Goal: Task Accomplishment & Management: Complete application form

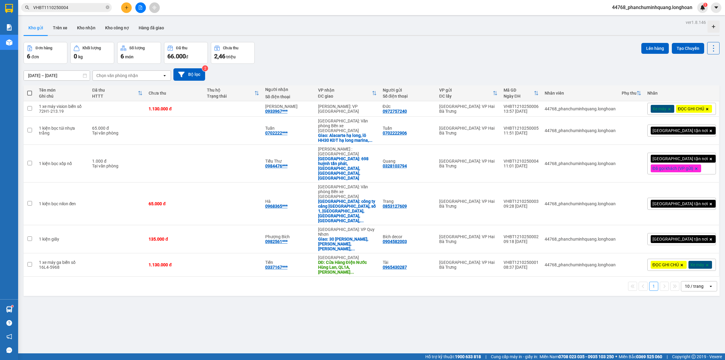
click at [688, 283] on div "10 / trang" at bounding box center [694, 286] width 19 height 6
click at [692, 319] on span "100 / trang" at bounding box center [691, 320] width 22 height 6
click at [676, 133] on span "[GEOGRAPHIC_DATA] tận nơi" at bounding box center [680, 130] width 55 height 5
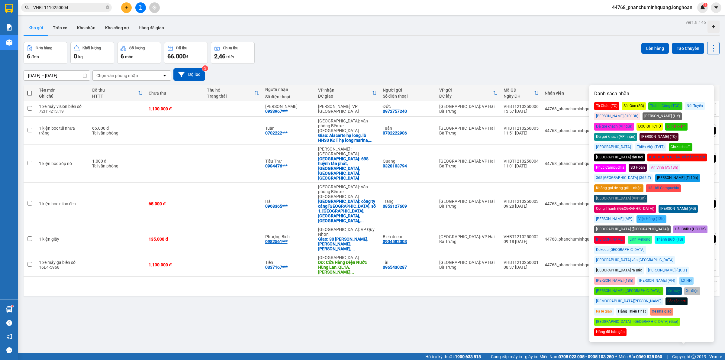
click at [634, 123] on div "Đã gọi khách (VP gửi)" at bounding box center [614, 127] width 40 height 8
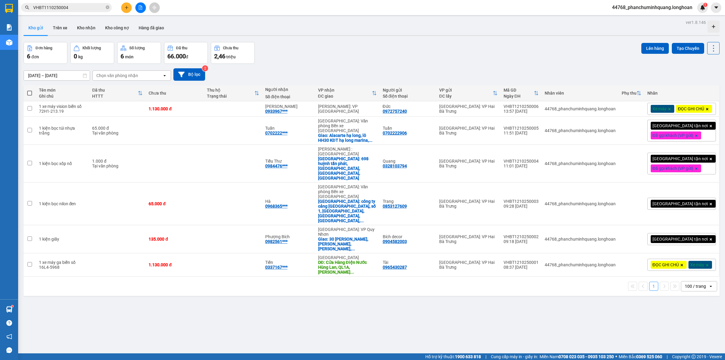
click at [602, 65] on div "[DATE] – [DATE] Press the down arrow key to interact with the calendar and sele…" at bounding box center [372, 74] width 696 height 21
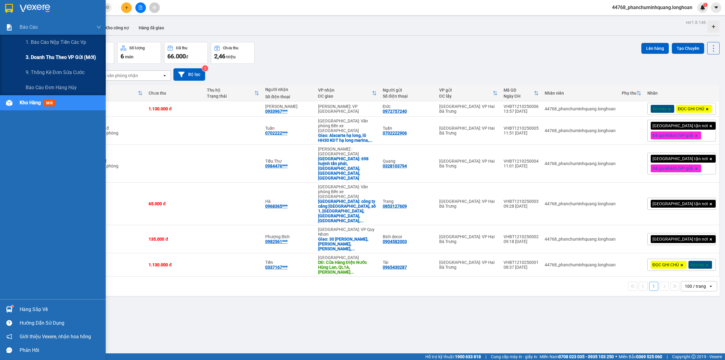
click at [56, 54] on span "3. Doanh Thu theo VP Gửi (mới)" at bounding box center [61, 57] width 70 height 8
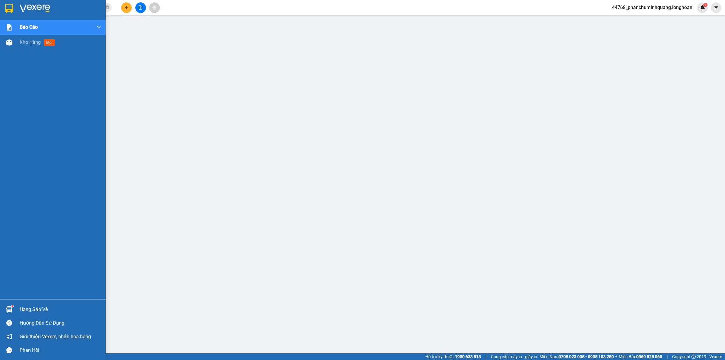
click at [8, 8] on img at bounding box center [9, 8] width 8 height 9
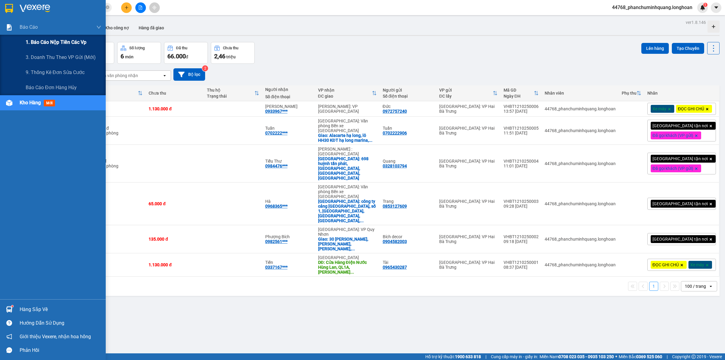
click at [50, 41] on span "1. Báo cáo nộp tiền các vp" at bounding box center [56, 42] width 61 height 8
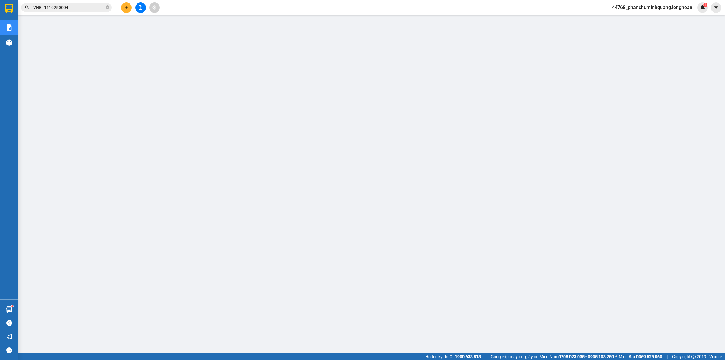
click at [123, 8] on button at bounding box center [126, 7] width 11 height 11
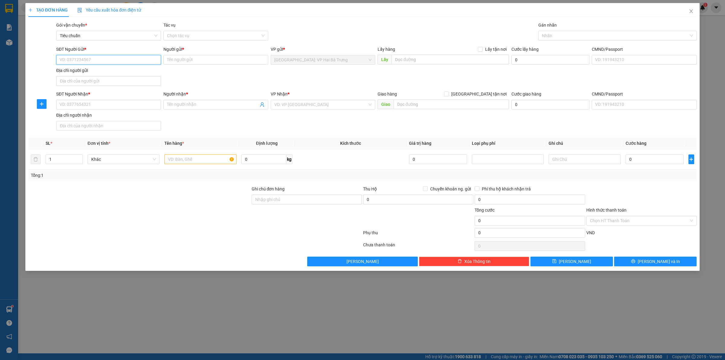
drag, startPoint x: 140, startPoint y: 60, endPoint x: 146, endPoint y: 57, distance: 6.9
click at [140, 60] on input "SĐT Người Gửi *" at bounding box center [108, 60] width 105 height 10
type input "0392212226"
click at [172, 59] on input "Người gửi *" at bounding box center [215, 60] width 105 height 10
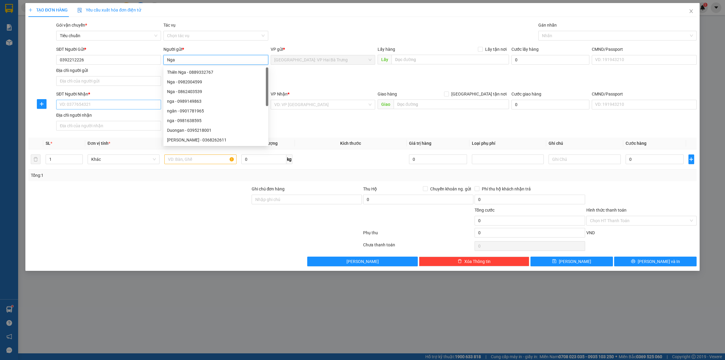
type input "Nga"
click at [140, 101] on input "SĐT Người Nhận *" at bounding box center [108, 105] width 105 height 10
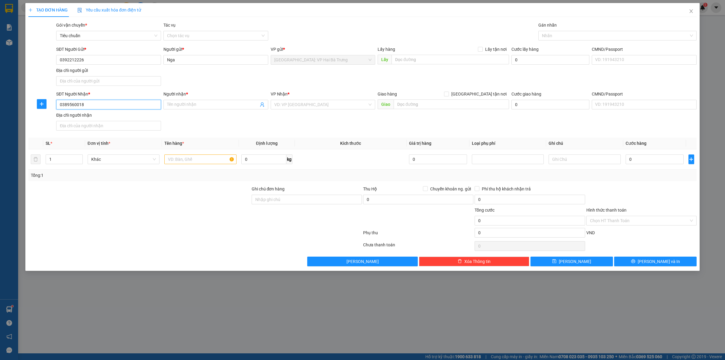
type input "0389560018"
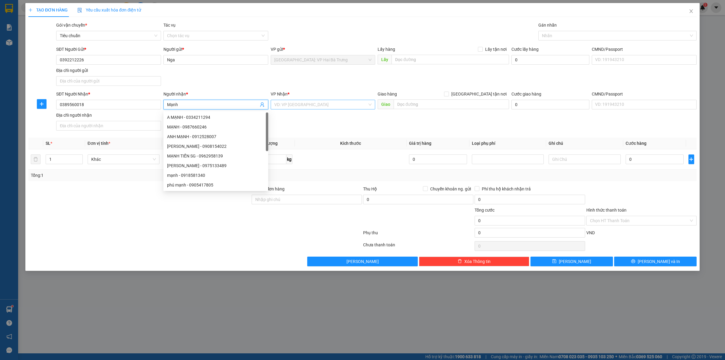
type input "Mạnh"
click at [354, 106] on input "search" at bounding box center [320, 104] width 93 height 9
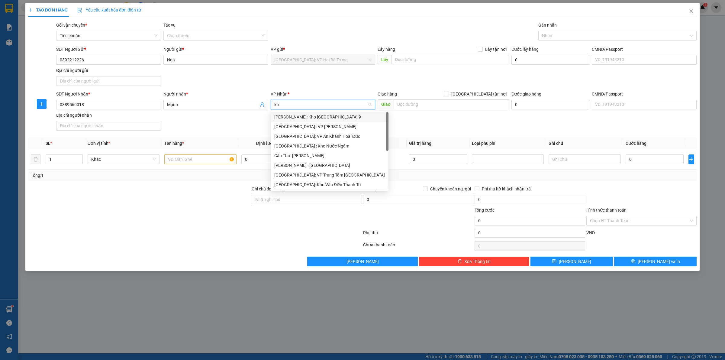
type input "kho"
click at [331, 153] on div "[GEOGRAPHIC_DATA]: Kho Văn Điển Thanh Trì" at bounding box center [323, 155] width 98 height 7
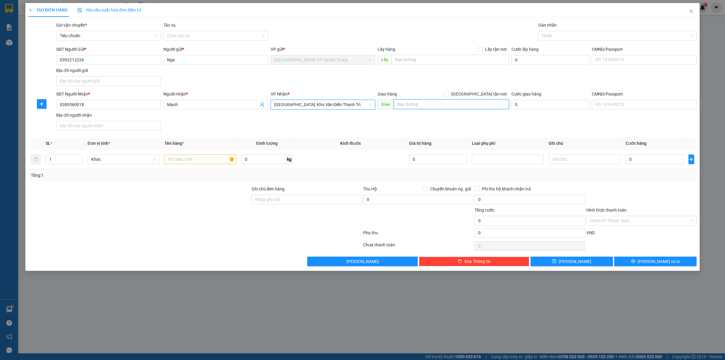
click at [434, 106] on input "text" at bounding box center [451, 104] width 115 height 10
type input "thôn kệnh, [GEOGRAPHIC_DATA], [GEOGRAPHIC_DATA], [GEOGRAPHIC_DATA]"
click at [492, 94] on span "[GEOGRAPHIC_DATA] tận nơi" at bounding box center [479, 94] width 60 height 7
click at [448, 94] on input "[GEOGRAPHIC_DATA] tận nơi" at bounding box center [446, 94] width 4 height 4
checkbox input "true"
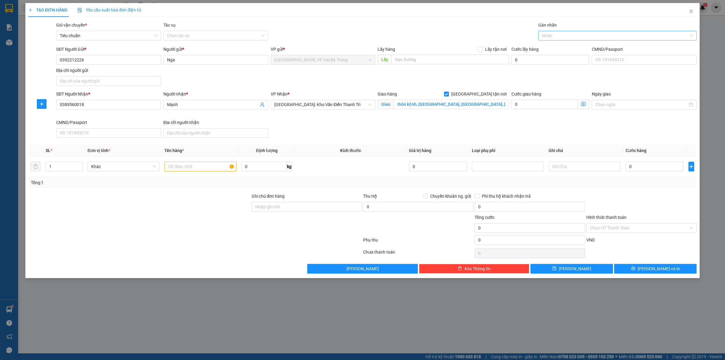
click at [567, 37] on div at bounding box center [614, 35] width 149 height 7
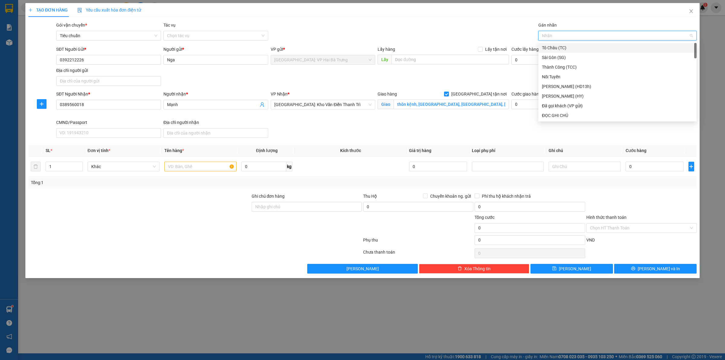
type input "G"
click at [561, 114] on div "[GEOGRAPHIC_DATA] tận nơi" at bounding box center [617, 115] width 151 height 7
type input "D"
type input "Đ"
click at [582, 58] on div "Đã gọi khách (VP gửi)" at bounding box center [617, 57] width 151 height 7
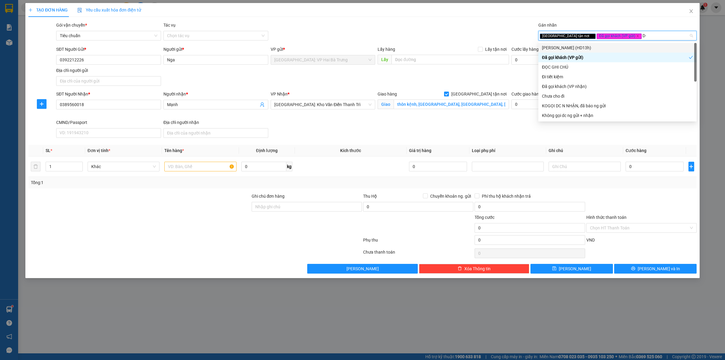
type input "D"
type input "Đ"
click at [571, 67] on div "ĐỌC GHI CHÚ" at bounding box center [617, 67] width 151 height 7
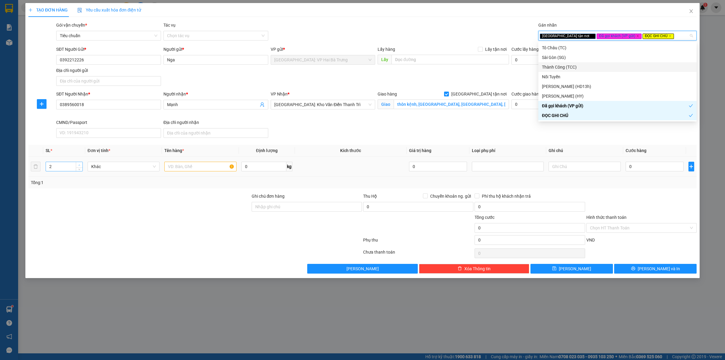
click at [79, 164] on span "up" at bounding box center [80, 165] width 4 height 4
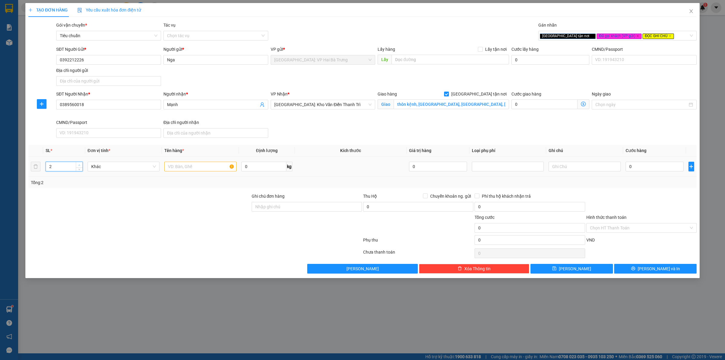
type input "3"
click at [79, 164] on span "up" at bounding box center [80, 165] width 4 height 4
click at [176, 169] on input "text" at bounding box center [200, 167] width 72 height 10
type input "2 thùng giấy + 1 thùng xốp"
click at [669, 167] on input "0" at bounding box center [655, 167] width 58 height 10
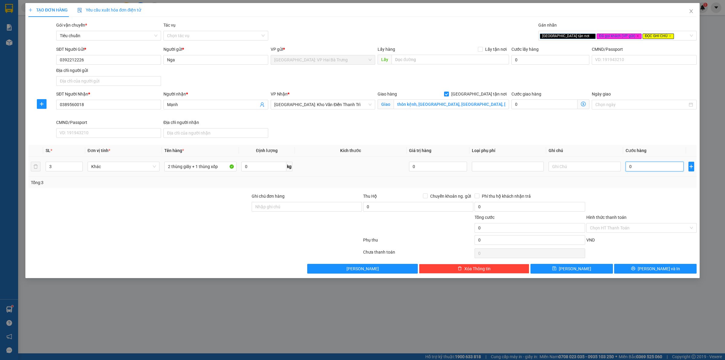
type input "2"
type input "28"
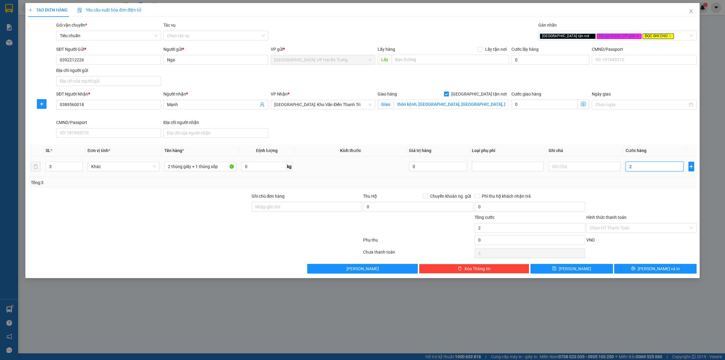
type input "28"
type input "285"
type input "2.850"
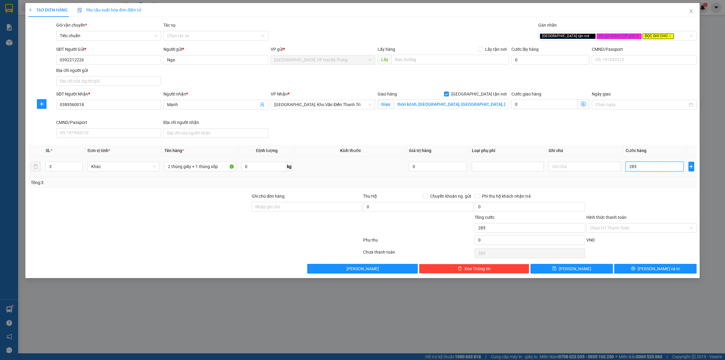
type input "2.850"
type input "28.500"
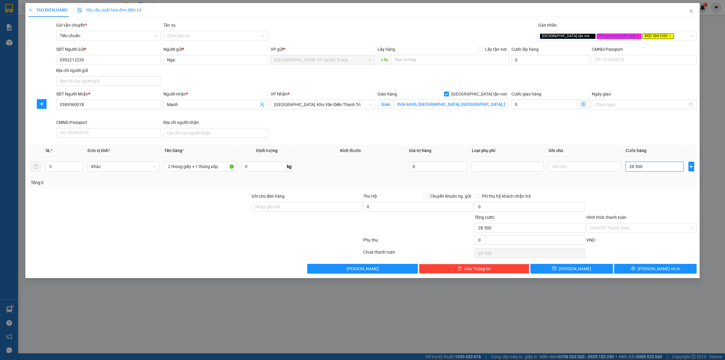
type input "285.000"
click at [341, 211] on input "Ghi chú đơn hàng" at bounding box center [307, 207] width 110 height 10
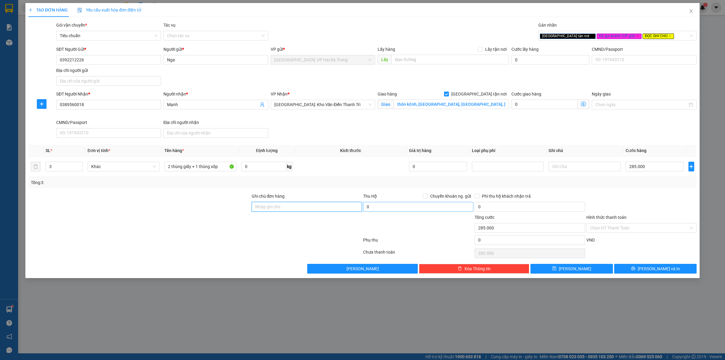
type input "Hàng chính sách, giao nguyên kiện hư vỡ không đền"
click at [642, 188] on div "Tổng: 3" at bounding box center [362, 182] width 668 height 11
click at [656, 273] on button "[PERSON_NAME] và In" at bounding box center [655, 269] width 82 height 10
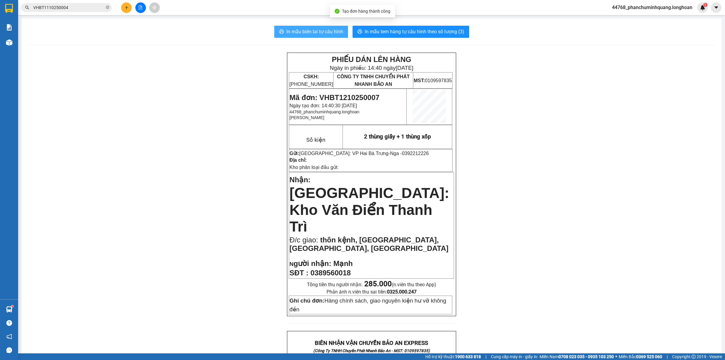
click at [316, 32] on span "In mẫu biên lai tự cấu hình" at bounding box center [314, 32] width 57 height 8
click at [377, 28] on span "In mẫu tem hàng tự cấu hình theo số lượng (3)" at bounding box center [415, 32] width 100 height 8
click at [329, 29] on span "In mẫu biên lai tự cấu hình" at bounding box center [314, 32] width 57 height 8
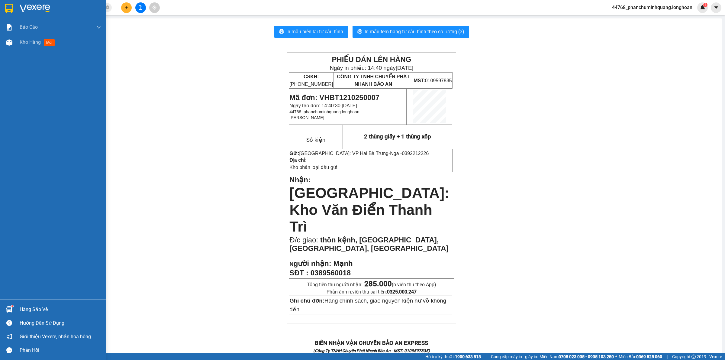
click at [6, 7] on img at bounding box center [9, 8] width 8 height 9
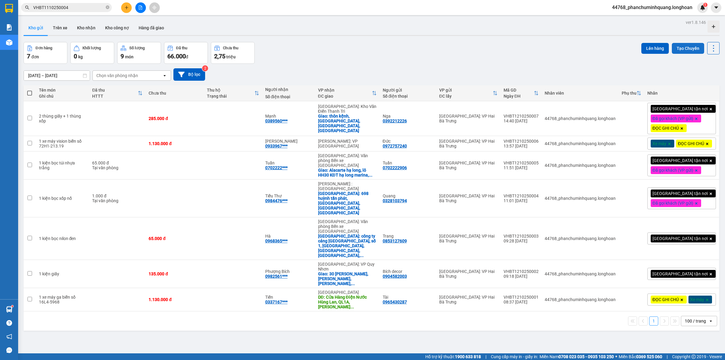
click at [676, 46] on button "Tạo Chuyến" at bounding box center [688, 48] width 32 height 11
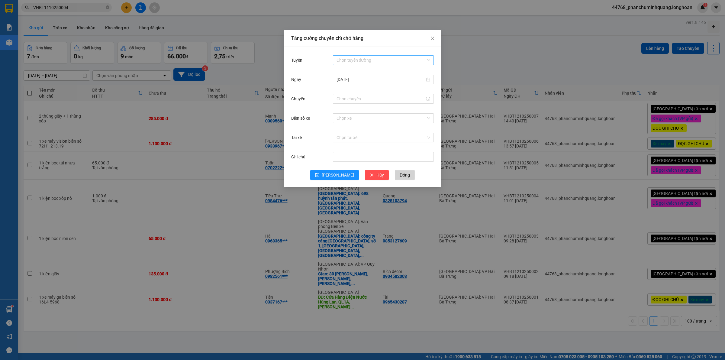
click at [392, 59] on input "Tuyến" at bounding box center [381, 60] width 89 height 9
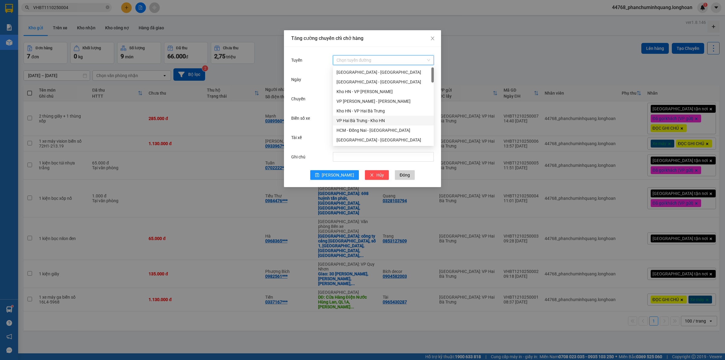
click at [353, 119] on div "VP Hai Bà Trưng - Kho HN" at bounding box center [384, 120] width 94 height 7
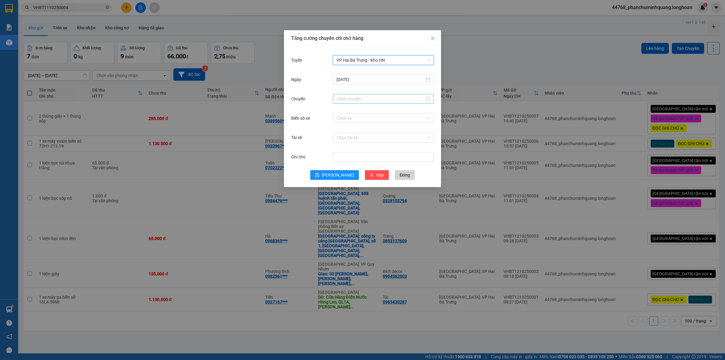
click at [350, 101] on input "Chuyến" at bounding box center [381, 98] width 88 height 7
click at [342, 183] on li "Bây giờ" at bounding box center [344, 180] width 14 height 10
click at [342, 181] on link "Bây giờ" at bounding box center [344, 180] width 14 height 5
click at [359, 192] on span "OK" at bounding box center [358, 190] width 6 height 7
type input "15:00"
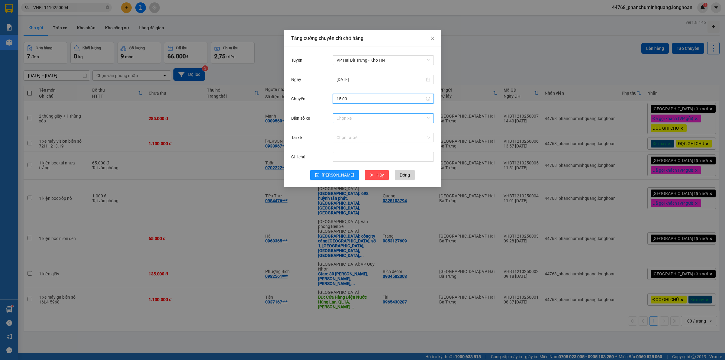
click at [386, 122] on input "Biển số xe" at bounding box center [381, 118] width 89 height 9
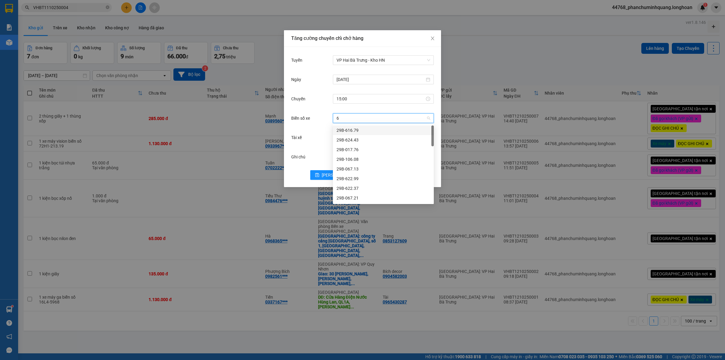
type input "65"
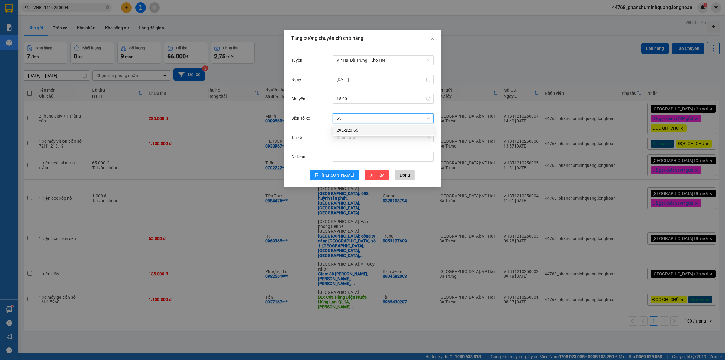
click at [391, 129] on div "29E-220.65" at bounding box center [384, 130] width 94 height 7
click at [378, 139] on input "Tài xế" at bounding box center [381, 137] width 89 height 9
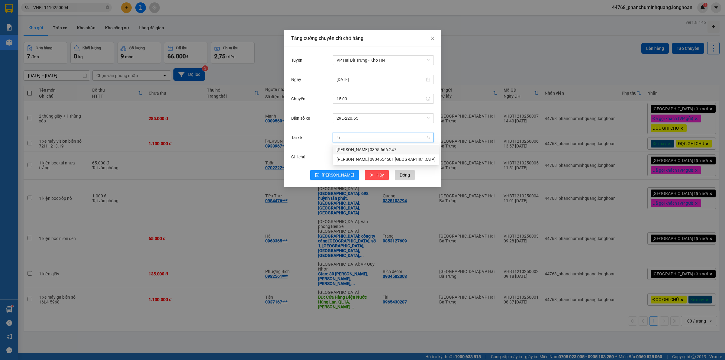
type input "luâ"
click at [372, 146] on div "[PERSON_NAME] 0395.666.247" at bounding box center [386, 150] width 106 height 10
click at [343, 174] on button "[PERSON_NAME]" at bounding box center [334, 175] width 49 height 10
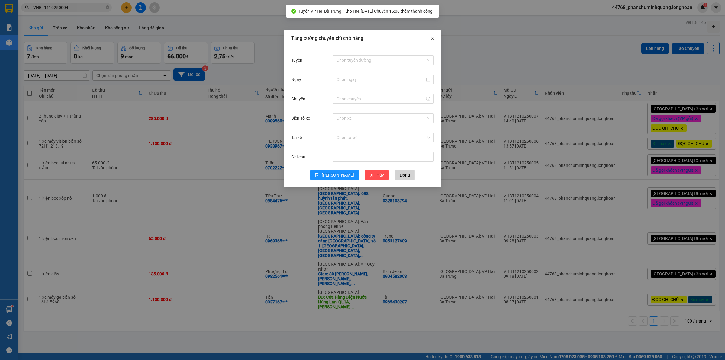
click at [433, 34] on span "Close" at bounding box center [432, 38] width 17 height 17
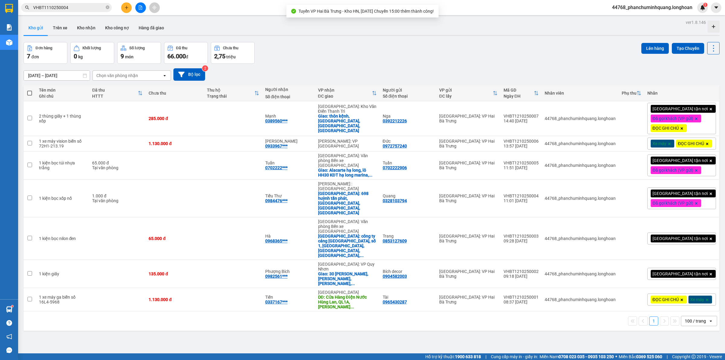
click at [30, 93] on span at bounding box center [29, 93] width 5 height 5
click at [30, 90] on input "checkbox" at bounding box center [30, 90] width 0 height 0
checkbox input "true"
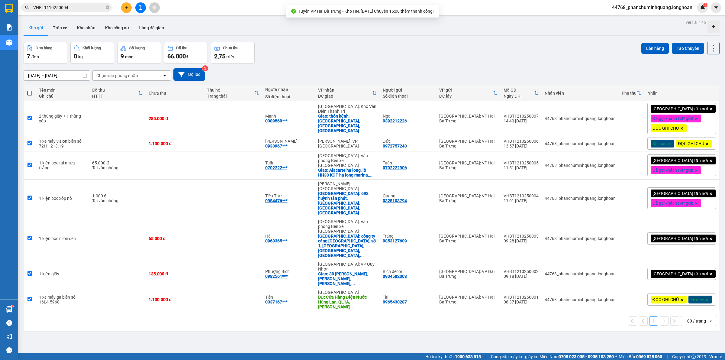
checkbox input "true"
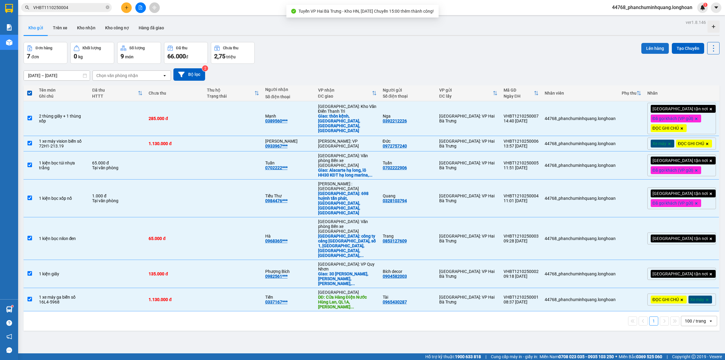
click at [641, 47] on button "Lên hàng" at bounding box center [654, 48] width 27 height 11
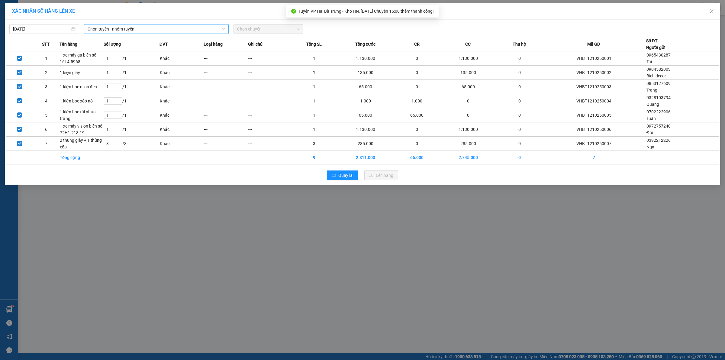
click at [113, 28] on span "Chọn tuyến - nhóm tuyến" at bounding box center [156, 28] width 137 height 9
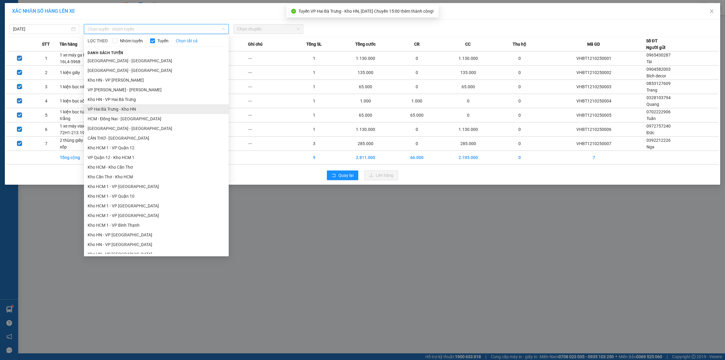
click at [117, 111] on li "VP Hai Bà Trưng - Kho HN" at bounding box center [156, 109] width 145 height 10
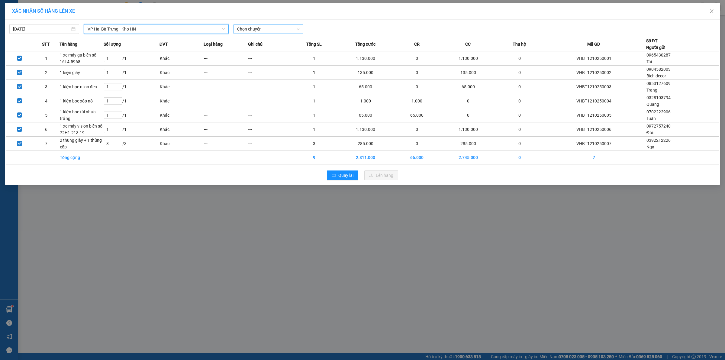
click at [277, 26] on span "Chọn chuyến" at bounding box center [268, 28] width 63 height 9
click at [257, 48] on div "15:00 (TC) - 29E-220.65" at bounding box center [260, 50] width 47 height 7
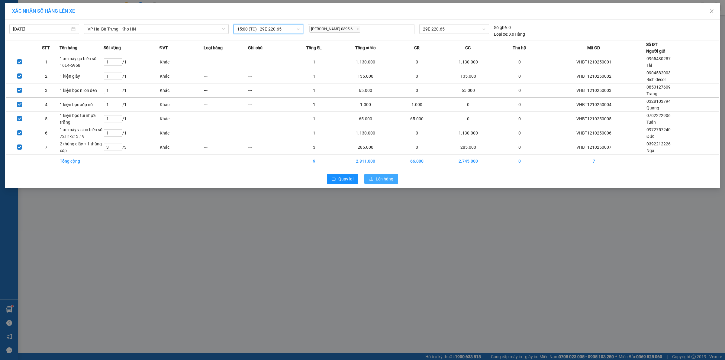
click at [390, 180] on span "Lên hàng" at bounding box center [385, 179] width 18 height 7
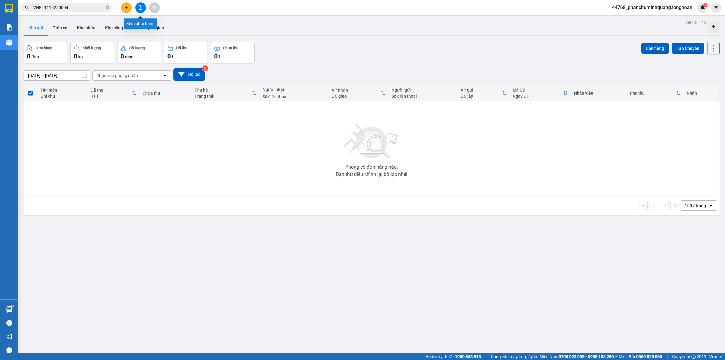
click at [144, 9] on button at bounding box center [140, 7] width 11 height 11
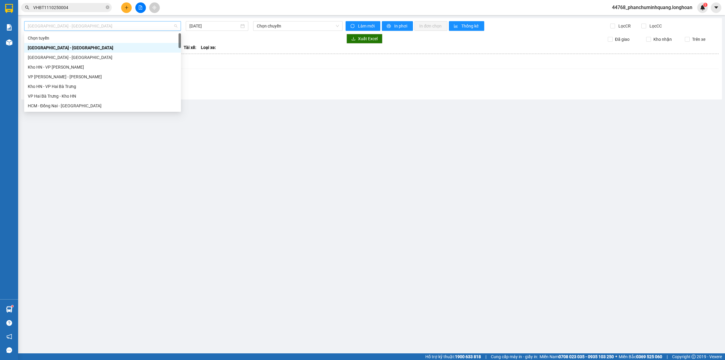
click at [114, 26] on span "[GEOGRAPHIC_DATA] - [GEOGRAPHIC_DATA]" at bounding box center [103, 25] width 150 height 9
click at [60, 96] on div "VP Hai Bà Trưng - Kho HN" at bounding box center [103, 96] width 150 height 7
type input "[DATE]"
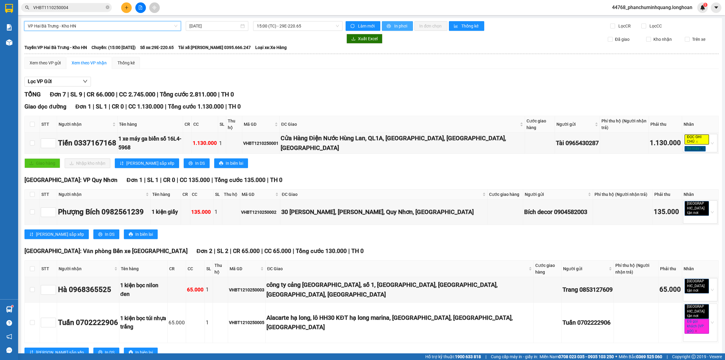
click at [398, 24] on span "In phơi" at bounding box center [401, 26] width 14 height 7
click at [692, 140] on span "ĐỌC GHI CHÚ" at bounding box center [697, 139] width 24 height 10
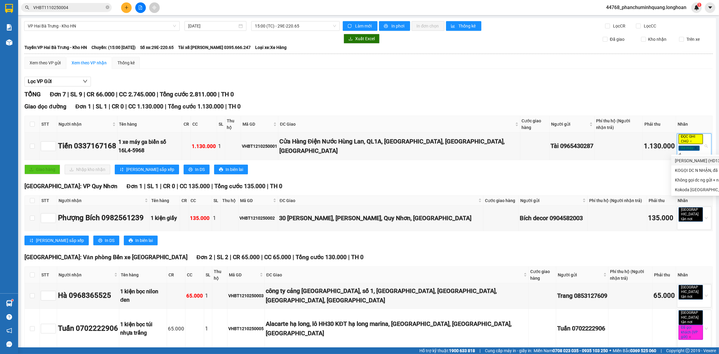
type input "d"
type input "đ"
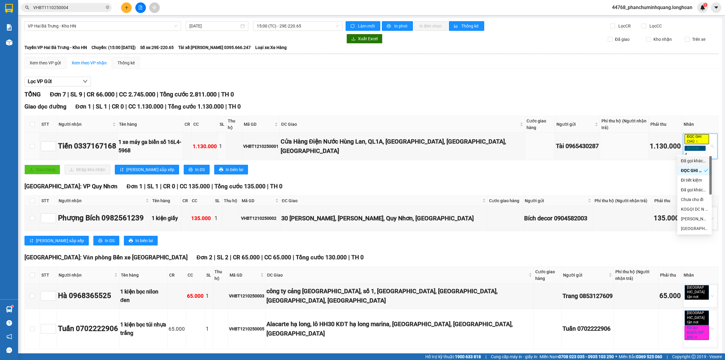
click at [694, 160] on div "Đã gọi khách (VP gửi)" at bounding box center [694, 160] width 27 height 7
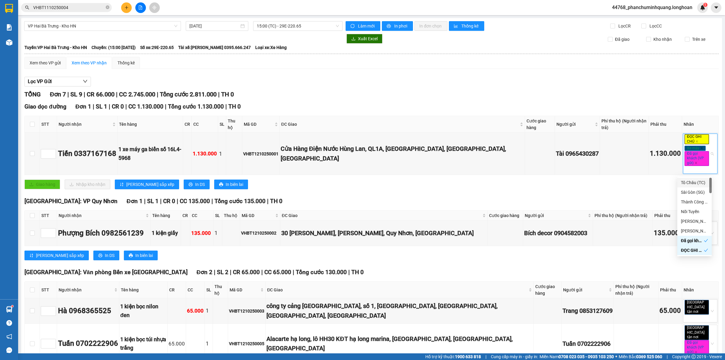
click at [625, 180] on div "Giao dọc đường Đơn 1 | SL 1 | CR 0 | CC 1.130.000 | Tổng cước 1.130.000 | TH 0 …" at bounding box center [371, 148] width 694 height 92
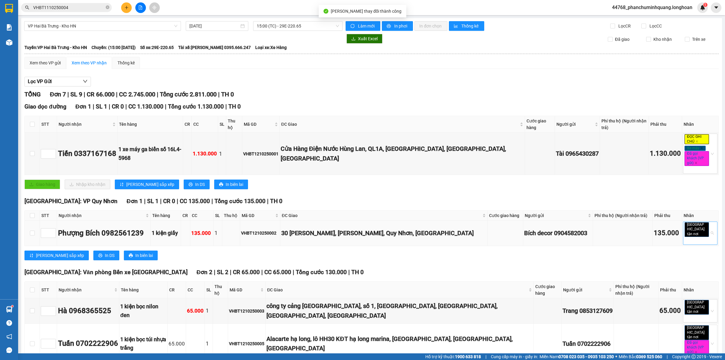
click at [690, 239] on div "[GEOGRAPHIC_DATA] tận nơi" at bounding box center [697, 233] width 25 height 22
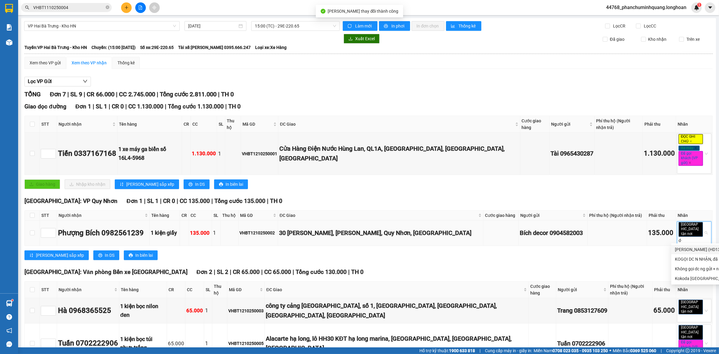
type input "d"
type input "đ"
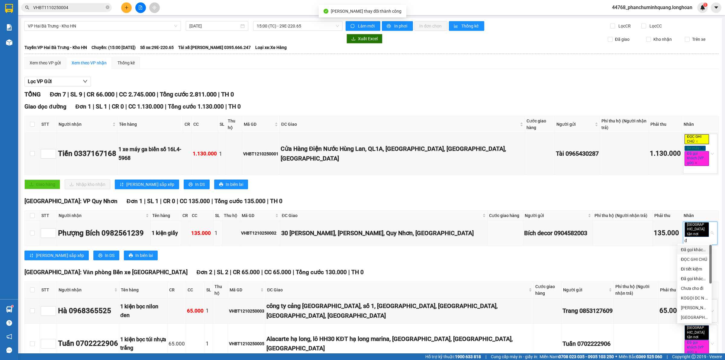
click at [692, 250] on div "Đã gọi khách (VP gửi)" at bounding box center [694, 249] width 27 height 7
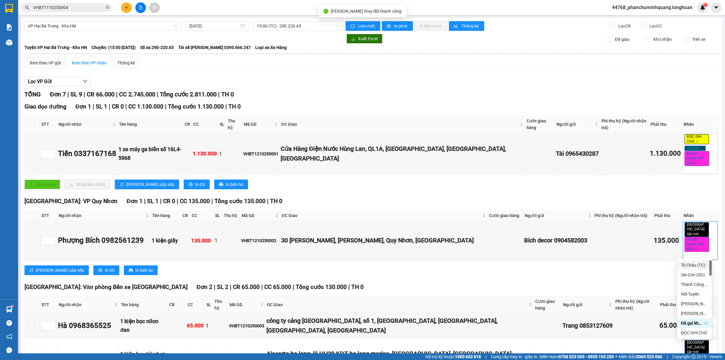
click at [589, 179] on div "Giao dọc đường Đơn 1 | SL 1 | CR 0 | CC 1.130.000 | Tổng cước 1.130.000 | TH 0 …" at bounding box center [371, 148] width 694 height 92
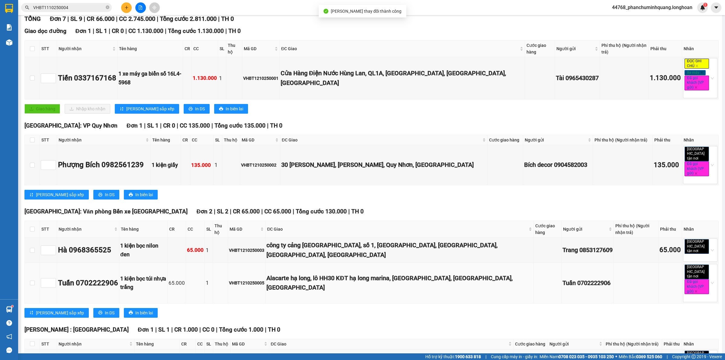
scroll to position [113, 0]
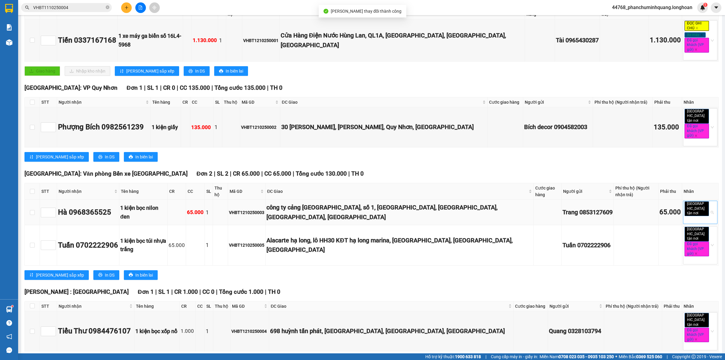
click at [699, 212] on icon "close" at bounding box center [700, 213] width 3 height 3
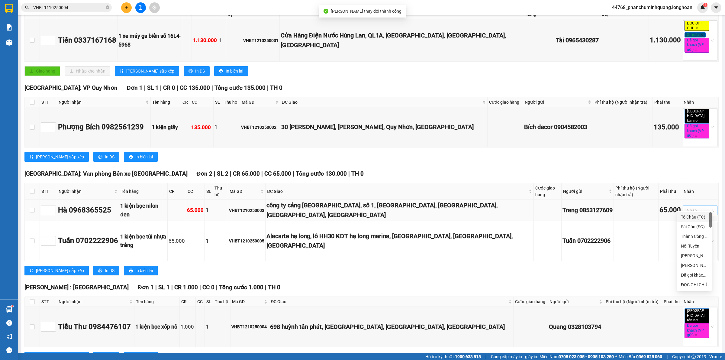
click at [692, 207] on div at bounding box center [697, 210] width 25 height 7
type input "d"
type input "đ"
click at [697, 218] on div "Đã gọi khách (VP gửi)" at bounding box center [694, 217] width 27 height 7
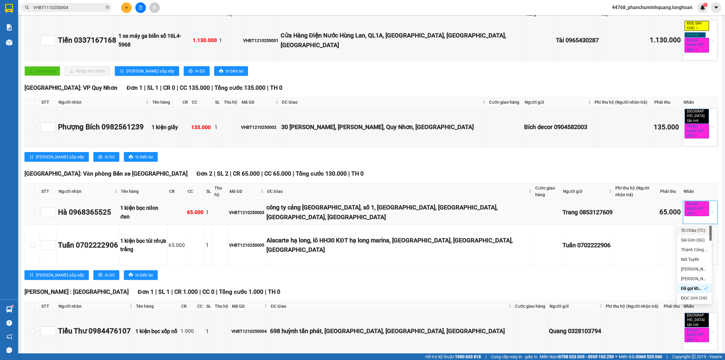
type input "G"
click at [690, 300] on div "[GEOGRAPHIC_DATA] tận nơi" at bounding box center [694, 298] width 27 height 7
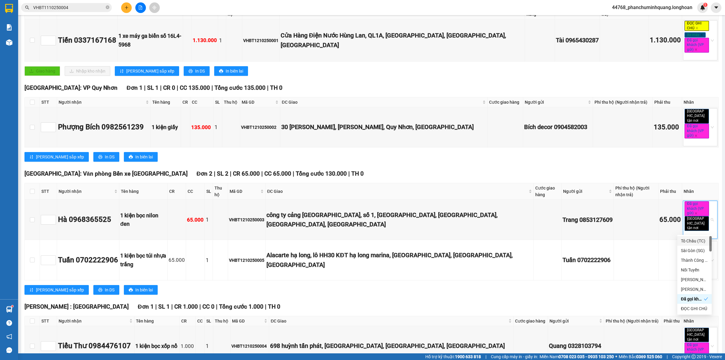
click at [670, 173] on div "[GEOGRAPHIC_DATA]: Văn phòng Bến xe [GEOGRAPHIC_DATA] 2 | SL 2 | CR 65.000 | CC…" at bounding box center [371, 173] width 694 height 9
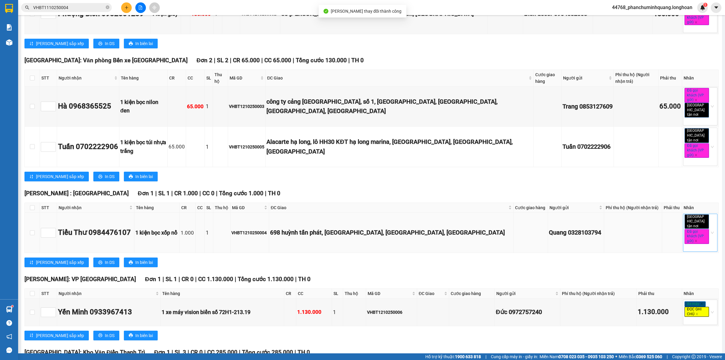
scroll to position [264, 0]
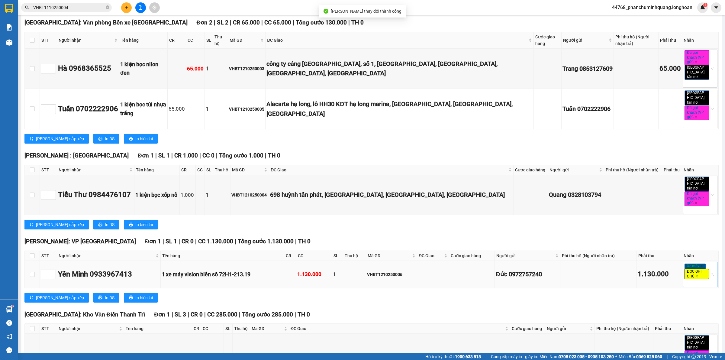
click at [687, 269] on span "ĐỌC GHI CHÚ" at bounding box center [697, 274] width 24 height 10
type input "d"
type input "đ"
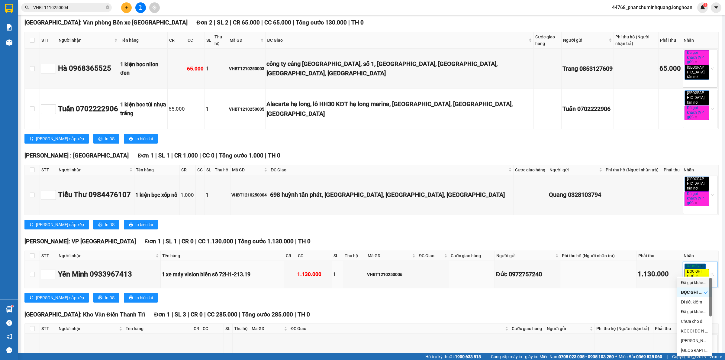
click at [691, 280] on div "Đã gọi khách (VP gửi)" at bounding box center [694, 282] width 27 height 7
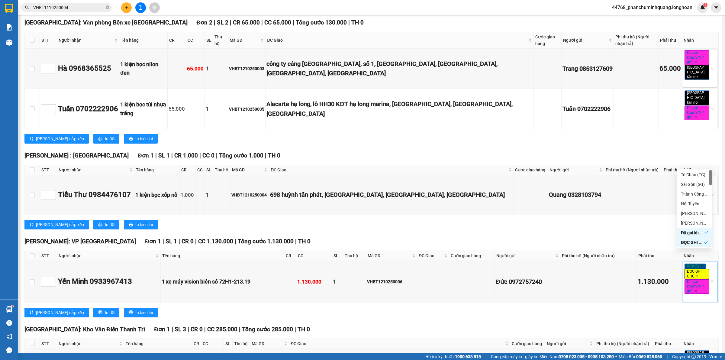
click at [641, 219] on div "[GEOGRAPHIC_DATA] : [GEOGRAPHIC_DATA] 1 | SL 1 | CR 1.000 | CC 0 | Tổng cước 1.…" at bounding box center [371, 192] width 694 height 83
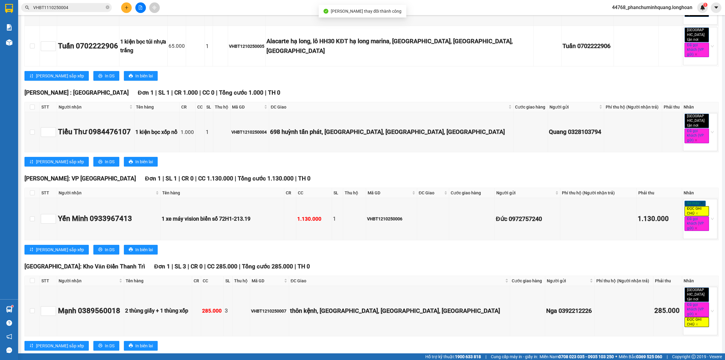
scroll to position [101, 0]
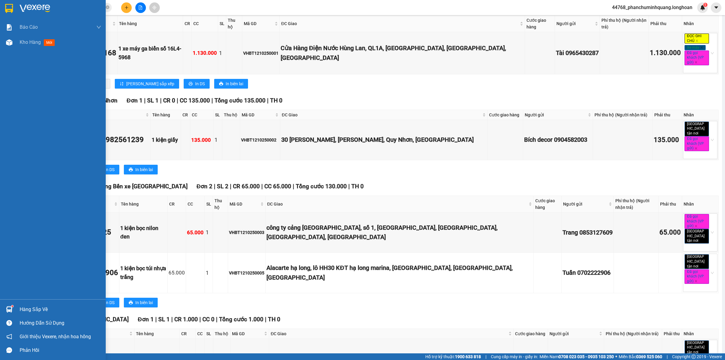
click at [11, 3] on div at bounding box center [9, 8] width 11 height 11
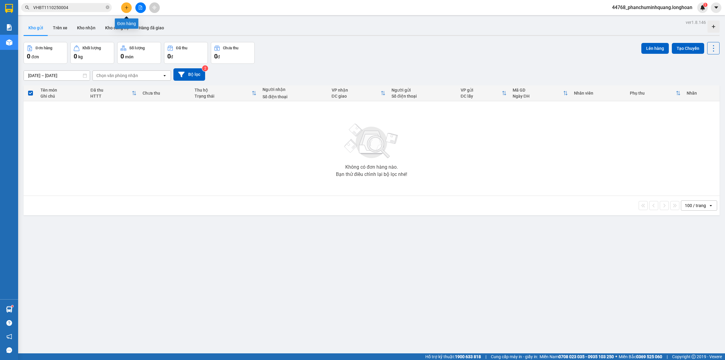
click at [131, 10] on div at bounding box center [140, 7] width 45 height 11
click at [131, 10] on button at bounding box center [126, 7] width 11 height 11
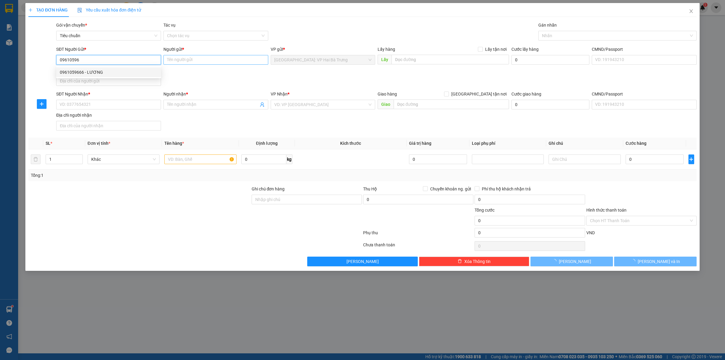
type input "0961059666"
type input "LƯƠNG"
checkbox input "true"
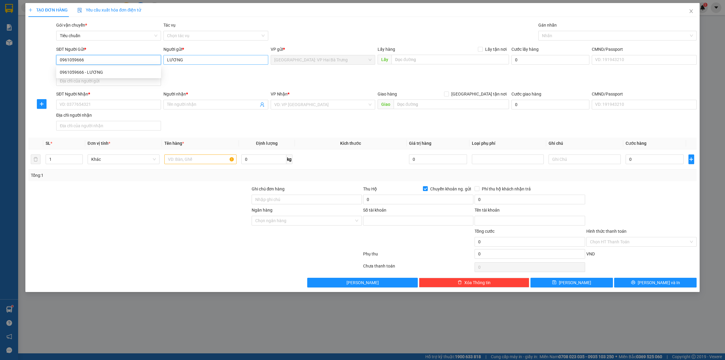
type input "19030174130016"
type input "[PERSON_NAME]"
type input "0961059666"
click at [147, 109] on input "SĐT Người Nhận *" at bounding box center [108, 105] width 105 height 10
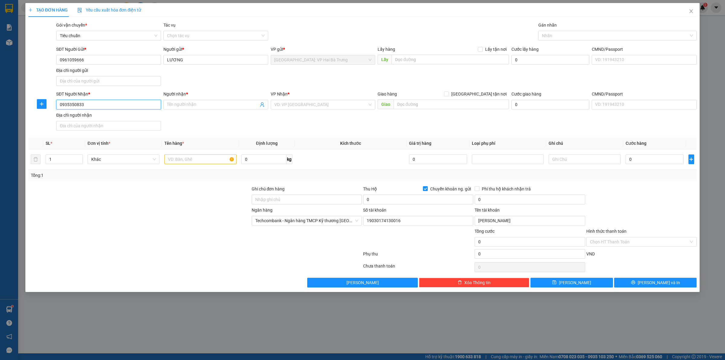
type input "0935350833"
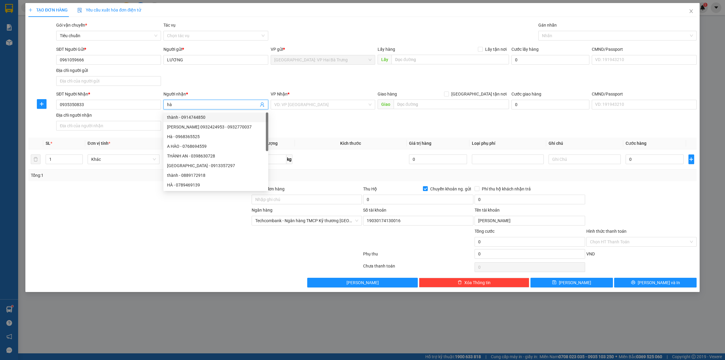
click at [225, 106] on input "hà" at bounding box center [213, 104] width 92 height 7
click at [226, 106] on input "hà" at bounding box center [213, 104] width 92 height 7
type input "Hà"
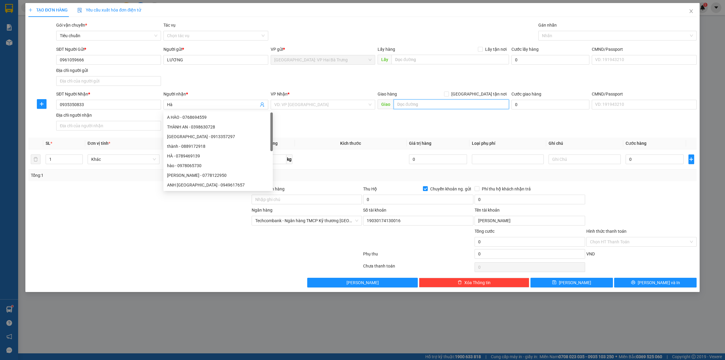
click at [472, 108] on input "text" at bounding box center [451, 104] width 115 height 10
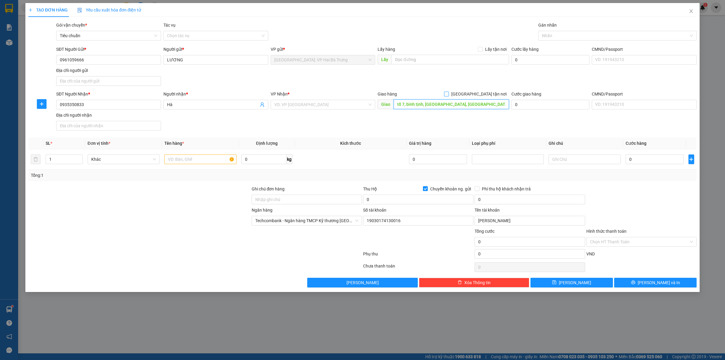
type input "tổ 7, bình tịnh, [GEOGRAPHIC_DATA], [GEOGRAPHIC_DATA], [GEOGRAPHIC_DATA]"
click at [482, 94] on span "[GEOGRAPHIC_DATA] tận nơi" at bounding box center [479, 94] width 60 height 7
click at [448, 94] on input "[GEOGRAPHIC_DATA] tận nơi" at bounding box center [446, 94] width 4 height 4
checkbox input "true"
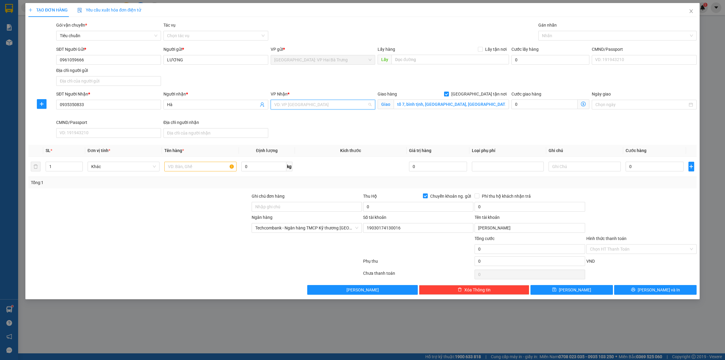
click at [337, 103] on input "search" at bounding box center [320, 104] width 93 height 9
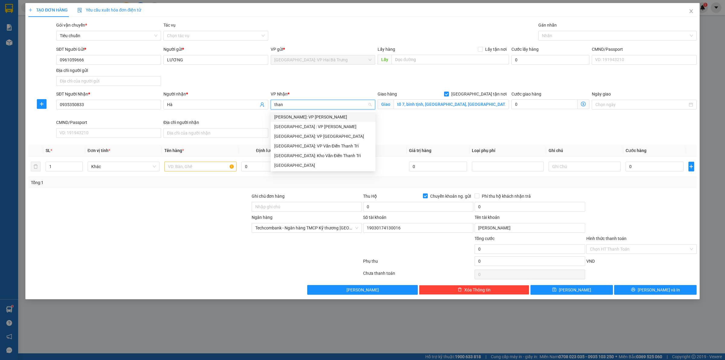
type input "thanh"
click at [326, 128] on div "[GEOGRAPHIC_DATA] : VP [PERSON_NAME]" at bounding box center [323, 126] width 98 height 7
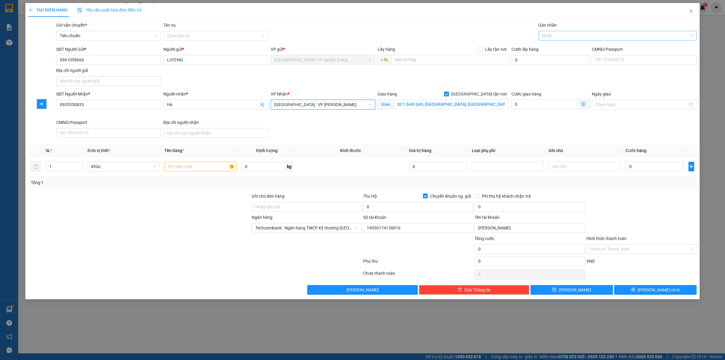
click at [572, 31] on div "Nhãn" at bounding box center [617, 36] width 158 height 10
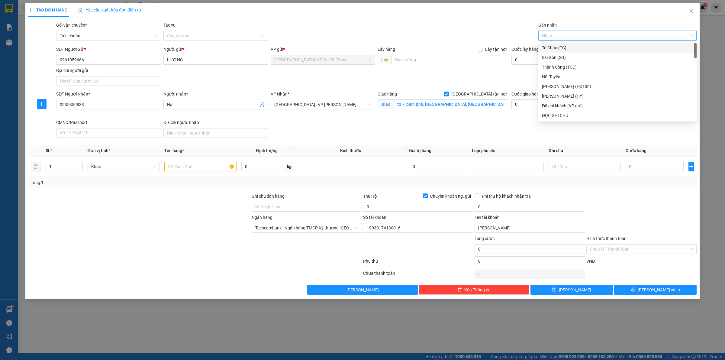
type input "G"
drag, startPoint x: 561, startPoint y: 114, endPoint x: 560, endPoint y: 109, distance: 5.5
click at [561, 114] on div "[GEOGRAPHIC_DATA] tận nơi" at bounding box center [617, 115] width 151 height 7
click at [428, 195] on span at bounding box center [425, 195] width 5 height 5
click at [427, 195] on input "Chuyển khoản ng. gửi" at bounding box center [425, 195] width 4 height 4
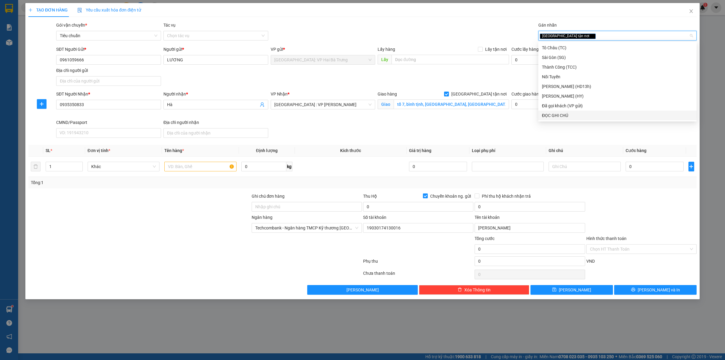
checkbox input "false"
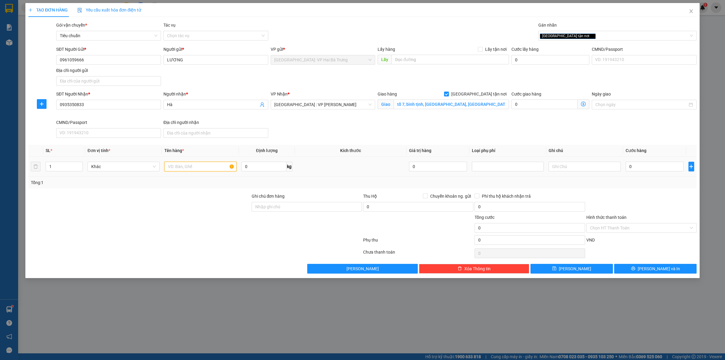
click at [191, 169] on input "text" at bounding box center [200, 167] width 72 height 10
type input "2 kiện giấy (bếp)"
click at [669, 166] on input "0" at bounding box center [655, 167] width 58 height 10
type input "1"
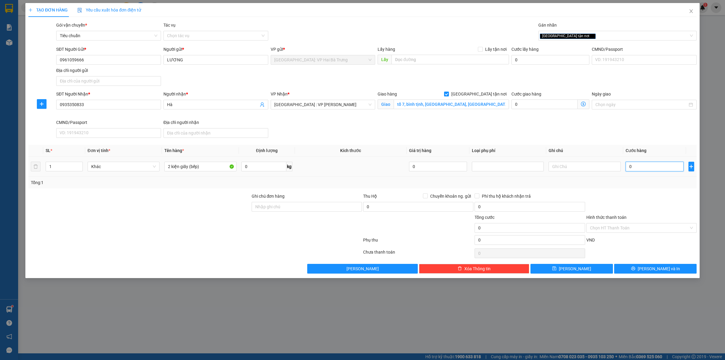
type input "1"
type input "17"
type input "170"
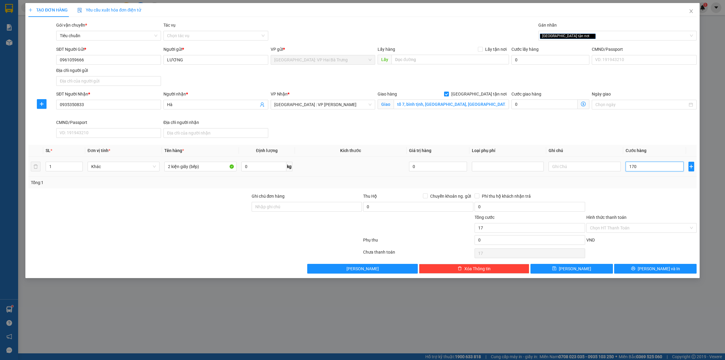
type input "170"
type input "1.700"
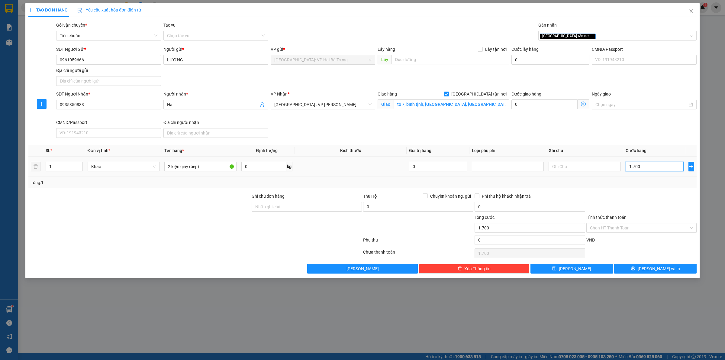
type input "17.000"
type input "170.000"
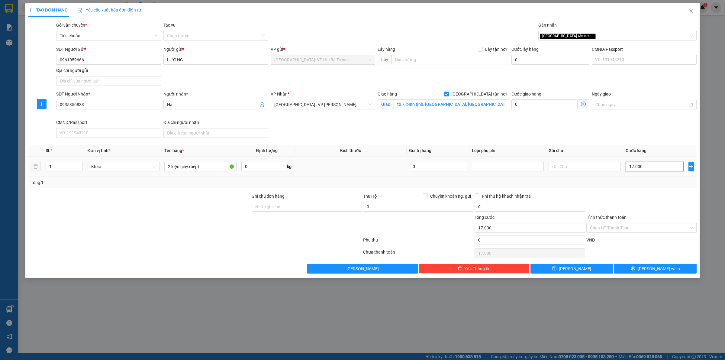
type input "170.000"
click at [641, 270] on button "[PERSON_NAME] và In" at bounding box center [655, 269] width 82 height 10
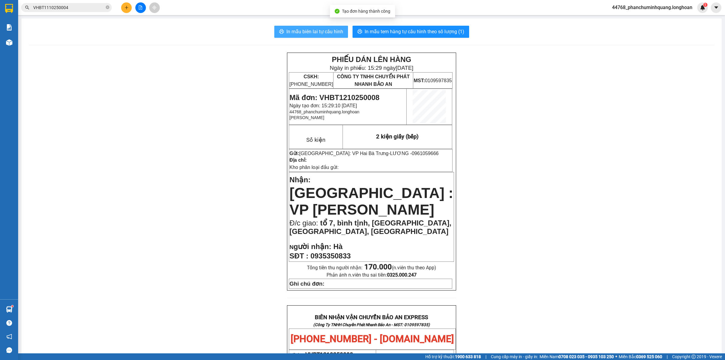
click at [332, 29] on span "In mẫu biên lai tự cấu hình" at bounding box center [314, 32] width 57 height 8
drag, startPoint x: 380, startPoint y: 153, endPoint x: 412, endPoint y: 153, distance: 32.6
click at [412, 153] on p "Gửi: [GEOGRAPHIC_DATA]: VP Hai Bà Trưng - LƯƠNG - 0961059666" at bounding box center [370, 153] width 163 height 6
copy span "0961059666"
click at [126, 5] on icon "plus" at bounding box center [126, 7] width 4 height 4
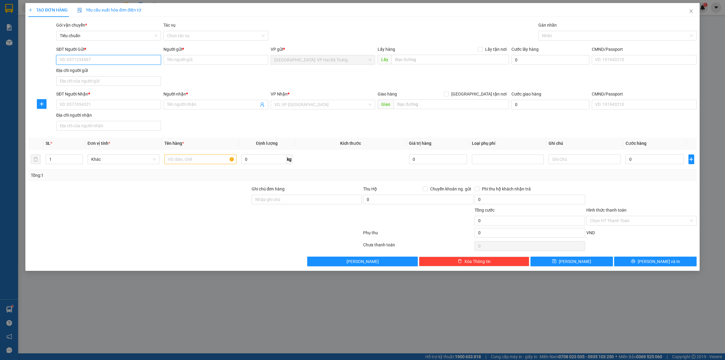
click at [126, 56] on input "SĐT Người Gửi *" at bounding box center [108, 60] width 105 height 10
paste input "0961059666"
type input "0961059666"
click at [106, 73] on div "0961059666 - LƯƠNG" at bounding box center [109, 72] width 98 height 7
type input "LƯƠNG"
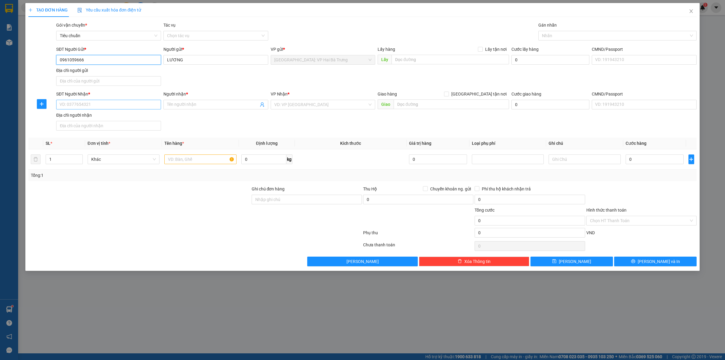
type input "0961059666"
click at [112, 106] on input "SĐT Người Nhận *" at bounding box center [108, 105] width 105 height 10
type input "0918225241"
click at [186, 107] on input "Người nhận *" at bounding box center [213, 104] width 92 height 7
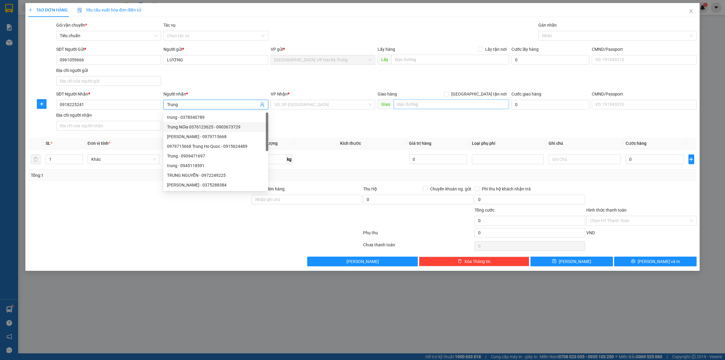
type input "Trung"
click at [411, 105] on input "text" at bounding box center [451, 104] width 115 height 10
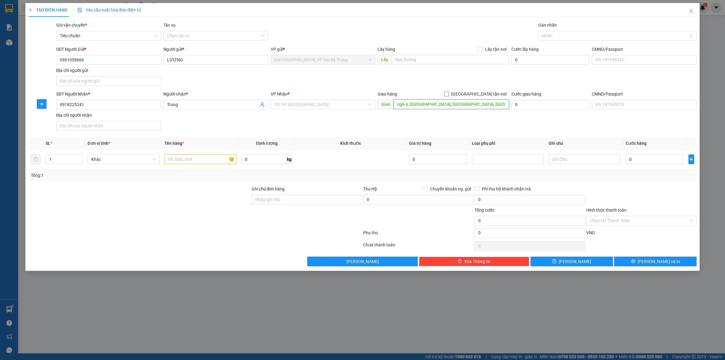
type input "ngã 4, [GEOGRAPHIC_DATA], [GEOGRAPHIC_DATA], [GEOGRAPHIC_DATA]"
click at [489, 93] on span "[GEOGRAPHIC_DATA] tận nơi" at bounding box center [479, 94] width 60 height 7
click at [448, 93] on input "[GEOGRAPHIC_DATA] tận nơi" at bounding box center [446, 94] width 4 height 4
checkbox input "true"
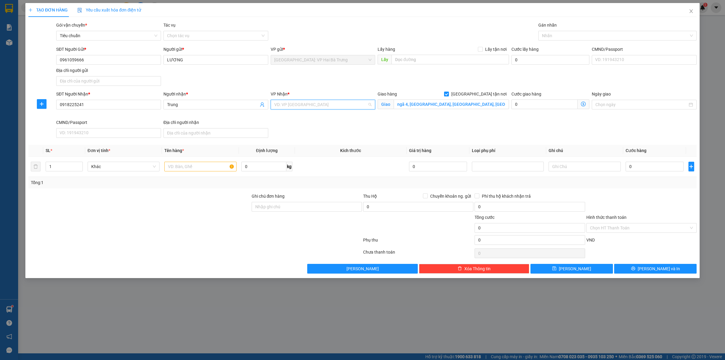
click at [282, 103] on input "search" at bounding box center [320, 104] width 93 height 9
type input "12"
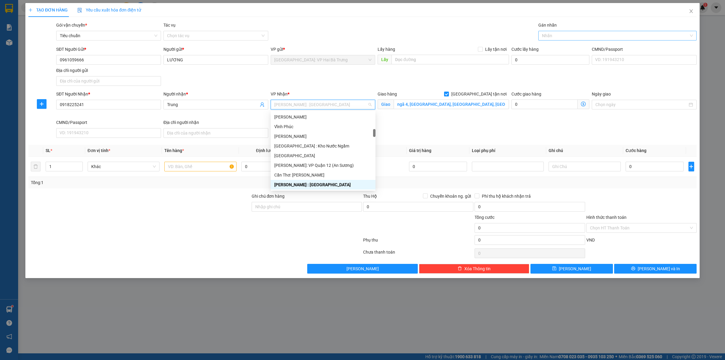
click at [580, 35] on div at bounding box center [614, 35] width 149 height 7
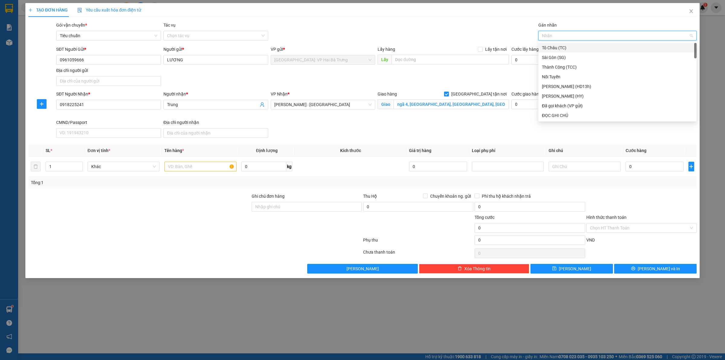
type input "G"
drag, startPoint x: 576, startPoint y: 115, endPoint x: 575, endPoint y: 102, distance: 13.0
click at [576, 114] on div "[GEOGRAPHIC_DATA] tận nơi" at bounding box center [617, 115] width 151 height 7
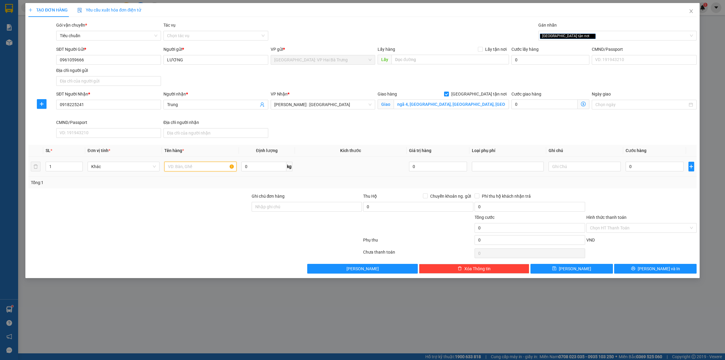
click at [184, 166] on input "text" at bounding box center [200, 167] width 72 height 10
click at [579, 37] on div "[GEOGRAPHIC_DATA] tận nơi" at bounding box center [614, 35] width 149 height 7
type input "1 kiện giấy (bếp từ)"
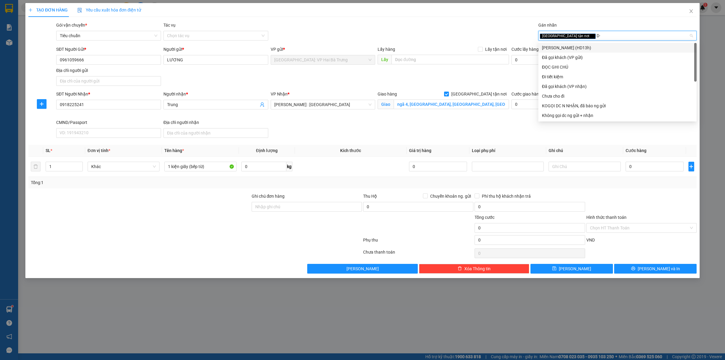
type input "D"
type input "Đ"
click at [567, 66] on div "ĐỌC GHI CHÚ" at bounding box center [617, 67] width 151 height 7
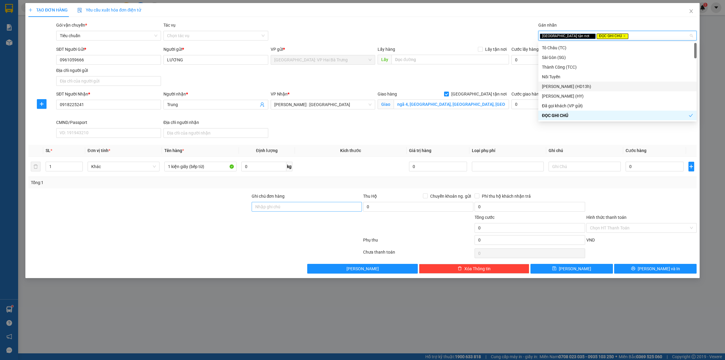
drag, startPoint x: 320, startPoint y: 214, endPoint x: 328, endPoint y: 211, distance: 9.3
click at [324, 212] on div "Ghi chú đơn hàng" at bounding box center [307, 203] width 110 height 21
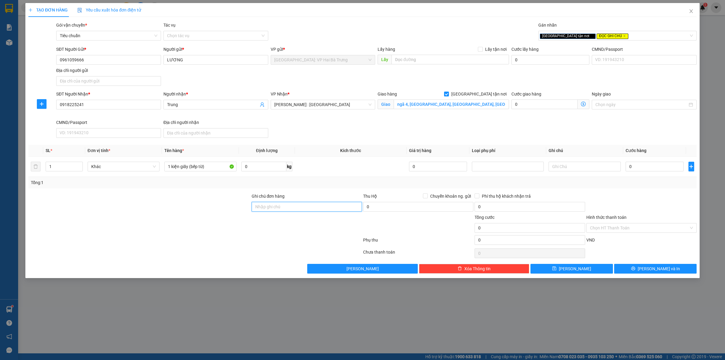
click at [329, 211] on input "Ghi chú đơn hàng" at bounding box center [307, 207] width 110 height 10
type input "Hàng chính sách, giao nguyên kiện hư vỡ không đền"
click at [657, 169] on input "0" at bounding box center [655, 167] width 58 height 10
type input "1"
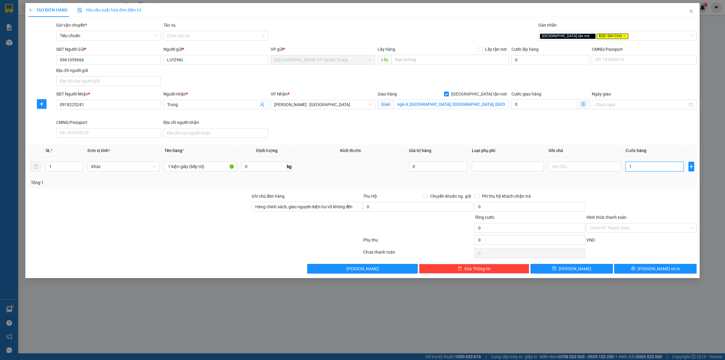
type input "1"
type input "10"
type input "100"
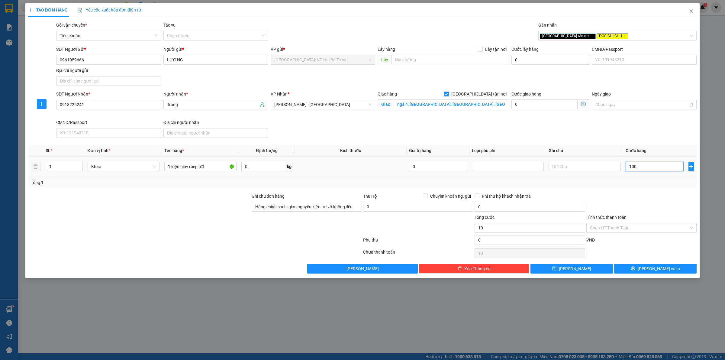
type input "100"
type input "1.000"
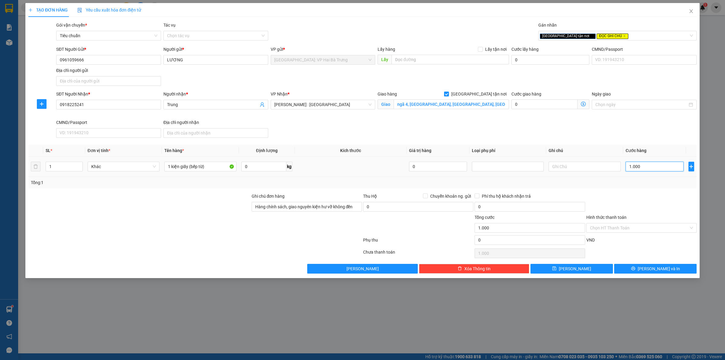
type input "10.000"
type input "100.000"
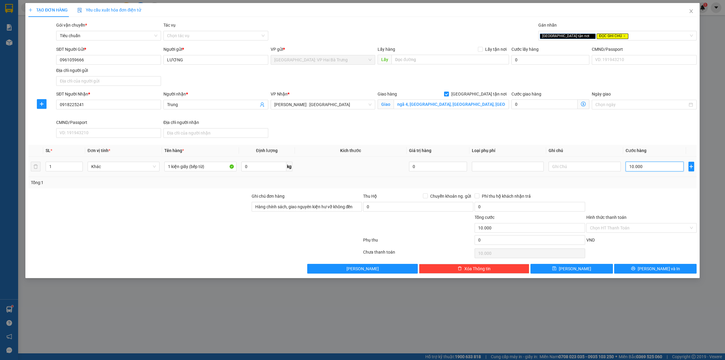
type input "100.000"
click at [453, 197] on span "Chuyển khoản ng. gửi" at bounding box center [451, 196] width 46 height 7
click at [427, 197] on input "Chuyển khoản ng. gửi" at bounding box center [425, 195] width 4 height 4
checkbox input "true"
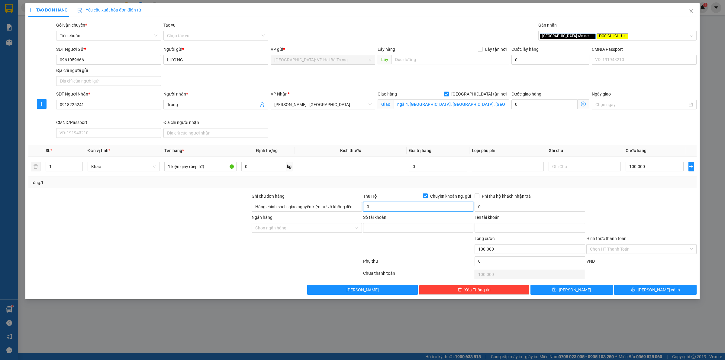
click at [454, 205] on input "0" at bounding box center [418, 207] width 110 height 10
type input "5.400.000"
click at [518, 207] on input "0" at bounding box center [530, 207] width 110 height 10
type input "25.000"
click at [505, 196] on span "Phí thu hộ khách nhận trả" at bounding box center [506, 196] width 54 height 7
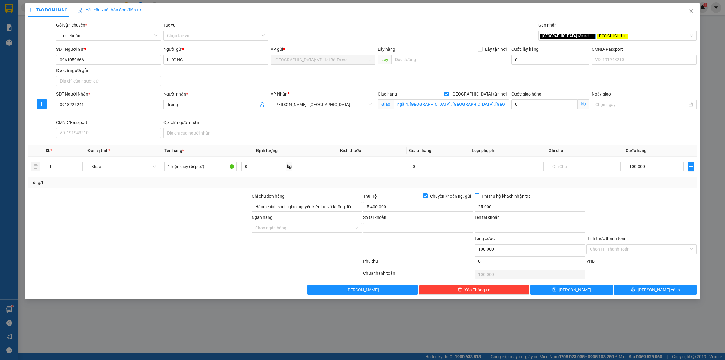
click at [479, 196] on input "Phí thu hộ khách nhận trả" at bounding box center [477, 195] width 4 height 4
checkbox input "true"
click at [432, 210] on input "5.400.000" at bounding box center [418, 207] width 110 height 10
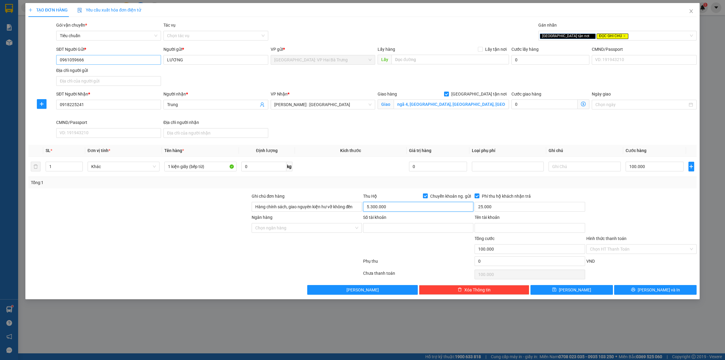
type input "5.300.000"
click at [145, 59] on input "0961059666" at bounding box center [108, 60] width 105 height 10
click at [399, 230] on input "Số tài khoản" at bounding box center [418, 228] width 110 height 10
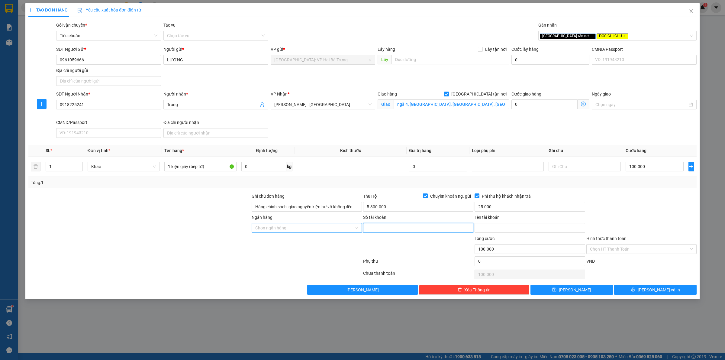
paste input "19030174130016"
type input "19030174130016"
click at [321, 229] on input "Ngân hàng" at bounding box center [304, 227] width 99 height 9
type input "tech"
click at [324, 244] on div "Techcombank - Ngân hàng TMCP Kỹ thương [GEOGRAPHIC_DATA]" at bounding box center [317, 240] width 125 height 7
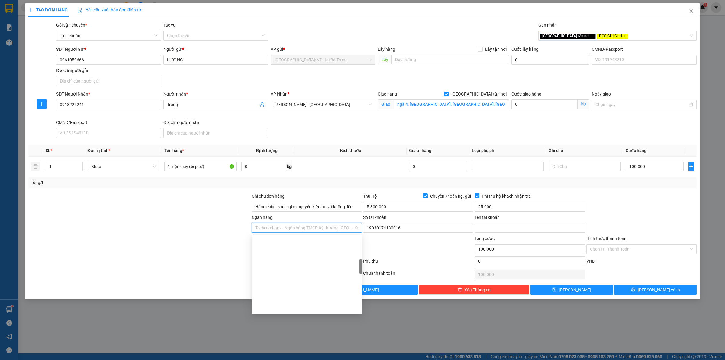
scroll to position [135, 0]
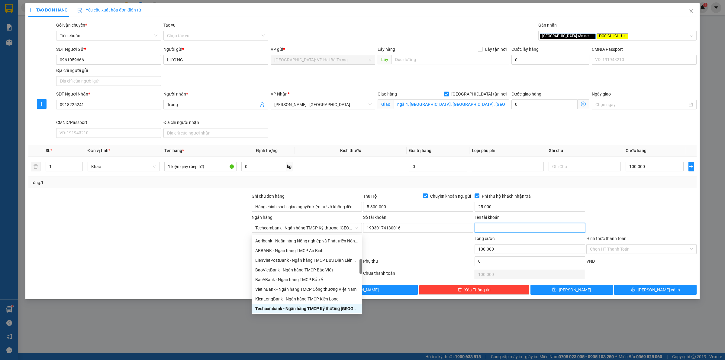
click at [538, 225] on input "Tên tài khoản" at bounding box center [530, 228] width 110 height 10
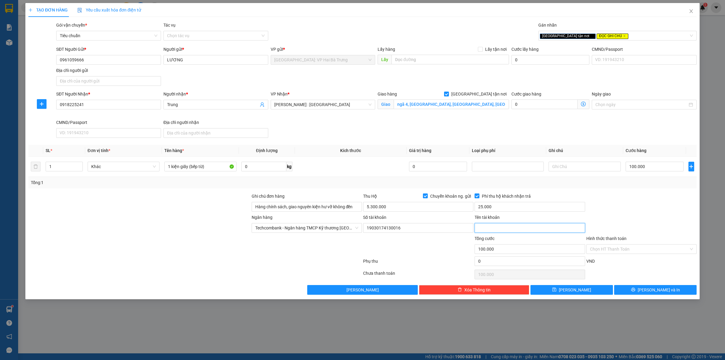
paste input "[PERSON_NAME]"
type input "[PERSON_NAME]"
click at [626, 286] on button "[PERSON_NAME] và In" at bounding box center [655, 290] width 82 height 10
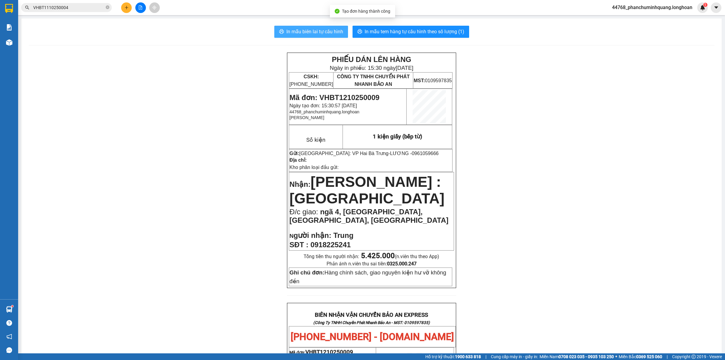
click at [324, 30] on span "In mẫu biên lai tự cấu hình" at bounding box center [314, 32] width 57 height 8
drag, startPoint x: 379, startPoint y: 154, endPoint x: 415, endPoint y: 154, distance: 36.3
click at [415, 154] on p "Gửi: [GEOGRAPHIC_DATA]: VP Hai Bà Trưng - LƯƠNG - 0961059666" at bounding box center [370, 153] width 163 height 6
copy span "0961059666"
click at [125, 8] on icon "plus" at bounding box center [126, 7] width 4 height 4
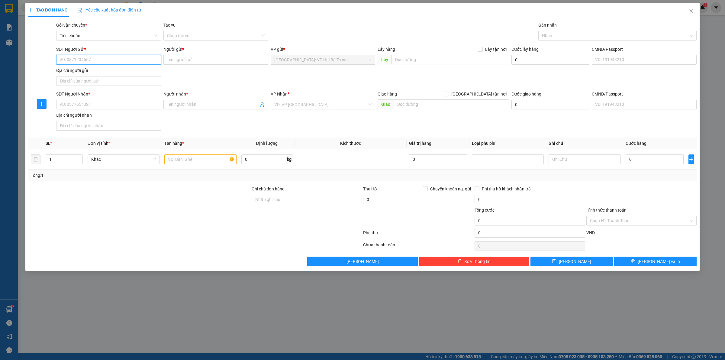
click at [132, 56] on input "SĐT Người Gửi *" at bounding box center [108, 60] width 105 height 10
paste input "0961059666"
type input "0961059666"
click at [111, 73] on div "0961059666 - LƯƠNG" at bounding box center [109, 72] width 98 height 7
type input "LƯƠNG"
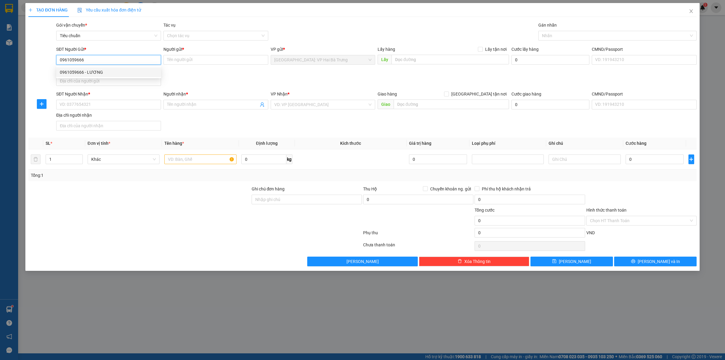
checkbox input "true"
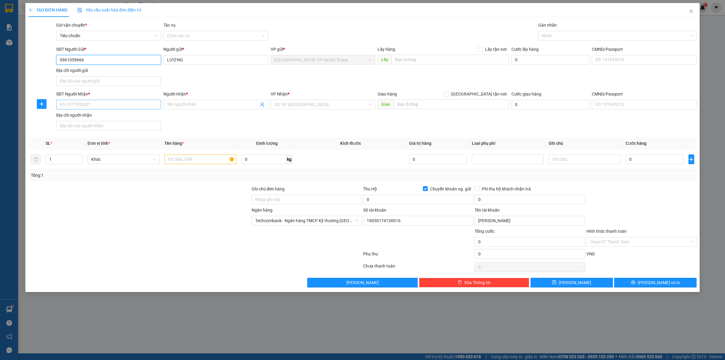
type input "0961059666"
click at [153, 106] on input "SĐT Người Nhận *" at bounding box center [108, 105] width 105 height 10
type input "0946646646"
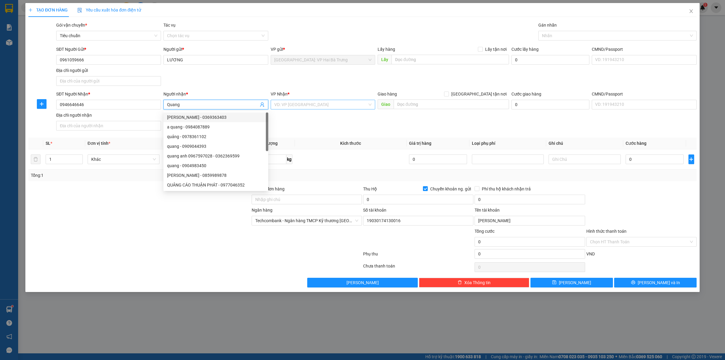
type input "Quang"
drag, startPoint x: 315, startPoint y: 107, endPoint x: 374, endPoint y: 104, distance: 58.7
click at [320, 106] on input "search" at bounding box center [320, 104] width 93 height 9
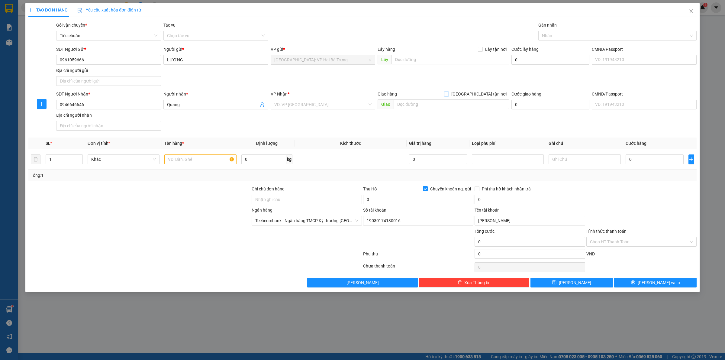
click at [492, 93] on span "[GEOGRAPHIC_DATA] tận nơi" at bounding box center [479, 94] width 60 height 7
click at [448, 93] on input "[GEOGRAPHIC_DATA] tận nơi" at bounding box center [446, 94] width 4 height 4
checkbox input "true"
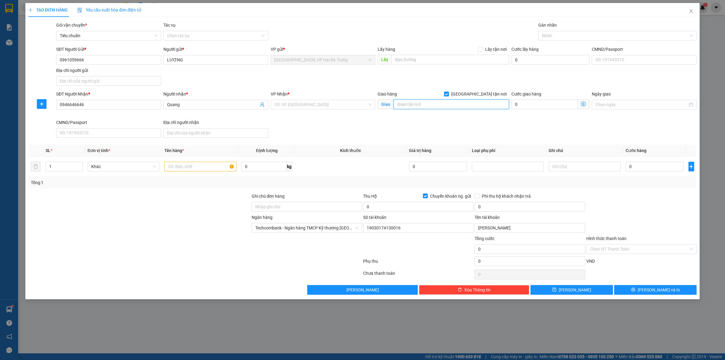
click at [484, 100] on input "text" at bounding box center [451, 104] width 115 height 10
type input "[STREET_ADDRESS] nai"
click at [347, 108] on input "search" at bounding box center [320, 104] width 93 height 9
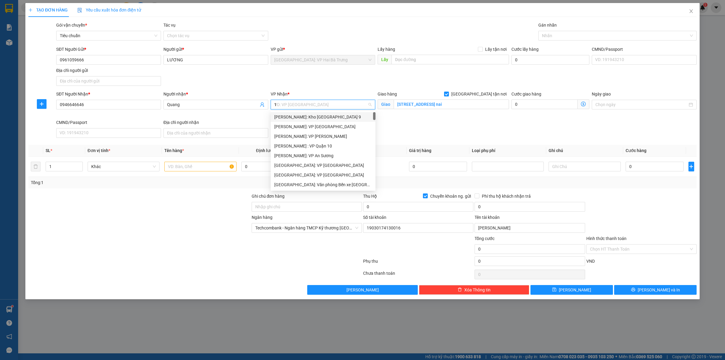
type input "12"
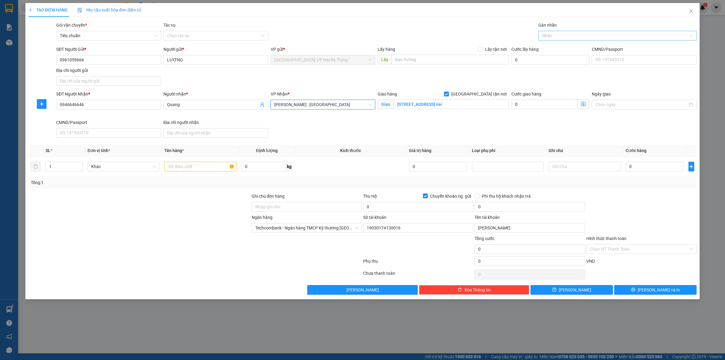
click at [556, 34] on div at bounding box center [614, 35] width 149 height 7
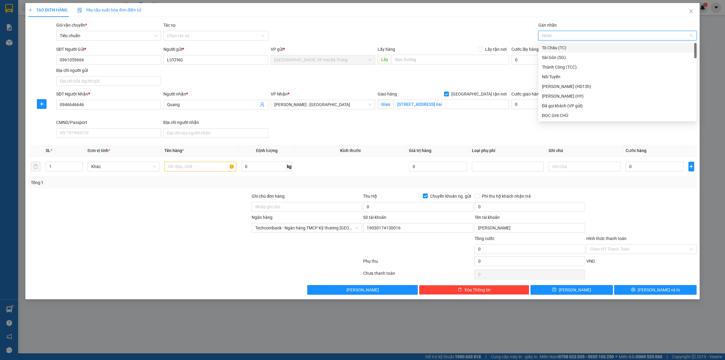
type input "G"
click at [560, 119] on div "[GEOGRAPHIC_DATA] tận nơi" at bounding box center [617, 116] width 158 height 10
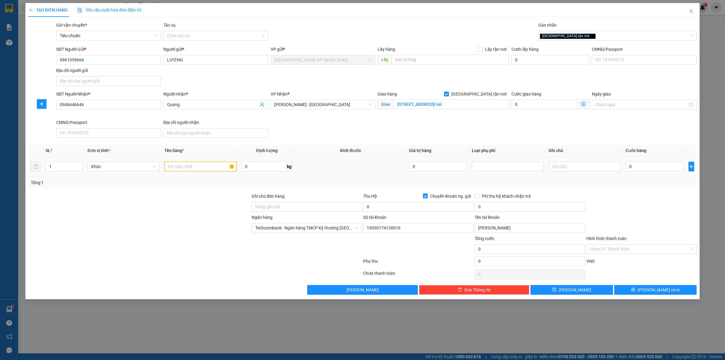
click at [177, 166] on input "text" at bounding box center [200, 167] width 72 height 10
click at [578, 33] on div "[GEOGRAPHIC_DATA] tận nơi" at bounding box center [614, 35] width 149 height 7
type input "1 kiện giấy (bếp từ)"
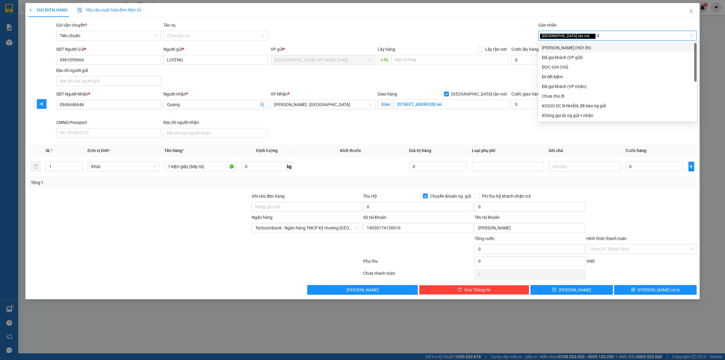
type input "d"
type input "đ"
click at [574, 67] on div "ĐỌC GHI CHÚ" at bounding box center [617, 67] width 151 height 7
type input "d"
type input "đ"
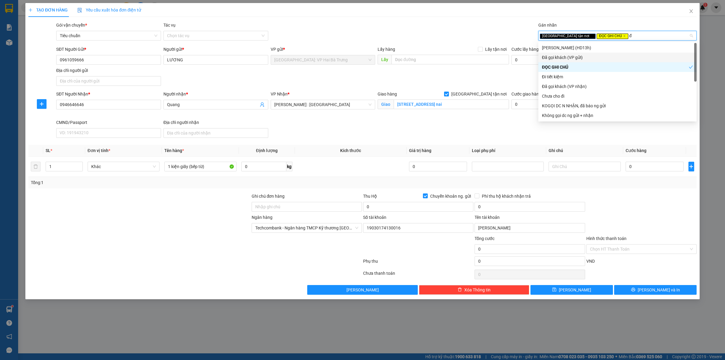
click at [579, 59] on div "Đã gọi khách (VP gửi)" at bounding box center [617, 57] width 151 height 7
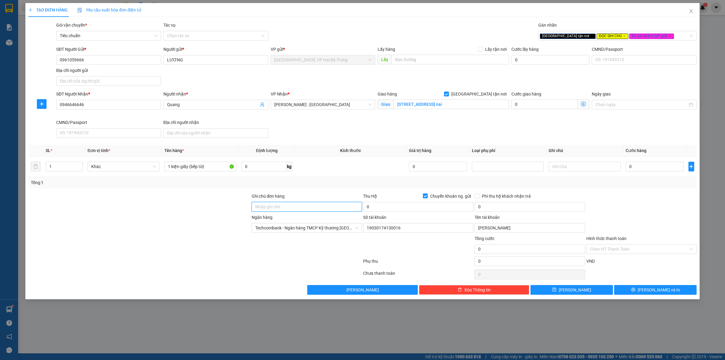
drag, startPoint x: 335, startPoint y: 207, endPoint x: 333, endPoint y: 212, distance: 5.6
click at [335, 207] on input "Ghi chú đơn hàng" at bounding box center [307, 207] width 110 height 10
type input "Hàng chính sách, giao nguyên kiện hư vỡ không đền"
click at [412, 211] on input "0" at bounding box center [418, 207] width 110 height 10
type input "4.300.000"
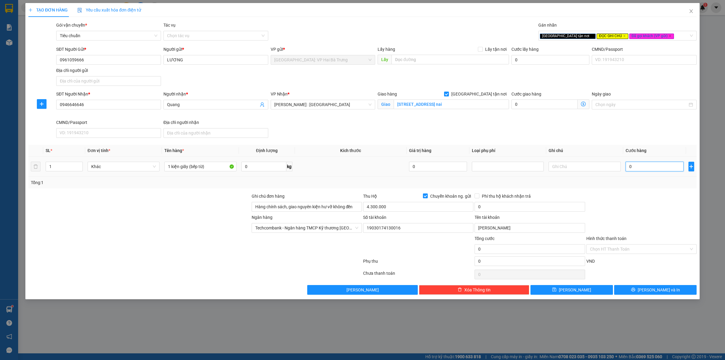
click at [664, 170] on input "0" at bounding box center [655, 167] width 58 height 10
type input "1"
type input "10"
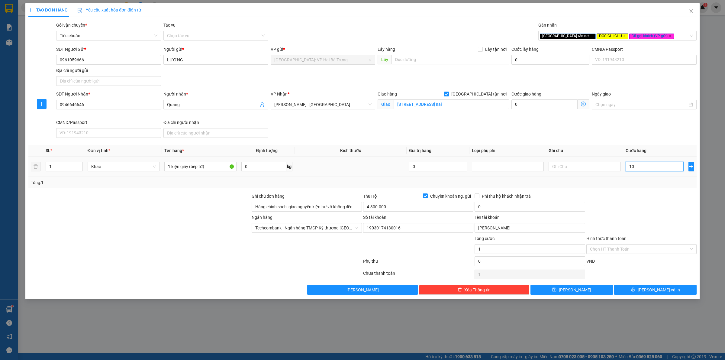
type input "10"
type input "100"
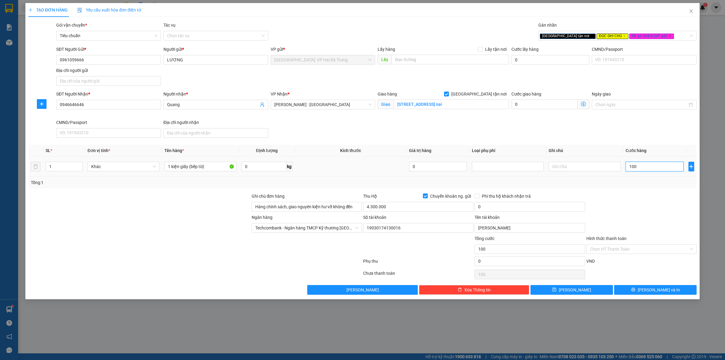
type input "1.000"
type input "10.000"
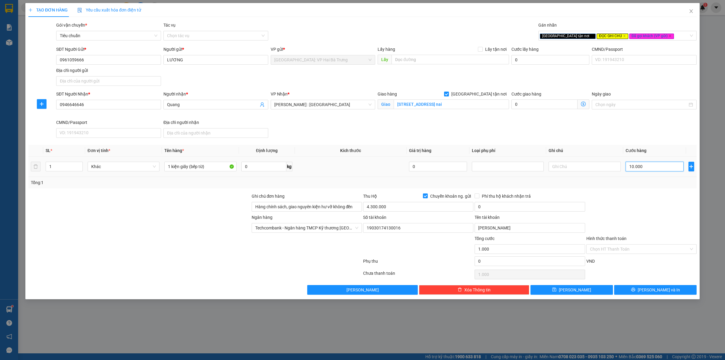
type input "10.000"
type input "100.000"
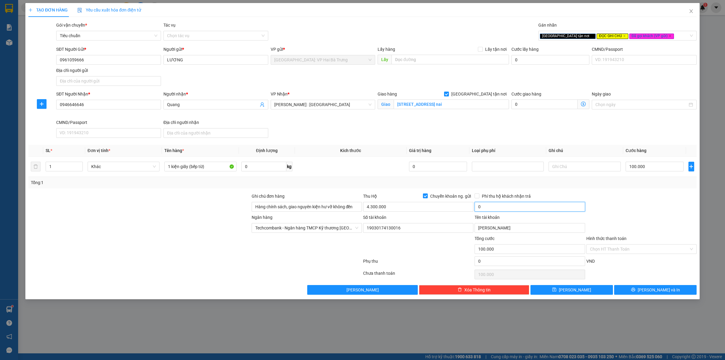
click at [493, 207] on input "0" at bounding box center [530, 207] width 110 height 10
type input "20.000"
click at [496, 198] on span "Phí thu hộ khách nhận trả" at bounding box center [506, 196] width 54 height 7
click at [479, 198] on input "Phí thu hộ khách nhận trả" at bounding box center [477, 195] width 4 height 4
checkbox input "true"
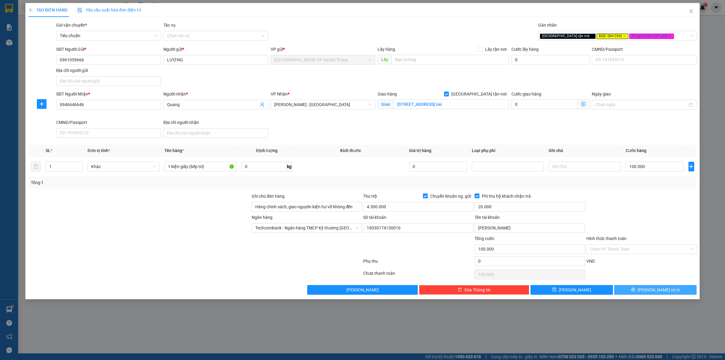
click at [648, 290] on button "[PERSON_NAME] và In" at bounding box center [655, 290] width 82 height 10
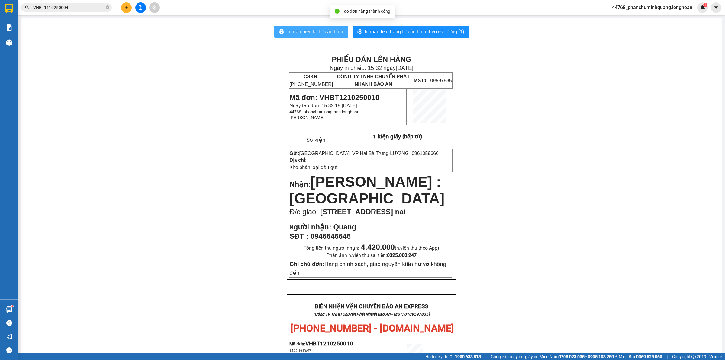
click at [334, 31] on span "In mẫu biên lai tự cấu hình" at bounding box center [314, 32] width 57 height 8
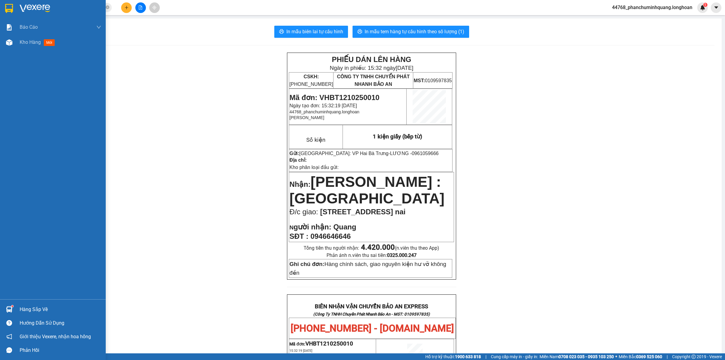
click at [8, 5] on img at bounding box center [9, 8] width 8 height 9
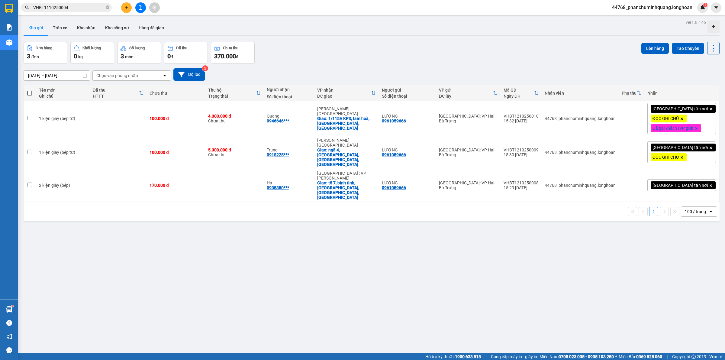
click at [666, 145] on span "[GEOGRAPHIC_DATA] tận nơi" at bounding box center [680, 147] width 55 height 5
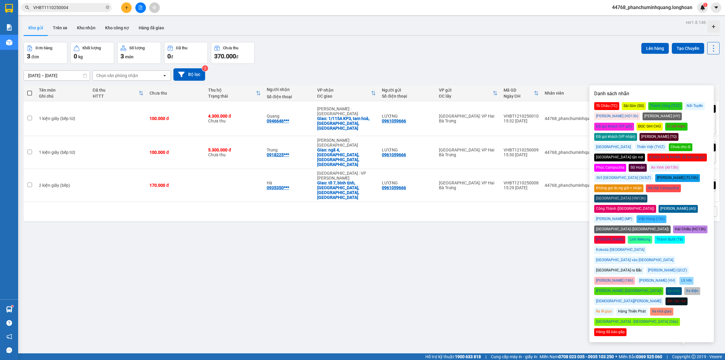
click at [634, 123] on div "Đã gọi khách (VP gửi)" at bounding box center [614, 127] width 40 height 8
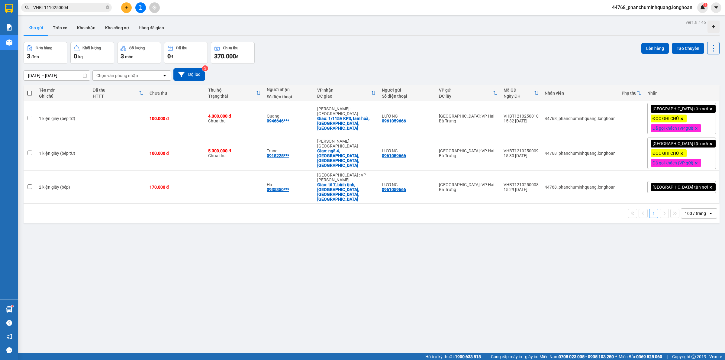
click at [551, 70] on div "[DATE] – [DATE] Press the down arrow key to interact with the calendar and sele…" at bounding box center [372, 74] width 696 height 12
click at [666, 184] on span "[GEOGRAPHIC_DATA] tận nơi" at bounding box center [680, 186] width 55 height 5
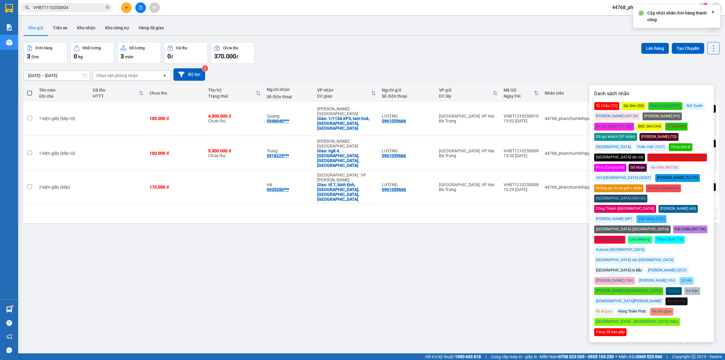
click at [634, 123] on div "Đã gọi khách (VP gửi)" at bounding box center [614, 127] width 40 height 8
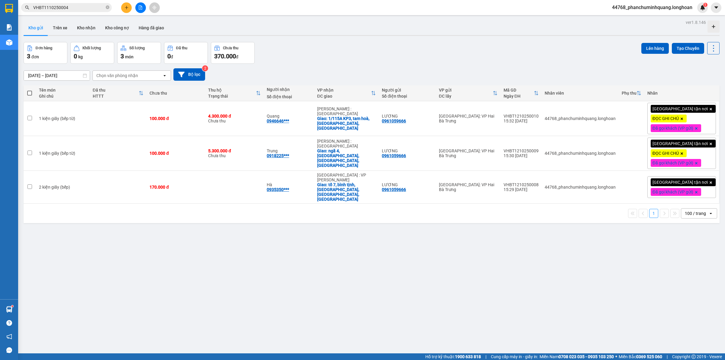
drag, startPoint x: 503, startPoint y: 55, endPoint x: 541, endPoint y: 74, distance: 42.6
click at [503, 55] on div "Đơn hàng 3 đơn Khối lượng 0 kg Số lượng 3 món Đã thu 0 đ Chưa thu 370.000 đ Lên…" at bounding box center [372, 53] width 696 height 22
click at [682, 119] on icon at bounding box center [684, 118] width 4 height 4
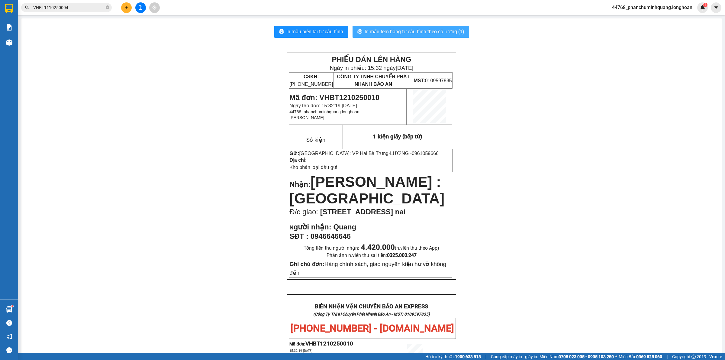
click at [421, 32] on span "In mẫu tem hàng tự cấu hình theo số lượng (1)" at bounding box center [415, 32] width 100 height 8
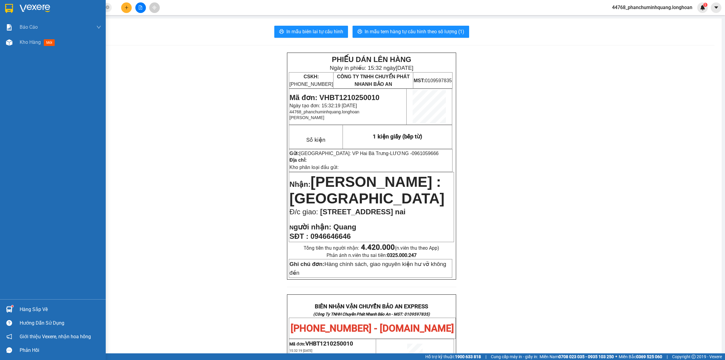
click at [7, 4] on img at bounding box center [9, 8] width 8 height 9
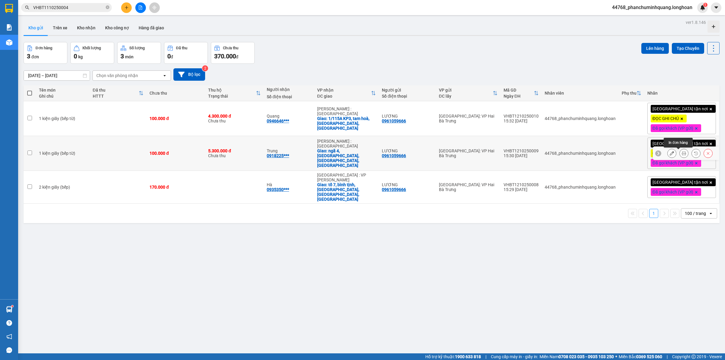
click at [682, 153] on icon at bounding box center [684, 153] width 4 height 4
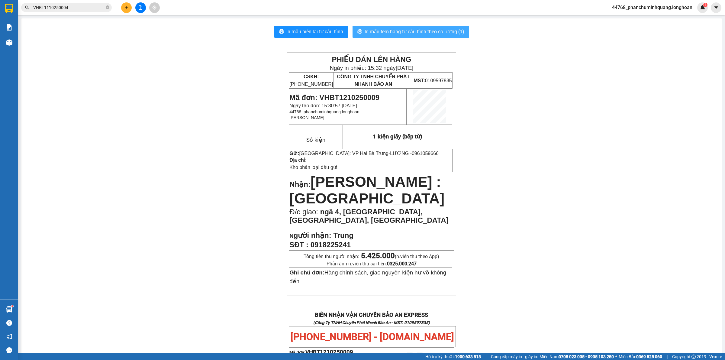
click at [450, 32] on span "In mẫu tem hàng tự cấu hình theo số lượng (1)" at bounding box center [415, 32] width 100 height 8
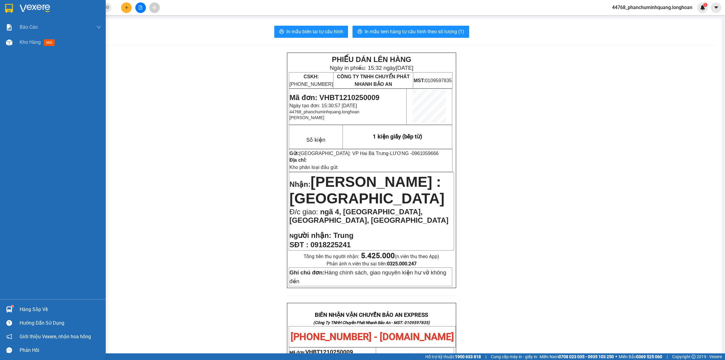
click at [5, 5] on img at bounding box center [9, 8] width 8 height 9
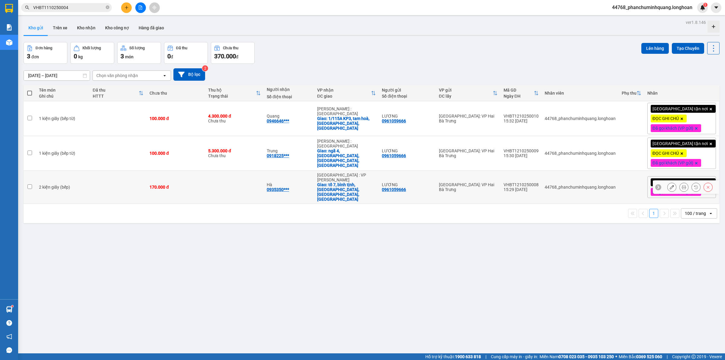
click at [682, 185] on icon at bounding box center [684, 187] width 4 height 4
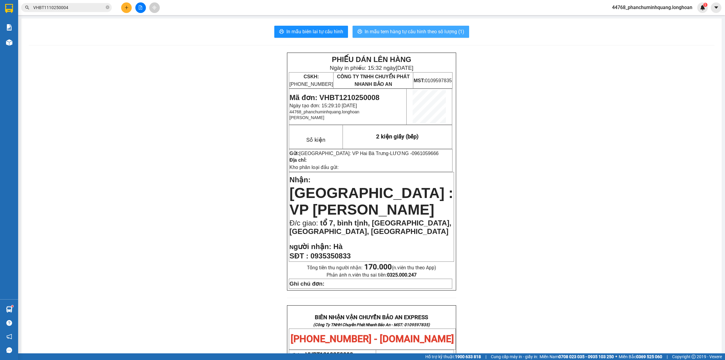
click at [404, 29] on span "In mẫu tem hàng tự cấu hình theo số lượng (1)" at bounding box center [415, 32] width 100 height 8
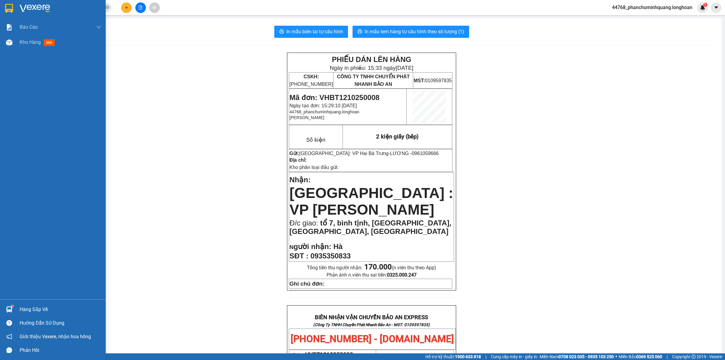
drag, startPoint x: 11, startPoint y: 7, endPoint x: 23, endPoint y: 0, distance: 13.8
click at [11, 6] on img at bounding box center [9, 8] width 8 height 9
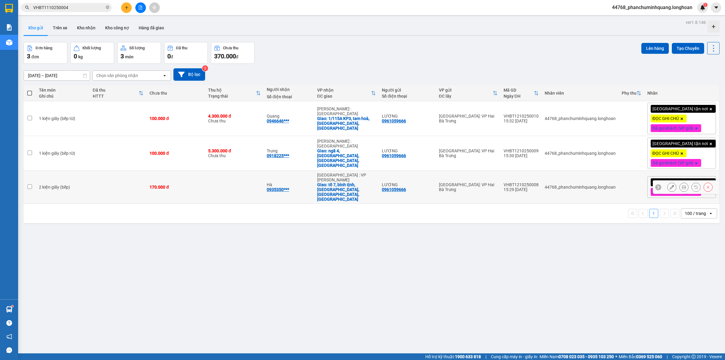
click at [668, 182] on button at bounding box center [672, 187] width 8 height 11
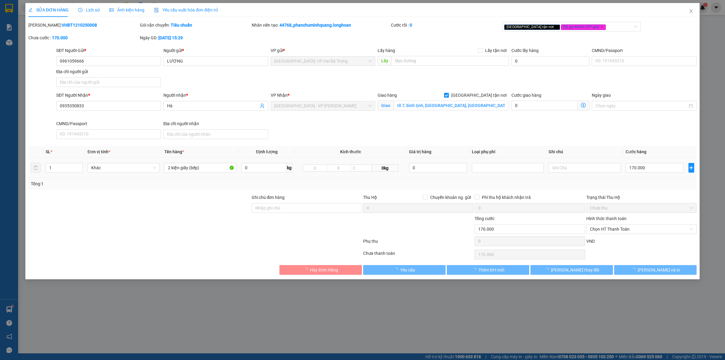
type input "0961059666"
type input "LƯƠNG"
type input "0935350833"
type input "Hà"
checkbox input "true"
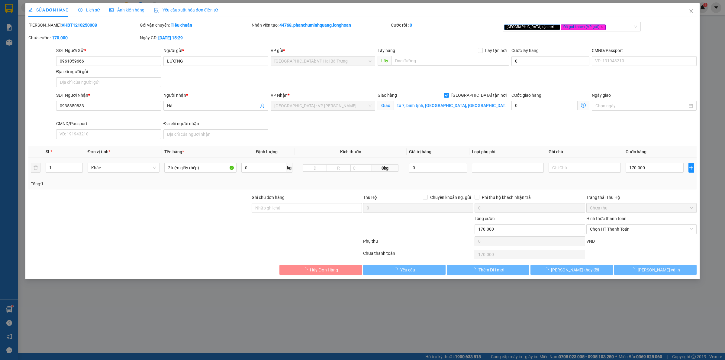
type input "tổ 7, bình tịnh, [GEOGRAPHIC_DATA], [GEOGRAPHIC_DATA], [GEOGRAPHIC_DATA]"
type input "0"
type input "170.000"
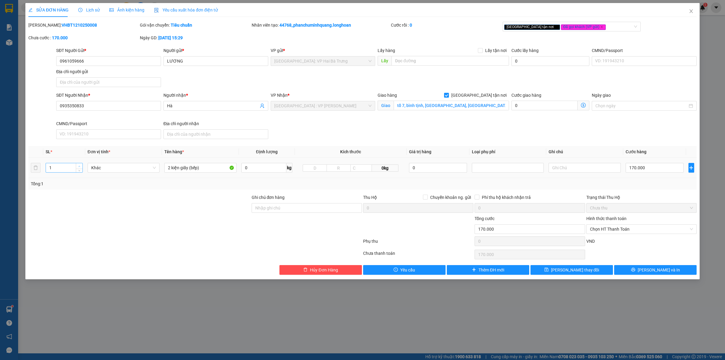
type input "2"
click at [76, 167] on span "Increase Value" at bounding box center [79, 165] width 7 height 5
click at [630, 271] on button "[PERSON_NAME] và In" at bounding box center [655, 270] width 82 height 10
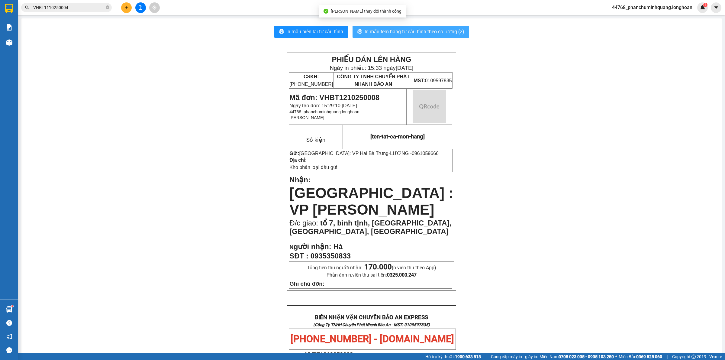
click at [457, 28] on span "In mẫu tem hàng tự cấu hình theo số lượng (2)" at bounding box center [415, 32] width 100 height 8
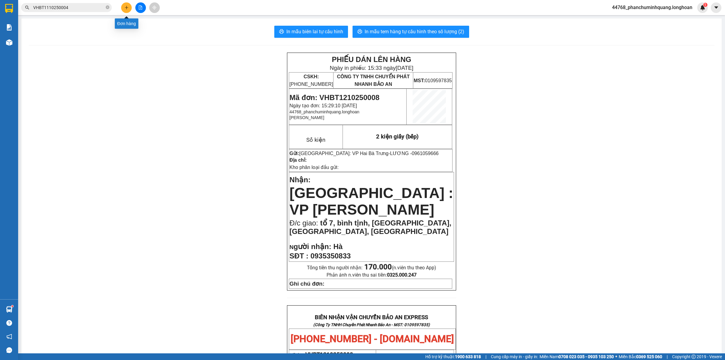
click at [127, 5] on button at bounding box center [126, 7] width 11 height 11
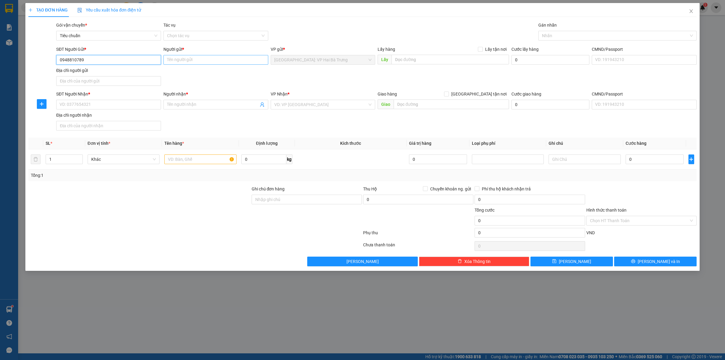
type input "0948810789"
click at [202, 63] on input "Người gửi *" at bounding box center [215, 60] width 105 height 10
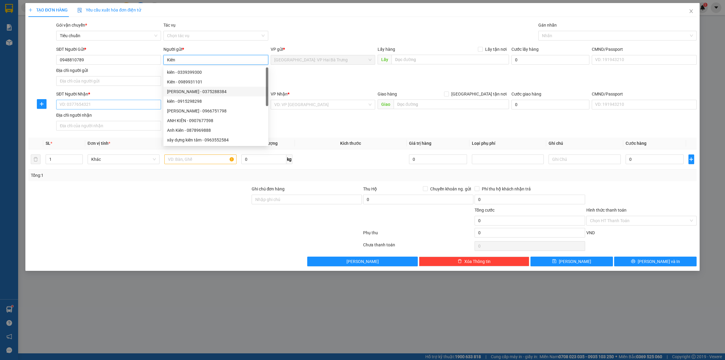
type input "Kiên"
click at [147, 105] on input "SĐT Người Nhận *" at bounding box center [108, 105] width 105 height 10
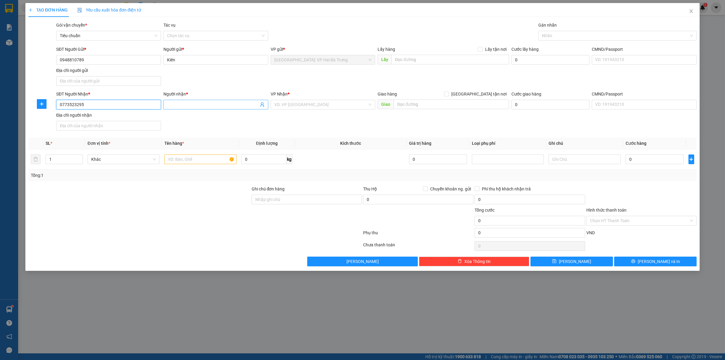
type input "0773523295"
drag, startPoint x: 192, startPoint y: 108, endPoint x: 195, endPoint y: 108, distance: 3.3
click at [194, 108] on span at bounding box center [215, 105] width 105 height 10
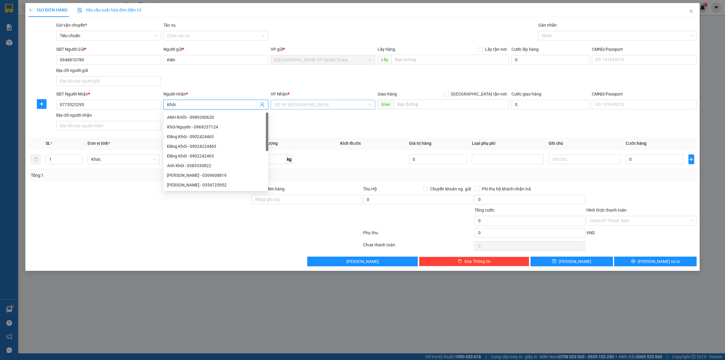
type input "Khôi"
click at [311, 107] on input "search" at bounding box center [320, 104] width 93 height 9
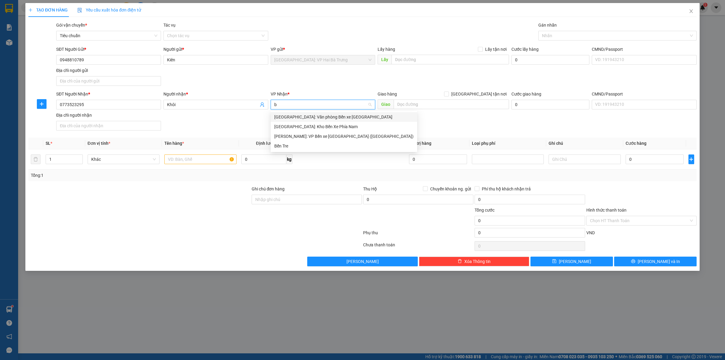
type input "bê"
click at [292, 124] on div "[GEOGRAPHIC_DATA]: Kho Bến Xe Phía Nam" at bounding box center [343, 126] width 139 height 7
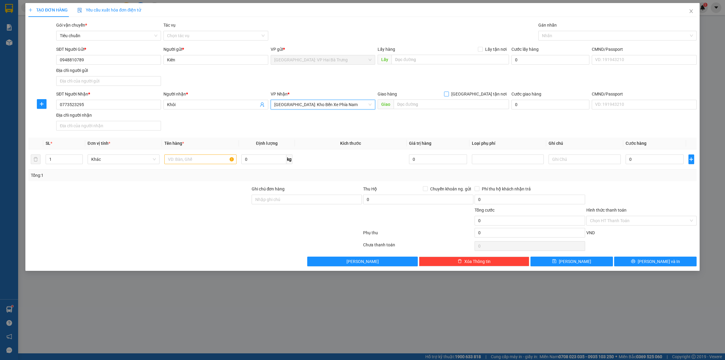
click at [483, 95] on span "[GEOGRAPHIC_DATA] tận nơi" at bounding box center [479, 94] width 60 height 7
click at [448, 95] on input "[GEOGRAPHIC_DATA] tận nơi" at bounding box center [446, 94] width 4 height 4
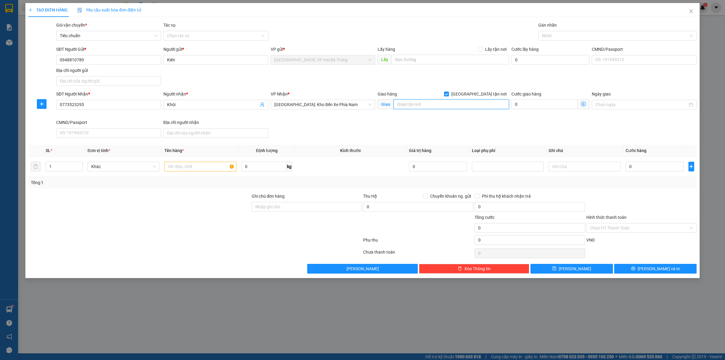
click at [479, 102] on input "text" at bounding box center [451, 104] width 115 height 10
click at [577, 32] on div at bounding box center [614, 35] width 149 height 7
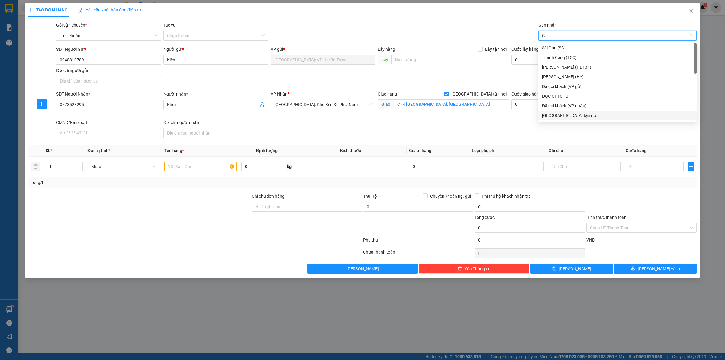
drag, startPoint x: 557, startPoint y: 115, endPoint x: 541, endPoint y: 111, distance: 16.0
click at [556, 115] on div "[GEOGRAPHIC_DATA] tận nơi" at bounding box center [617, 115] width 151 height 7
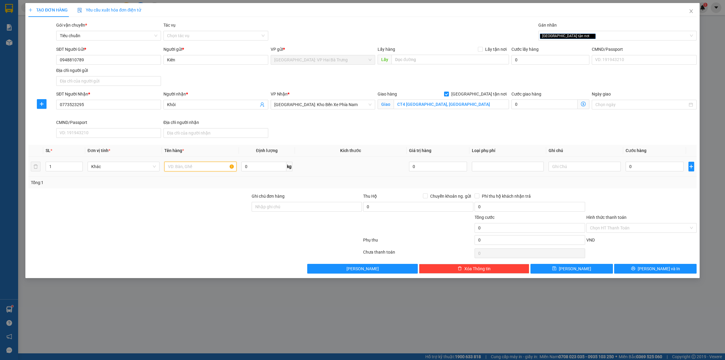
drag, startPoint x: 213, startPoint y: 171, endPoint x: 227, endPoint y: 155, distance: 21.0
click at [215, 168] on input "text" at bounding box center [200, 167] width 72 height 10
click at [641, 166] on input "0" at bounding box center [655, 167] width 58 height 10
click at [649, 227] on input "Hình thức thanh toán" at bounding box center [639, 227] width 99 height 9
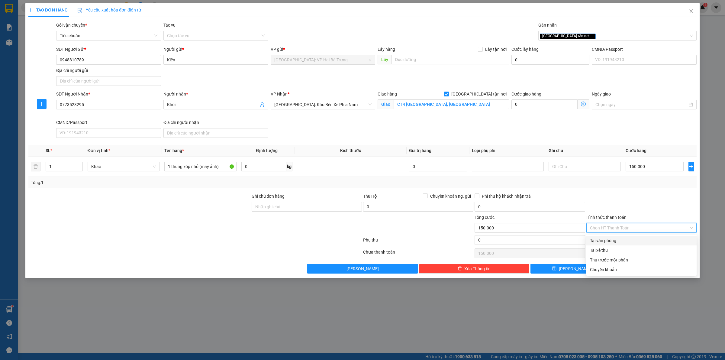
click at [646, 238] on div "Tại văn phòng" at bounding box center [641, 240] width 103 height 7
click at [608, 33] on div "[GEOGRAPHIC_DATA] tận nơi" at bounding box center [614, 35] width 149 height 7
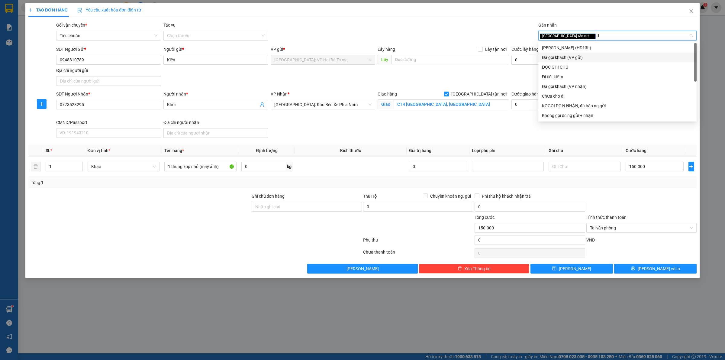
click at [598, 59] on div "Đã gọi khách (VP gửi)" at bounding box center [617, 57] width 151 height 7
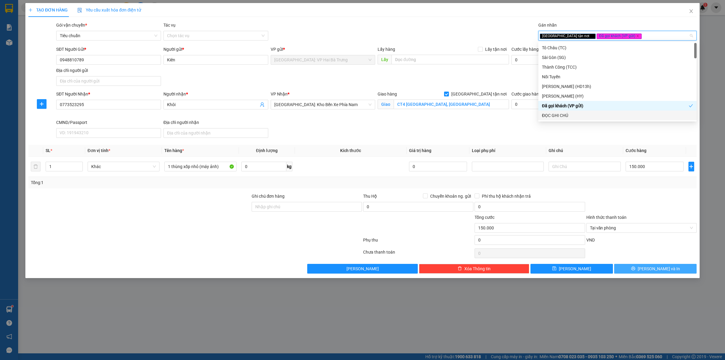
click at [651, 272] on span "[PERSON_NAME] và In" at bounding box center [659, 268] width 42 height 7
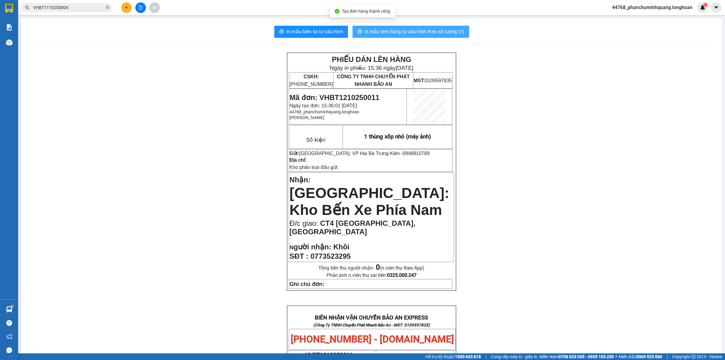
click at [396, 26] on button "In mẫu tem hàng tự cấu hình theo số lượng (1)" at bounding box center [411, 32] width 117 height 12
click at [334, 30] on span "In mẫu biên lai tự cấu hình" at bounding box center [314, 32] width 57 height 8
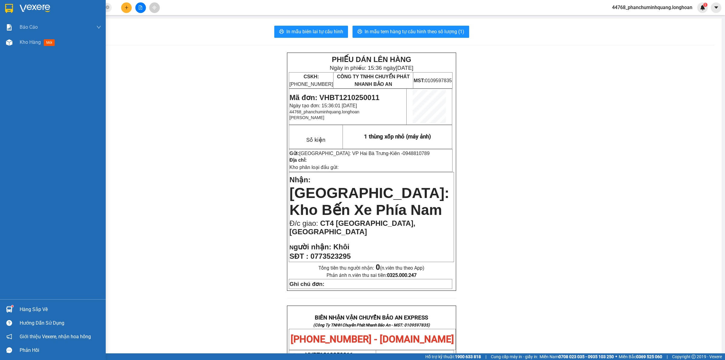
click at [10, 9] on img at bounding box center [9, 8] width 8 height 9
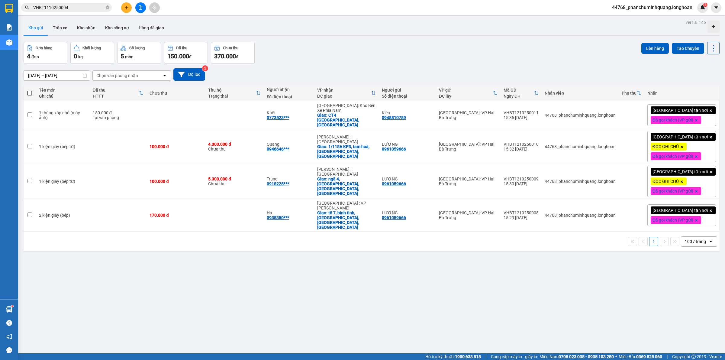
click at [27, 92] on span at bounding box center [29, 93] width 5 height 5
click at [30, 90] on input "checkbox" at bounding box center [30, 90] width 0 height 0
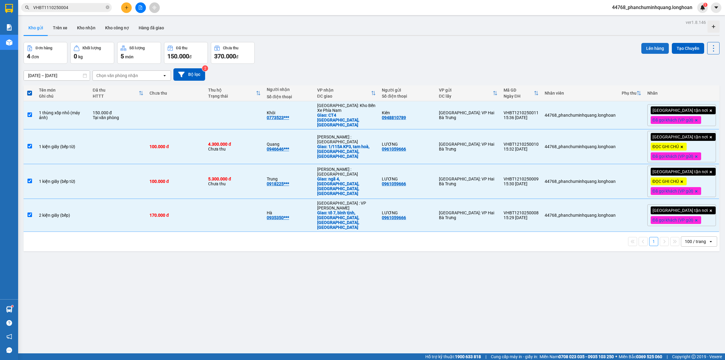
click at [647, 50] on button "Lên hàng" at bounding box center [654, 48] width 27 height 11
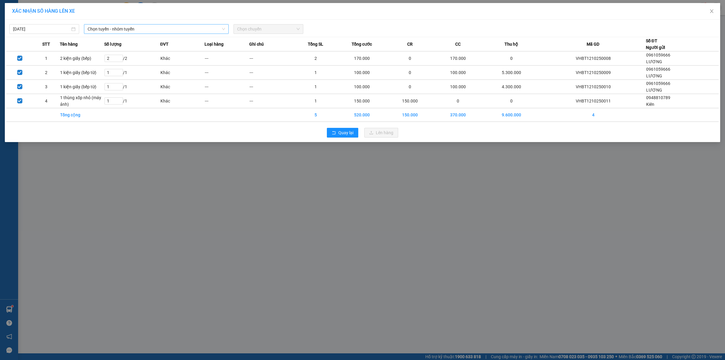
click at [169, 28] on span "Chọn tuyến - nhóm tuyến" at bounding box center [156, 28] width 137 height 9
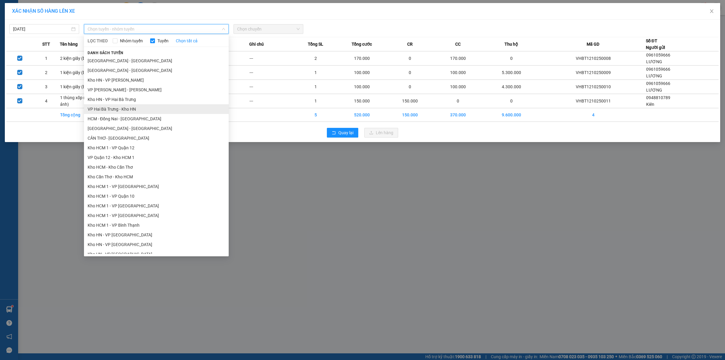
click at [117, 104] on li "VP Hai Bà Trưng - Kho HN" at bounding box center [156, 109] width 145 height 10
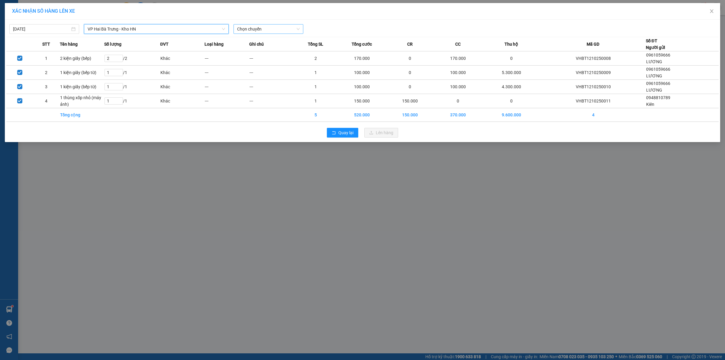
click at [277, 32] on span "Chọn chuyến" at bounding box center [268, 28] width 63 height 9
click at [254, 51] on div "15:00 (TC) - 29E-220.65" at bounding box center [260, 50] width 47 height 7
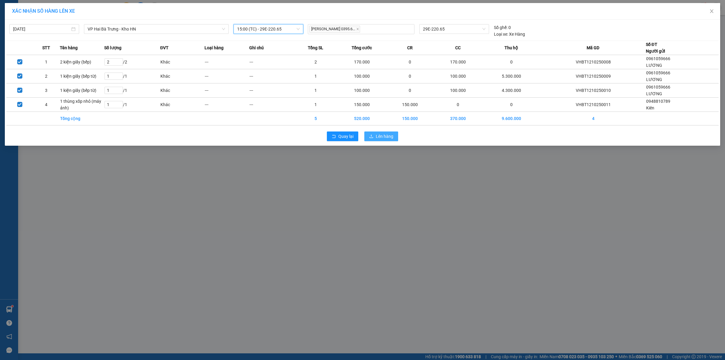
click at [386, 135] on span "Lên hàng" at bounding box center [385, 136] width 18 height 7
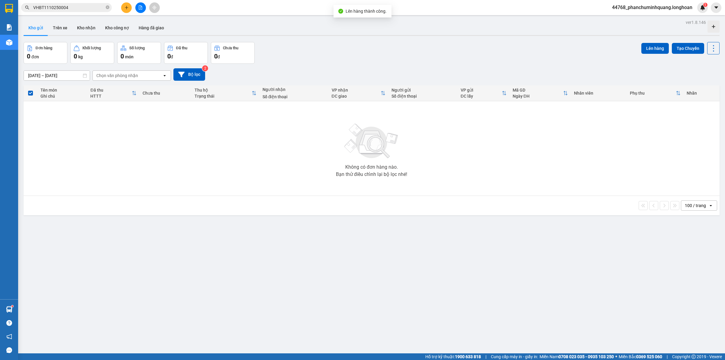
click at [141, 6] on icon "file-add" at bounding box center [140, 7] width 3 height 4
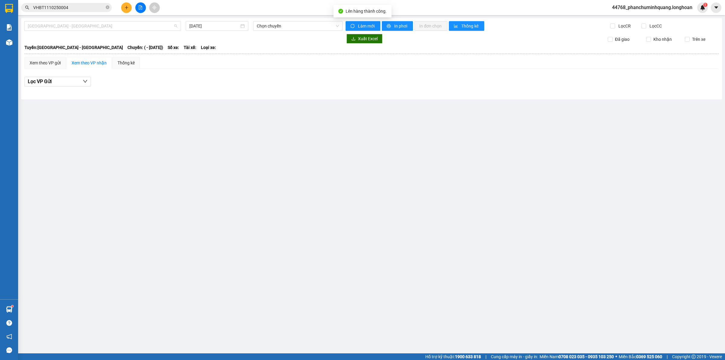
drag, startPoint x: 152, startPoint y: 26, endPoint x: 141, endPoint y: 42, distance: 19.7
click at [152, 26] on span "[GEOGRAPHIC_DATA] - [GEOGRAPHIC_DATA]" at bounding box center [103, 25] width 150 height 9
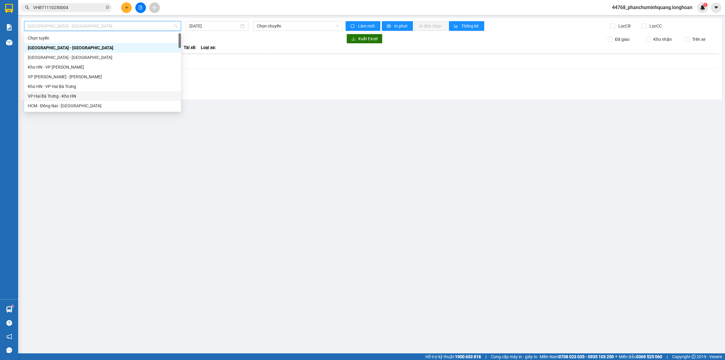
drag, startPoint x: 67, startPoint y: 94, endPoint x: 75, endPoint y: 89, distance: 9.8
click at [66, 94] on div "VP Hai Bà Trưng - Kho HN" at bounding box center [103, 96] width 150 height 7
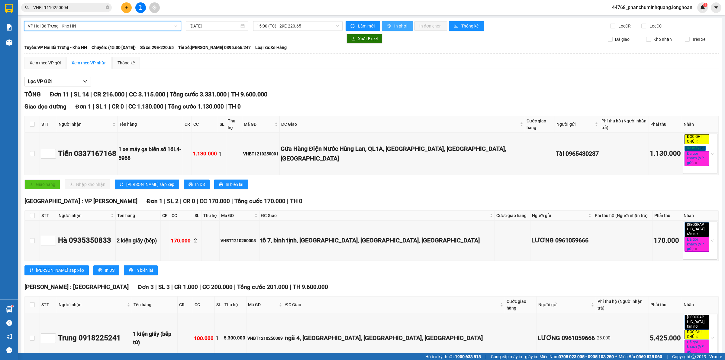
click at [399, 26] on span "In phơi" at bounding box center [401, 26] width 14 height 7
click at [129, 8] on button at bounding box center [126, 7] width 11 height 11
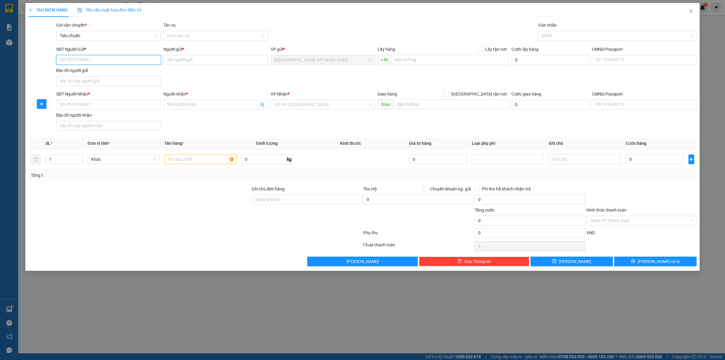
click at [122, 59] on input "SĐT Người Gửi *" at bounding box center [108, 60] width 105 height 10
drag, startPoint x: 194, startPoint y: 63, endPoint x: 201, endPoint y: 64, distance: 7.1
click at [195, 63] on input "Người gửi *" at bounding box center [215, 60] width 105 height 10
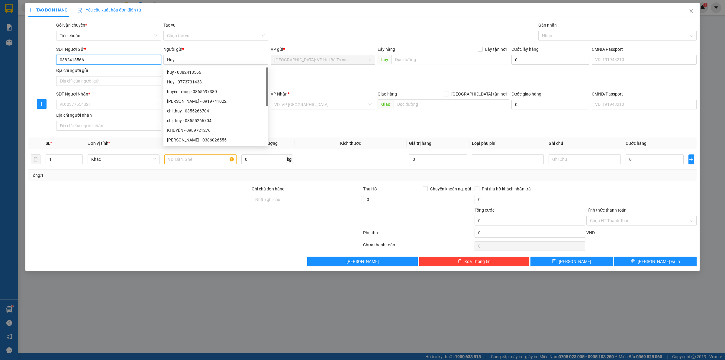
click at [140, 58] on input "0382418566" at bounding box center [108, 60] width 105 height 10
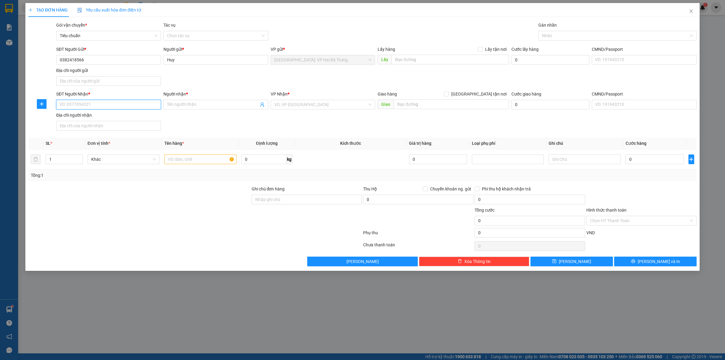
click at [132, 106] on input "SĐT Người Nhận *" at bounding box center [108, 105] width 105 height 10
paste input "0382418566"
click at [192, 59] on input "Huy" at bounding box center [215, 60] width 105 height 10
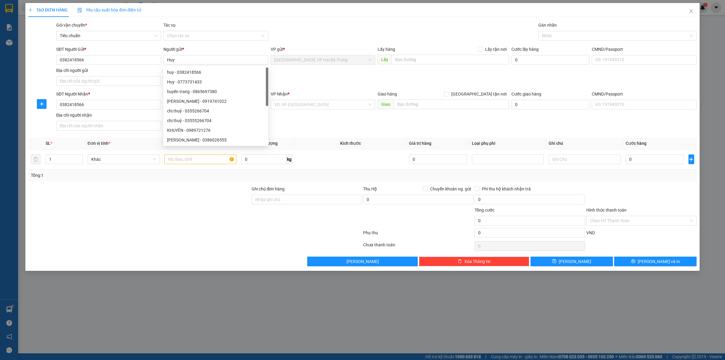
click at [308, 79] on div "SĐT Người Gửi * 0382418566 Người gửi * Huy VP gửi * [GEOGRAPHIC_DATA]: VP Hai B…" at bounding box center [376, 67] width 643 height 42
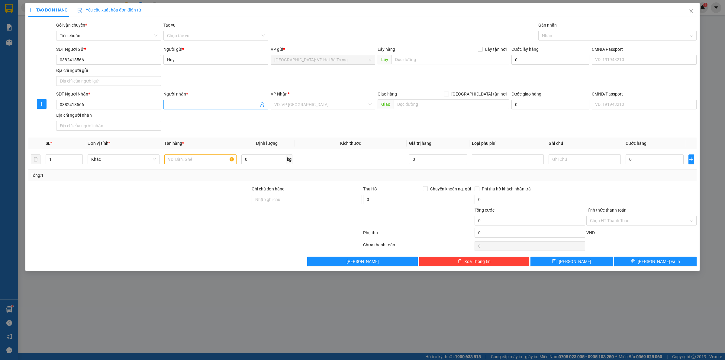
click at [239, 104] on input "Người nhận *" at bounding box center [213, 104] width 92 height 7
paste input "Huy"
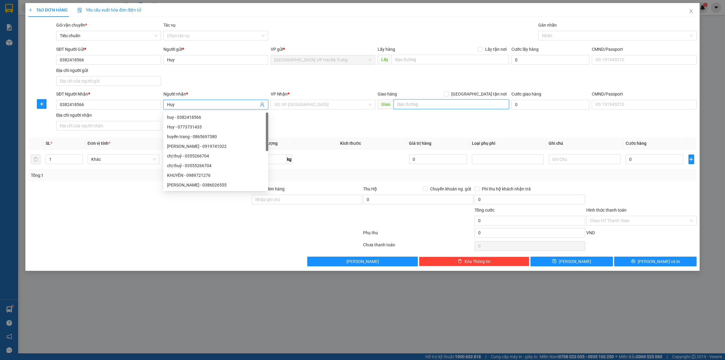
click at [410, 105] on input "text" at bounding box center [451, 104] width 115 height 10
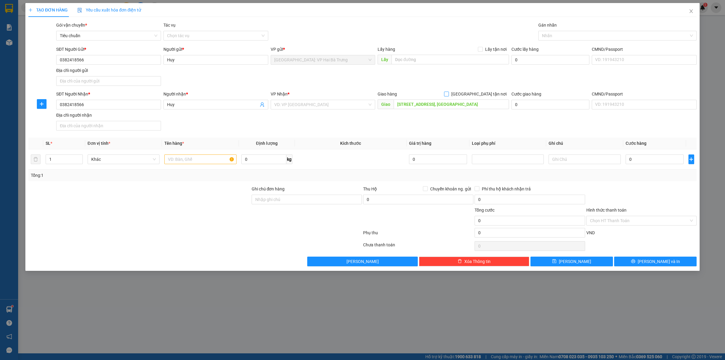
click at [449, 96] on span at bounding box center [446, 94] width 5 height 5
click at [448, 96] on input "[GEOGRAPHIC_DATA] tận nơi" at bounding box center [446, 94] width 4 height 4
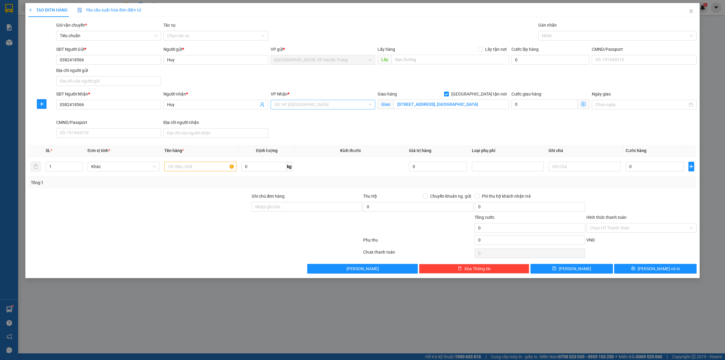
click at [340, 106] on input "search" at bounding box center [320, 104] width 93 height 9
drag, startPoint x: 561, startPoint y: 35, endPoint x: 547, endPoint y: 34, distance: 14.5
click at [561, 34] on div at bounding box center [614, 35] width 149 height 7
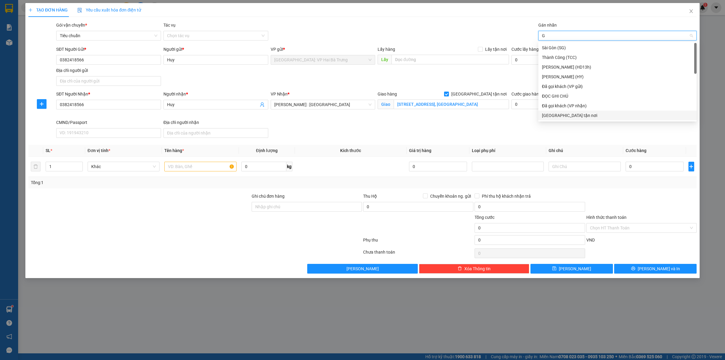
click at [570, 114] on div "[GEOGRAPHIC_DATA] tận nơi" at bounding box center [617, 115] width 151 height 7
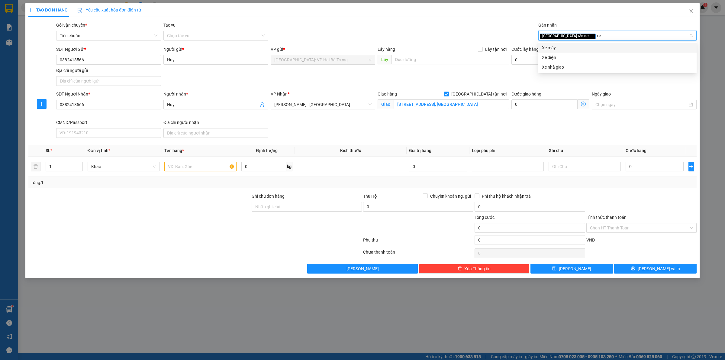
click at [577, 45] on div "Xe máy" at bounding box center [617, 47] width 151 height 7
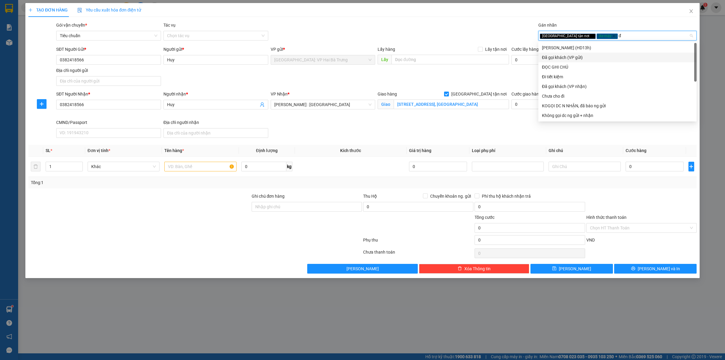
click at [572, 61] on div "Đã gọi khách (VP gửi)" at bounding box center [617, 58] width 158 height 10
click at [583, 73] on div "Đi tiết kiệm" at bounding box center [617, 77] width 158 height 10
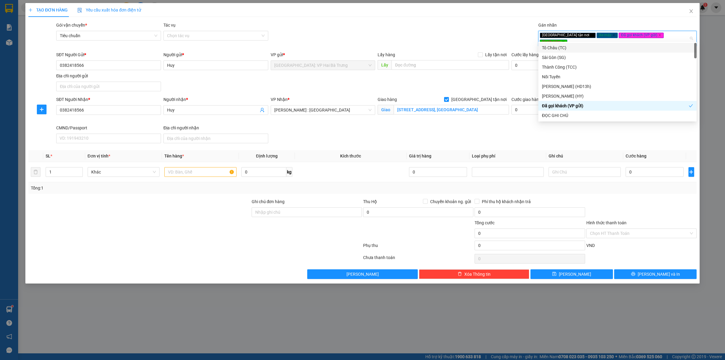
click at [565, 40] on icon "close" at bounding box center [563, 41] width 3 height 3
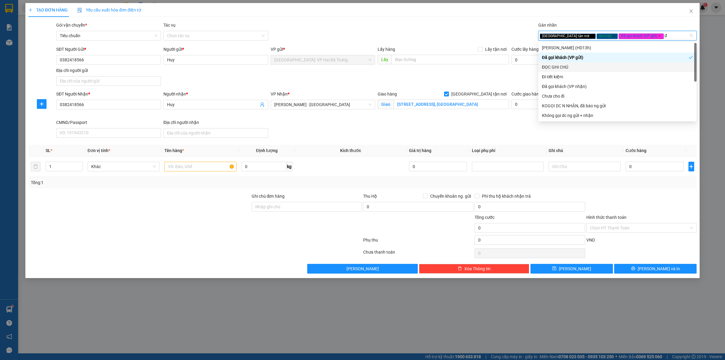
click at [594, 66] on div "ĐỌC GHI CHÚ" at bounding box center [617, 67] width 151 height 7
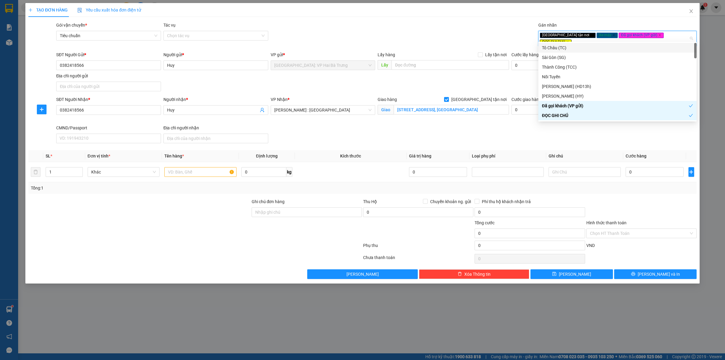
click at [441, 27] on div "Gói vận chuyển * Tiêu chuẩn Tác vụ Chọn tác vụ Gán nhãn Giao tận nơi Xe máy Đ…" at bounding box center [376, 35] width 643 height 27
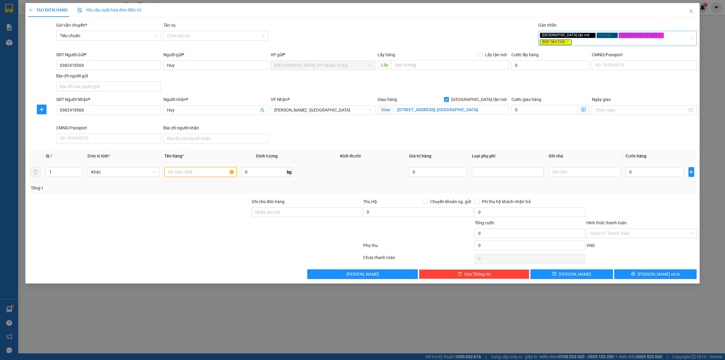
click at [179, 167] on input "text" at bounding box center [200, 172] width 72 height 10
drag, startPoint x: 185, startPoint y: 206, endPoint x: 223, endPoint y: 193, distance: 40.0
click at [185, 206] on div at bounding box center [139, 208] width 223 height 21
click at [299, 207] on input "Ghi chú đơn hàng" at bounding box center [307, 212] width 110 height 10
click at [668, 168] on input "0" at bounding box center [655, 172] width 58 height 10
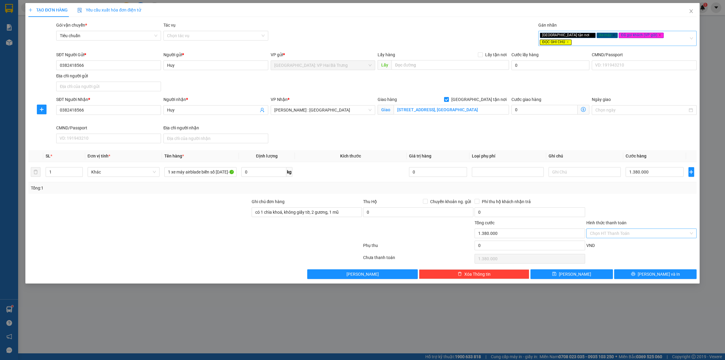
click at [679, 231] on input "Hình thức thanh toán" at bounding box center [639, 233] width 99 height 9
drag, startPoint x: 642, startPoint y: 241, endPoint x: 646, endPoint y: 234, distance: 7.6
click at [642, 241] on div "Tại văn phòng" at bounding box center [641, 240] width 103 height 7
drag, startPoint x: 661, startPoint y: 211, endPoint x: 657, endPoint y: 200, distance: 11.8
click at [662, 211] on div at bounding box center [641, 208] width 111 height 21
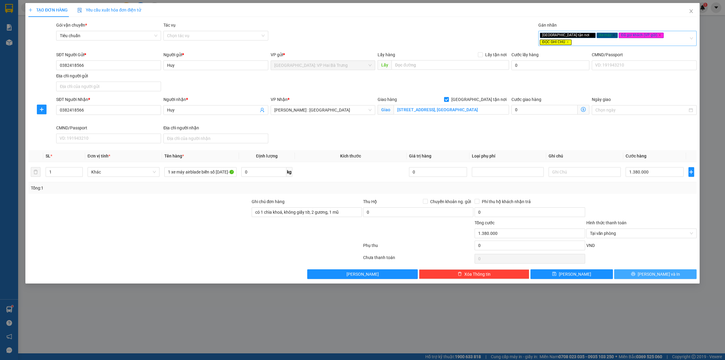
click at [651, 271] on span "[PERSON_NAME] và In" at bounding box center [659, 274] width 42 height 7
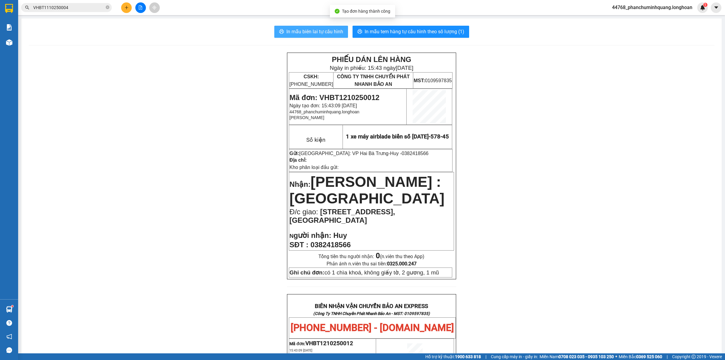
click at [329, 27] on button "In mẫu biên lai tự cấu hình" at bounding box center [311, 32] width 74 height 12
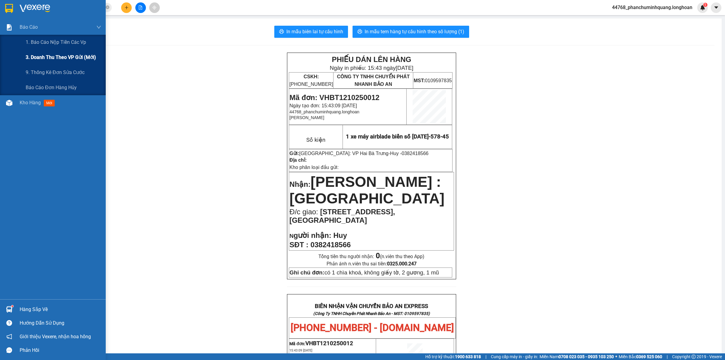
click at [35, 55] on span "3. Doanh Thu theo VP Gửi (mới)" at bounding box center [61, 57] width 70 height 8
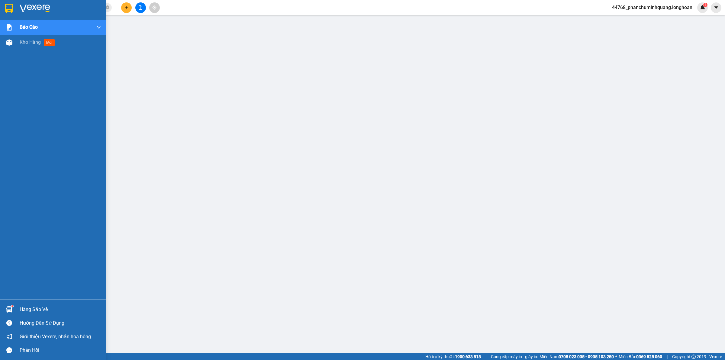
click at [7, 7] on img at bounding box center [9, 8] width 8 height 9
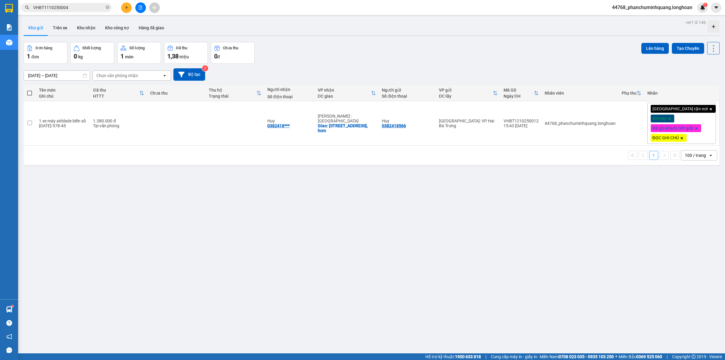
drag, startPoint x: 201, startPoint y: 165, endPoint x: 221, endPoint y: 165, distance: 19.3
click at [201, 165] on div "1 100 / trang open" at bounding box center [372, 155] width 696 height 19
click at [128, 10] on button at bounding box center [126, 7] width 11 height 11
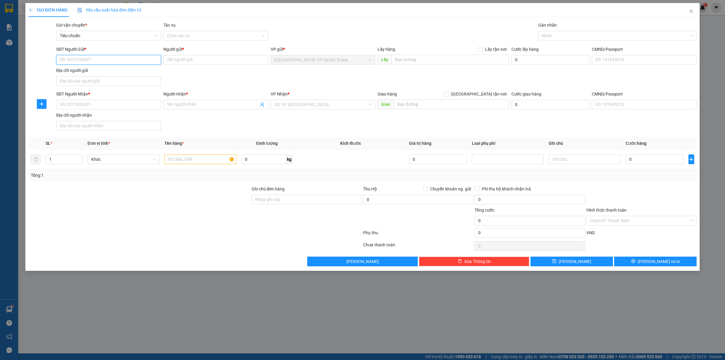
click at [113, 63] on input "SĐT Người Gửi *" at bounding box center [108, 60] width 105 height 10
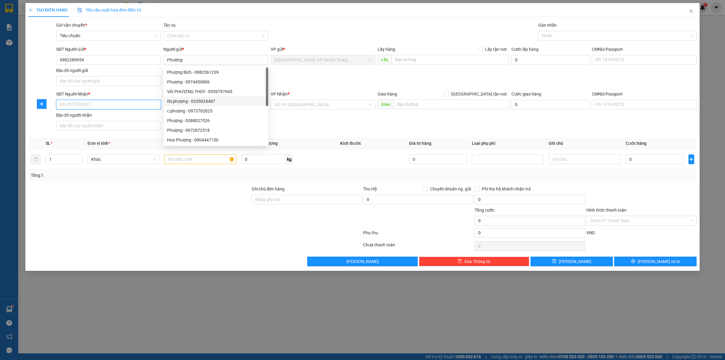
click at [149, 103] on input "SĐT Người Nhận *" at bounding box center [108, 105] width 105 height 10
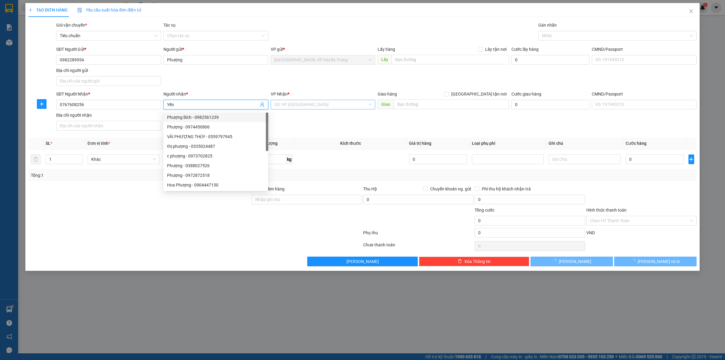
click at [304, 105] on input "search" at bounding box center [320, 104] width 93 height 9
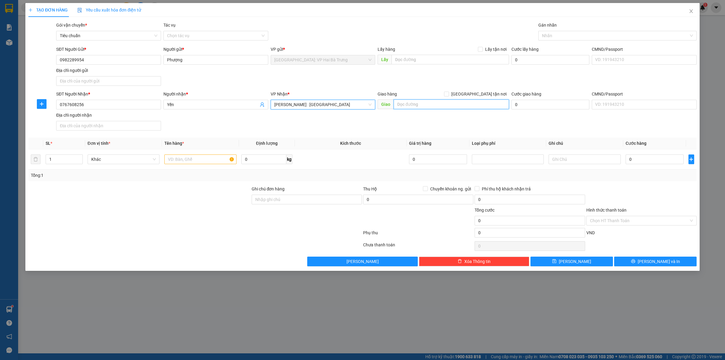
click at [445, 107] on input "text" at bounding box center [451, 104] width 115 height 10
click at [499, 100] on input "30 đường 14 [GEOGRAPHIC_DATA], [GEOGRAPHIC_DATA], [GEOGRAPHIC_DATA]" at bounding box center [451, 104] width 115 height 10
click at [501, 95] on span "[GEOGRAPHIC_DATA] tận nơi" at bounding box center [479, 94] width 60 height 7
click at [448, 95] on input "[GEOGRAPHIC_DATA] tận nơi" at bounding box center [446, 94] width 4 height 4
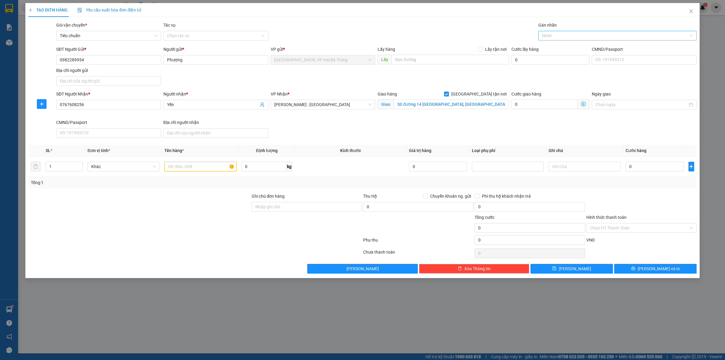
click at [557, 34] on div at bounding box center [614, 35] width 149 height 7
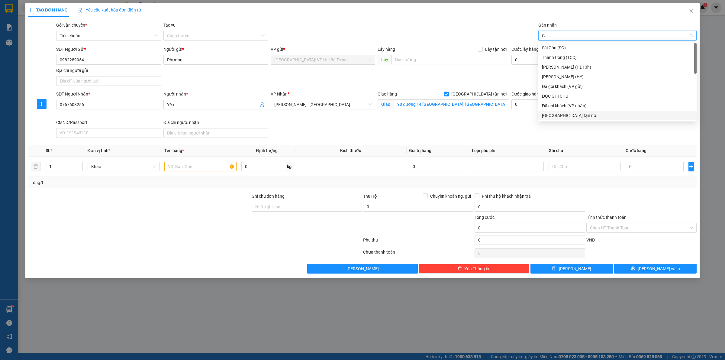
click at [552, 114] on div "[GEOGRAPHIC_DATA] tận nơi" at bounding box center [617, 115] width 151 height 7
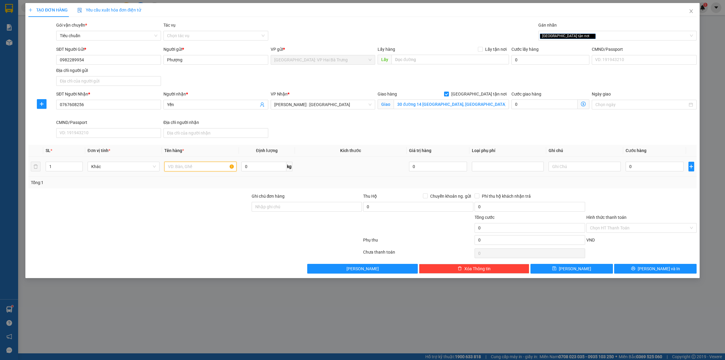
click at [202, 168] on input "text" at bounding box center [200, 167] width 72 height 10
click at [657, 171] on input "0" at bounding box center [655, 167] width 58 height 10
click at [581, 34] on div "[GEOGRAPHIC_DATA] tận nơi" at bounding box center [614, 35] width 149 height 7
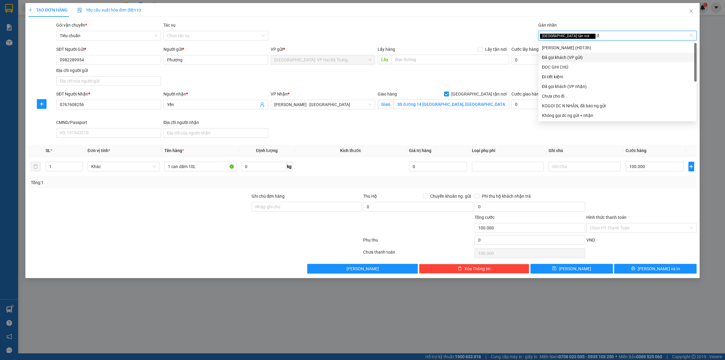
click at [580, 54] on div "Đã gọi khách (VP gửi)" at bounding box center [617, 57] width 151 height 7
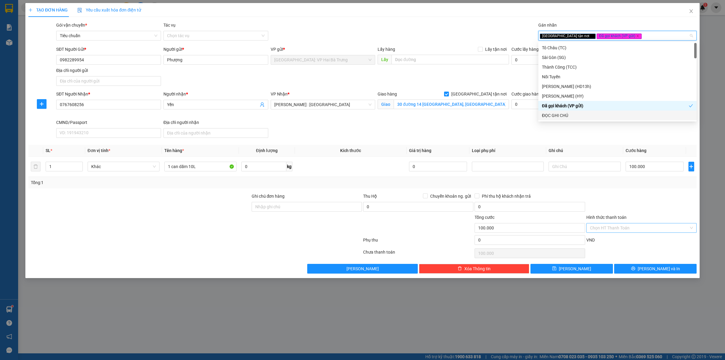
click at [634, 224] on div "Chọn HT Thanh Toán" at bounding box center [641, 228] width 110 height 10
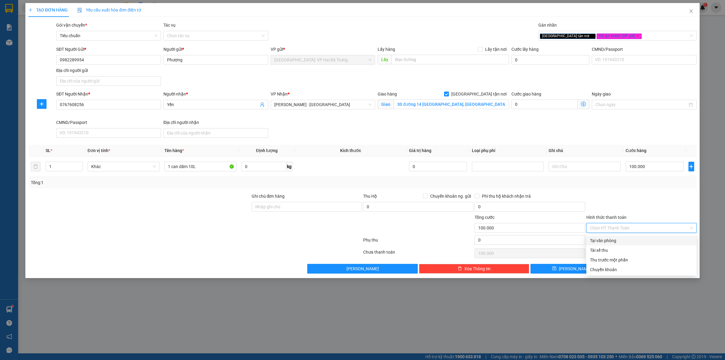
click at [633, 244] on div "Tại văn phòng" at bounding box center [641, 240] width 103 height 7
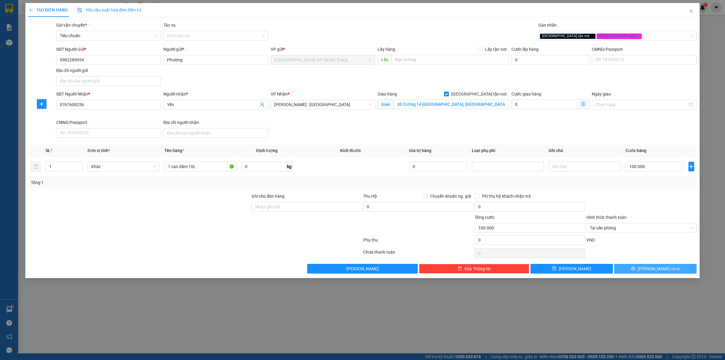
click at [635, 270] on icon "printer" at bounding box center [633, 268] width 4 height 4
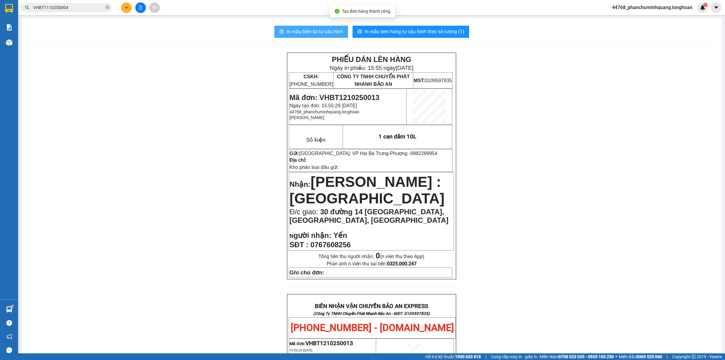
click at [328, 34] on span "In mẫu biên lai tự cấu hình" at bounding box center [314, 32] width 57 height 8
click at [489, 225] on div "PHIẾU DÁN LÊN HÀNG Ngày in phiếu: 15:55 [DATE] CSKH: [PHONE_NUMBER] CÔNG TY TNH…" at bounding box center [372, 345] width 686 height 584
click at [403, 213] on span "30 đường 14 [GEOGRAPHIC_DATA], [GEOGRAPHIC_DATA], [GEOGRAPHIC_DATA]" at bounding box center [368, 216] width 159 height 17
click at [428, 27] on button "In mẫu tem hàng tự cấu hình theo số lượng (1)" at bounding box center [411, 32] width 117 height 12
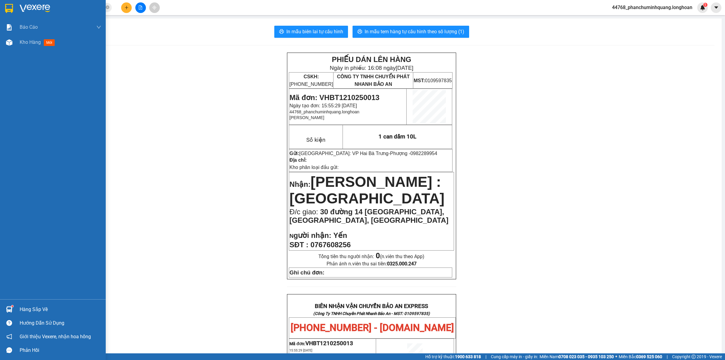
click at [13, 8] on div at bounding box center [9, 8] width 11 height 11
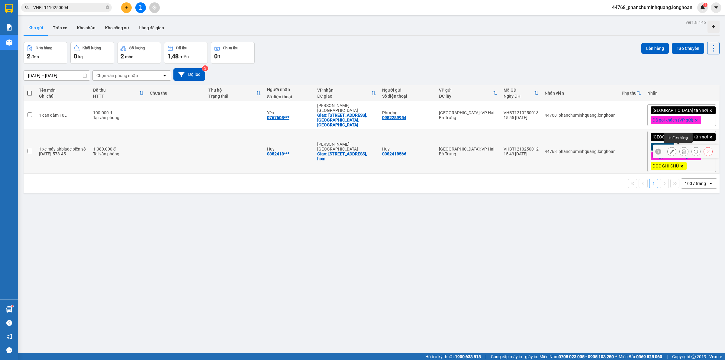
click at [680, 152] on button at bounding box center [684, 151] width 8 height 11
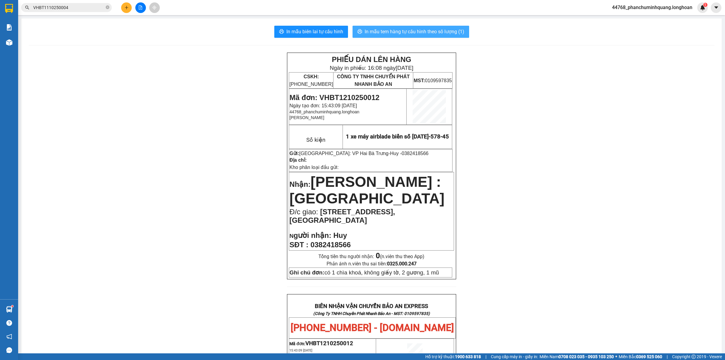
click at [443, 28] on span "In mẫu tem hàng tự cấu hình theo số lượng (1)" at bounding box center [415, 32] width 100 height 8
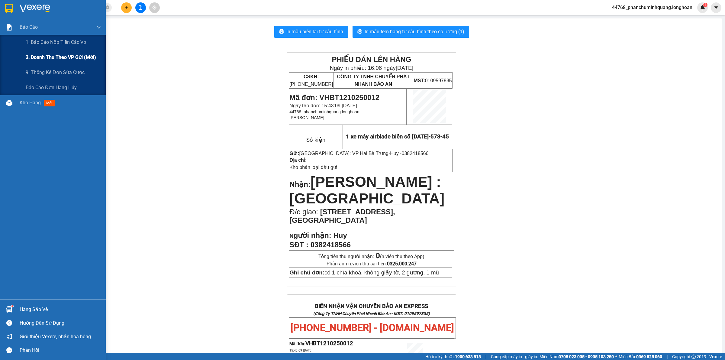
click at [34, 57] on span "3. Doanh Thu theo VP Gửi (mới)" at bounding box center [61, 57] width 70 height 8
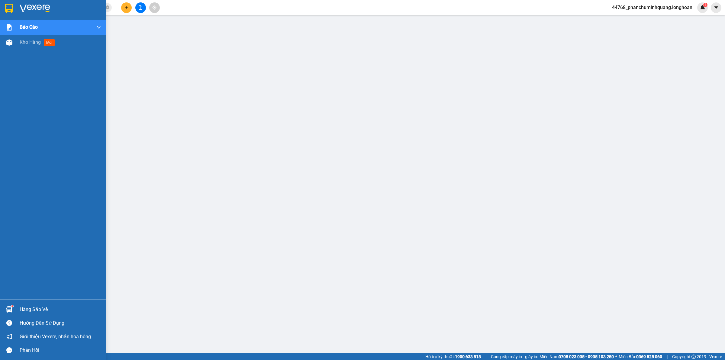
click at [8, 7] on img at bounding box center [9, 8] width 8 height 9
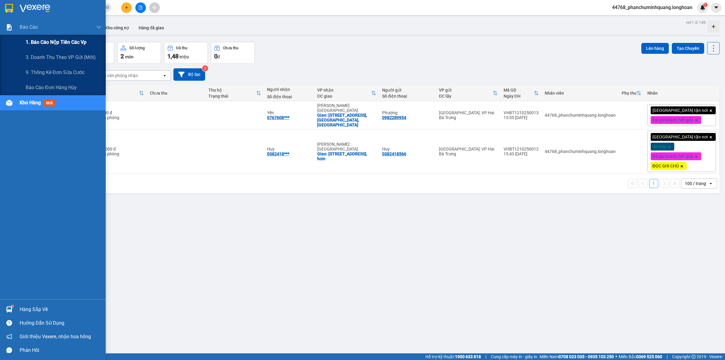
click at [47, 44] on span "1. Báo cáo nộp tiền các vp" at bounding box center [56, 42] width 61 height 8
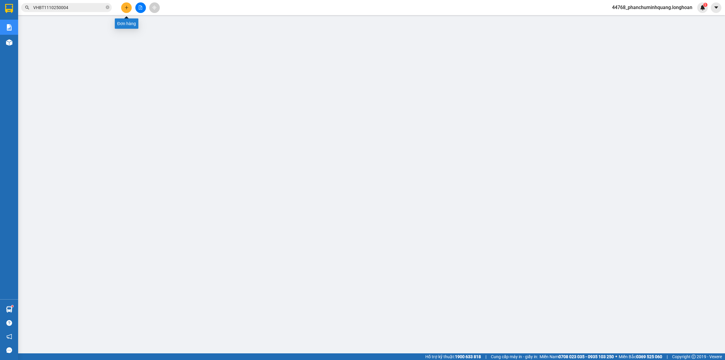
click at [125, 4] on button at bounding box center [126, 7] width 11 height 11
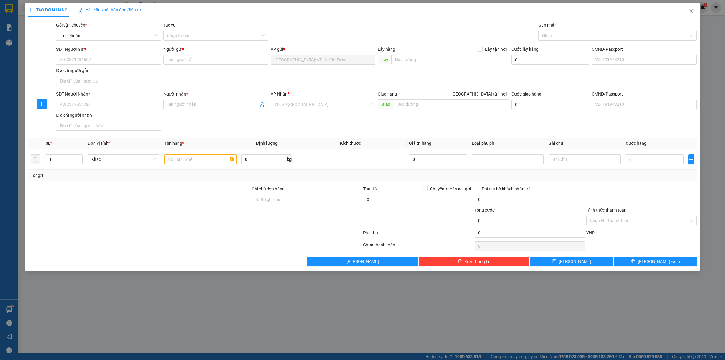
click at [102, 109] on div "SĐT Người Nhận * VD: 0377654321" at bounding box center [108, 101] width 105 height 21
click at [106, 105] on input "SĐT Người Nhận *" at bounding box center [108, 105] width 105 height 10
paste input "0909955450"
click at [137, 58] on input "SĐT Người Gửi *" at bounding box center [108, 60] width 105 height 10
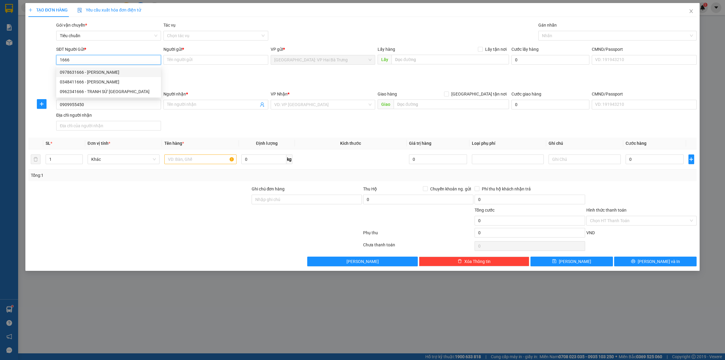
click at [122, 70] on div "0978631666 - [PERSON_NAME]" at bounding box center [109, 72] width 98 height 7
click at [134, 62] on input "0978631666" at bounding box center [108, 60] width 105 height 10
click at [121, 90] on div "0962341666 - TRANH SỨ [GEOGRAPHIC_DATA]" at bounding box center [109, 91] width 98 height 7
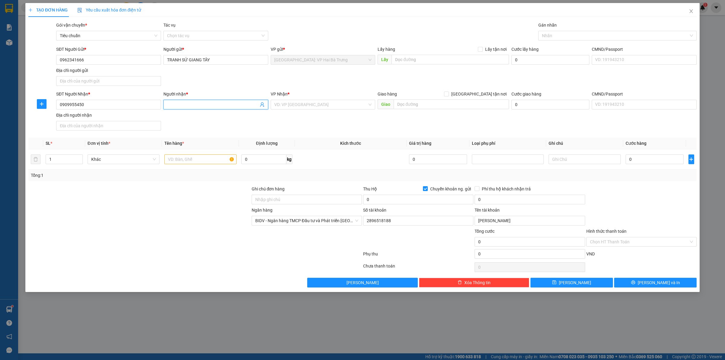
click at [190, 102] on input "Người nhận *" at bounding box center [213, 104] width 92 height 7
paste input "[PERSON_NAME]"
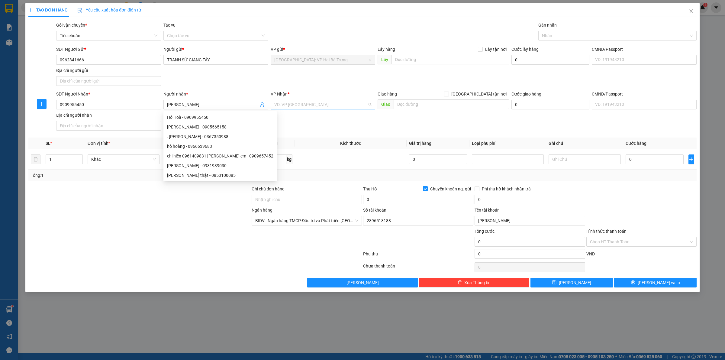
click at [302, 102] on input "search" at bounding box center [320, 104] width 93 height 9
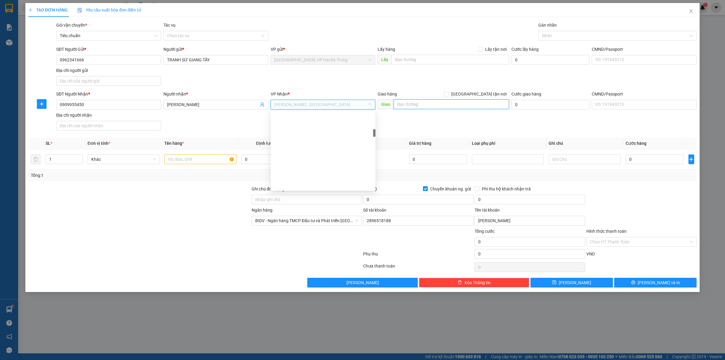
click at [436, 105] on input "text" at bounding box center [451, 104] width 115 height 10
paste input "94/3 lộ số 4, [GEOGRAPHIC_DATA] - TPBT - [GEOGRAPHIC_DATA]"
click at [466, 104] on input "94/3 lộ số 4, [GEOGRAPHIC_DATA] - TPBT - [GEOGRAPHIC_DATA]" at bounding box center [451, 104] width 115 height 10
drag, startPoint x: 481, startPoint y: 106, endPoint x: 463, endPoint y: 105, distance: 17.6
click at [463, 105] on input "94/3 lộ số 4, [GEOGRAPHIC_DATA] - TPBT - [GEOGRAPHIC_DATA]" at bounding box center [451, 104] width 115 height 10
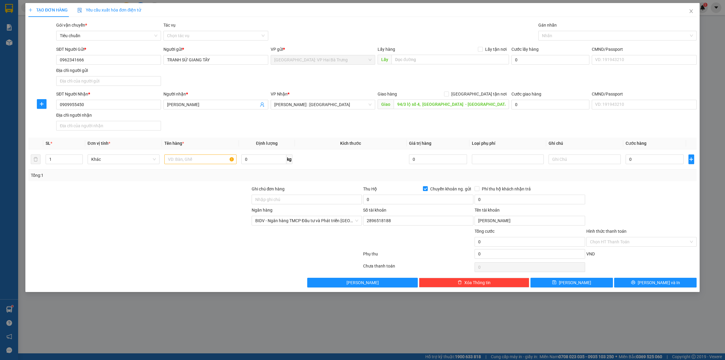
click at [436, 99] on div "Giao hàng [GEOGRAPHIC_DATA] tận nơi" at bounding box center [443, 95] width 131 height 9
click at [448, 95] on input "[GEOGRAPHIC_DATA] tận nơi" at bounding box center [446, 94] width 4 height 4
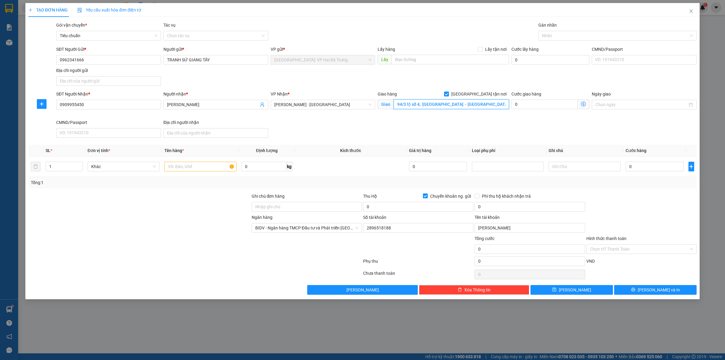
click at [457, 109] on input "94/3 lộ số 4, [GEOGRAPHIC_DATA] - [GEOGRAPHIC_DATA] tre" at bounding box center [451, 104] width 115 height 10
click at [462, 104] on input "94/3 lộ số 4, [GEOGRAPHIC_DATA] - [GEOGRAPHIC_DATA] tre" at bounding box center [451, 104] width 115 height 10
drag, startPoint x: 454, startPoint y: 109, endPoint x: 454, endPoint y: 105, distance: 3.9
click at [454, 109] on input "94/3 lộ số 4, [GEOGRAPHIC_DATA] - [GEOGRAPHIC_DATA] tre" at bounding box center [451, 104] width 115 height 10
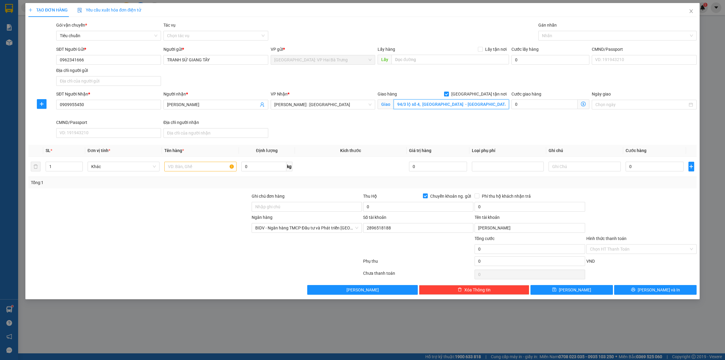
click at [455, 102] on input "94/3 lộ số 4, [GEOGRAPHIC_DATA] - [GEOGRAPHIC_DATA] tre" at bounding box center [451, 104] width 115 height 10
click at [137, 109] on input "0909955450" at bounding box center [108, 105] width 105 height 10
click at [137, 108] on input "0909955450" at bounding box center [108, 105] width 105 height 10
click at [145, 118] on div "0909955450 - [GEOGRAPHIC_DATA]" at bounding box center [109, 117] width 98 height 7
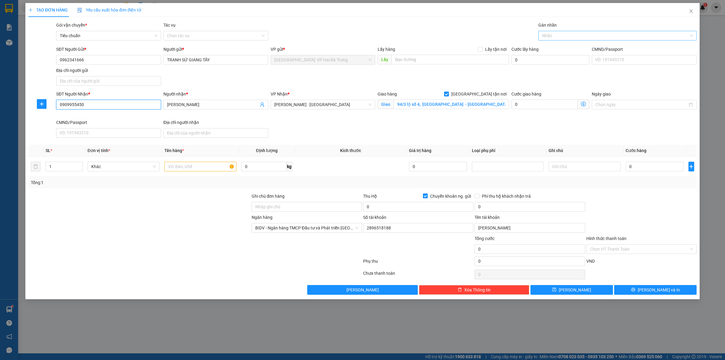
click at [564, 39] on div at bounding box center [614, 35] width 149 height 7
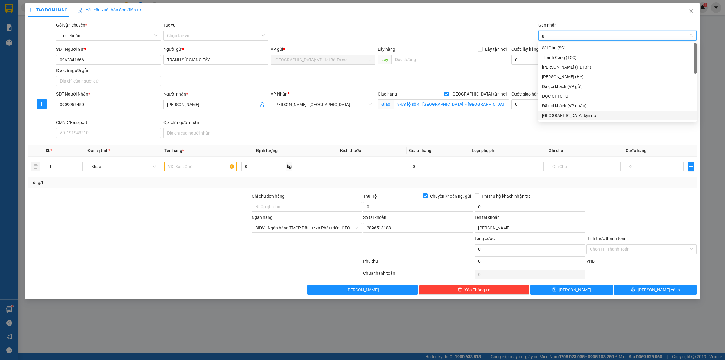
click at [547, 115] on div "[GEOGRAPHIC_DATA] tận nơi" at bounding box center [617, 115] width 151 height 7
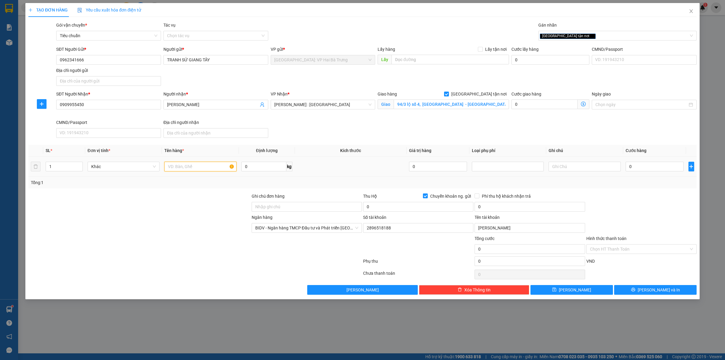
click at [188, 165] on input "text" at bounding box center [200, 167] width 72 height 10
click at [598, 39] on div "[GEOGRAPHIC_DATA] tận nơi" at bounding box center [614, 35] width 149 height 7
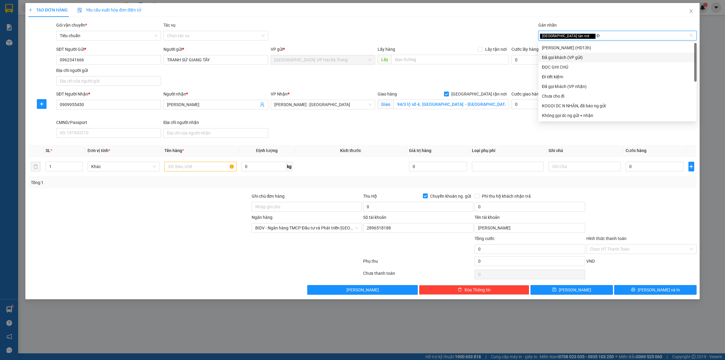
click at [557, 59] on div "Đã gọi khách (VP gửi)" at bounding box center [617, 57] width 151 height 7
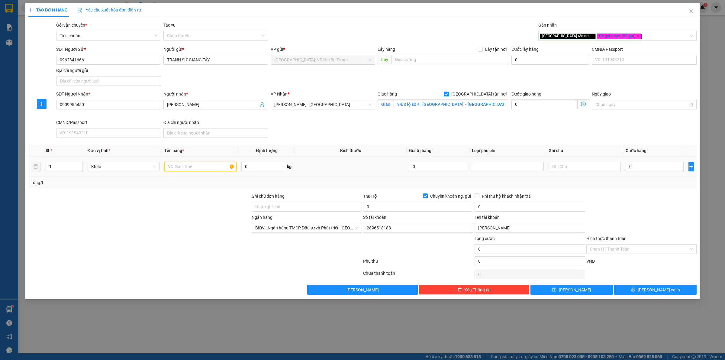
drag, startPoint x: 183, startPoint y: 164, endPoint x: 197, endPoint y: 154, distance: 17.6
click at [193, 155] on table "SL * Đơn vị tính * Tên hàng * Định lượng Kích thước Giá trị hàng Loại phụ phí G…" at bounding box center [362, 161] width 668 height 32
click at [205, 164] on input "1 kiện bọc xốp trăgs (tranh)" at bounding box center [200, 167] width 72 height 10
click at [661, 172] on div "0" at bounding box center [655, 166] width 58 height 12
click at [638, 166] on input "0" at bounding box center [655, 167] width 58 height 10
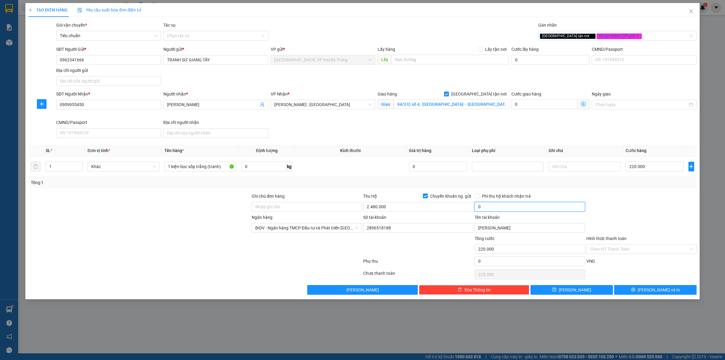
click at [505, 206] on input "0" at bounding box center [530, 207] width 110 height 10
click at [645, 288] on button "[PERSON_NAME] và In" at bounding box center [655, 290] width 82 height 10
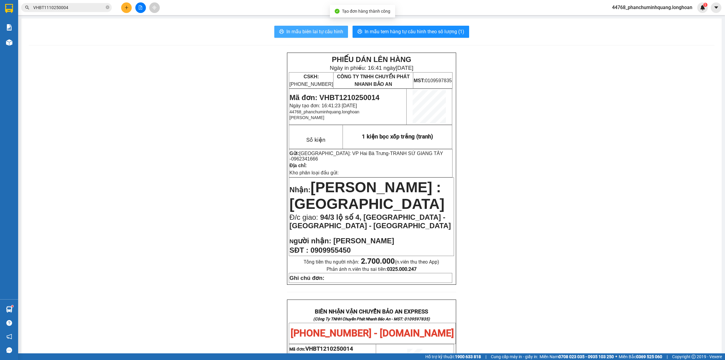
click at [333, 35] on span "In mẫu biên lai tự cấu hình" at bounding box center [314, 32] width 57 height 8
drag, startPoint x: 414, startPoint y: 153, endPoint x: 444, endPoint y: 156, distance: 29.4
click at [444, 156] on p "Gửi: [GEOGRAPHIC_DATA]: VP Hai Bà Trưng - TRANH SỨ [GEOGRAPHIC_DATA] - 09623416…" at bounding box center [370, 155] width 163 height 11
click at [123, 4] on button at bounding box center [126, 7] width 11 height 11
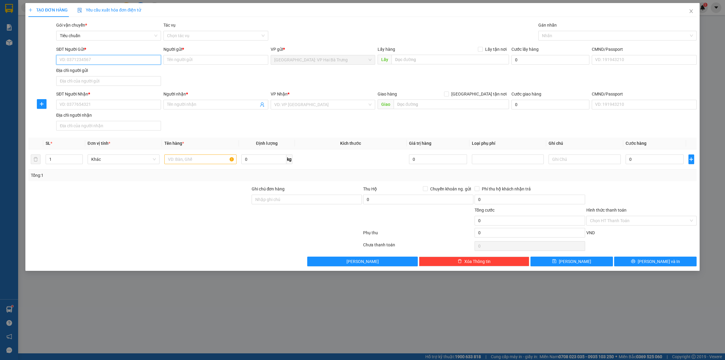
click at [142, 61] on input "SĐT Người Gửi *" at bounding box center [108, 60] width 105 height 10
paste input "0962341666"
click at [149, 71] on div "0962341666 - TRANH SỨ [GEOGRAPHIC_DATA]" at bounding box center [109, 72] width 98 height 7
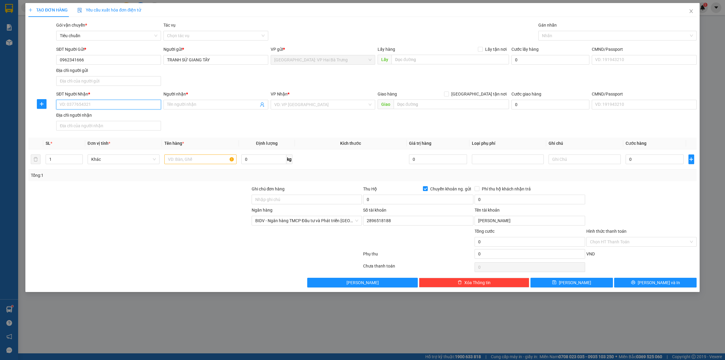
click at [144, 107] on input "SĐT Người Nhận *" at bounding box center [108, 105] width 105 height 10
click at [417, 102] on input "text" at bounding box center [451, 104] width 115 height 10
paste input "1141/15/7.[GEOGRAPHIC_DATA][PERSON_NAME], [GEOGRAPHIC_DATA], [GEOGRAPHIC_DATA],"
click at [448, 95] on input "[GEOGRAPHIC_DATA] tận nơi" at bounding box center [446, 94] width 4 height 4
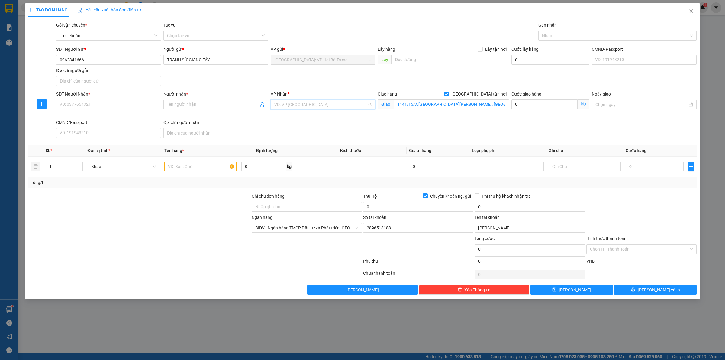
click at [324, 102] on input "search" at bounding box center [320, 104] width 93 height 9
click at [135, 106] on input "SĐT Người Nhận *" at bounding box center [108, 105] width 105 height 10
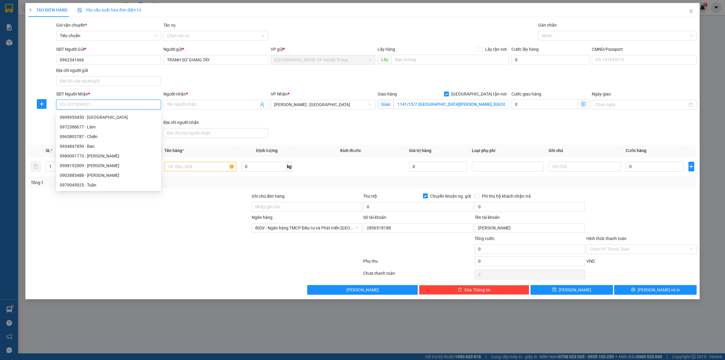
paste input "0906571871"
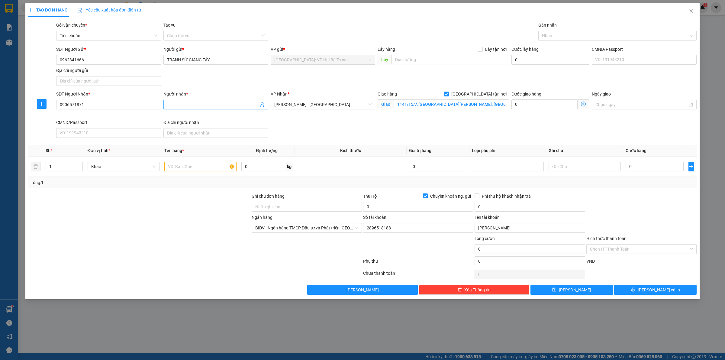
click at [200, 106] on input "Người nhận *" at bounding box center [213, 104] width 92 height 7
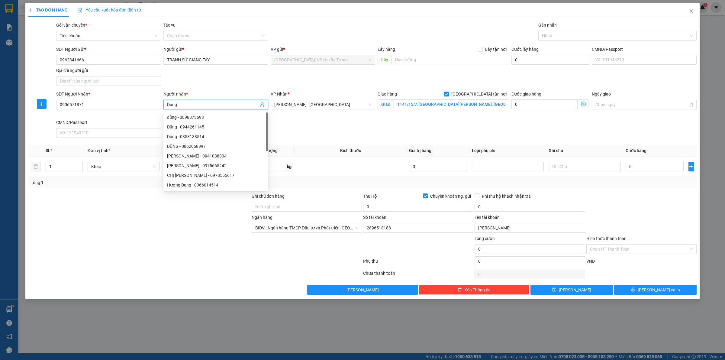
click at [351, 136] on div "SĐT Người Nhận * 0906571871 Người nhận * Dung VP Nhận * [GEOGRAPHIC_DATA] : [GE…" at bounding box center [376, 116] width 643 height 50
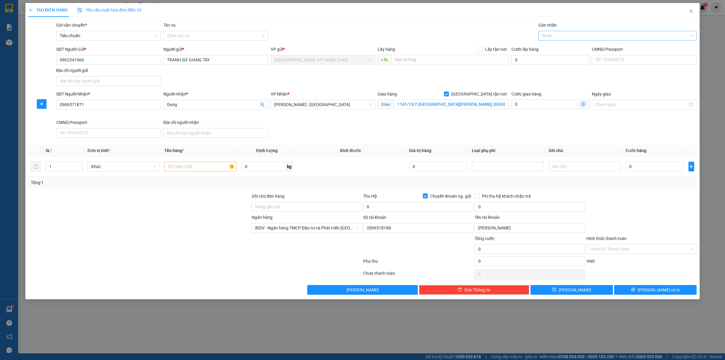
click at [599, 33] on div at bounding box center [614, 35] width 149 height 7
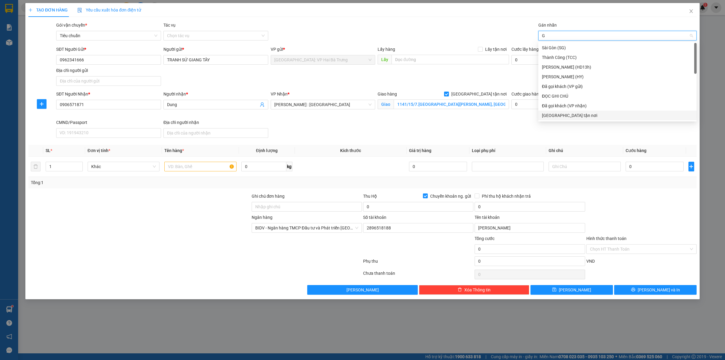
click at [576, 116] on div "[GEOGRAPHIC_DATA] tận nơi" at bounding box center [617, 115] width 151 height 7
click at [212, 163] on input "text" at bounding box center [200, 167] width 72 height 10
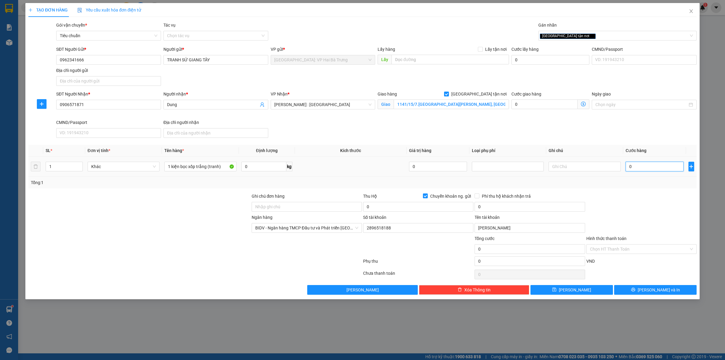
click at [647, 170] on input "0" at bounding box center [655, 167] width 58 height 10
click at [431, 208] on input "0" at bounding box center [418, 207] width 110 height 10
click at [582, 38] on div "[GEOGRAPHIC_DATA] tận nơi" at bounding box center [614, 35] width 149 height 7
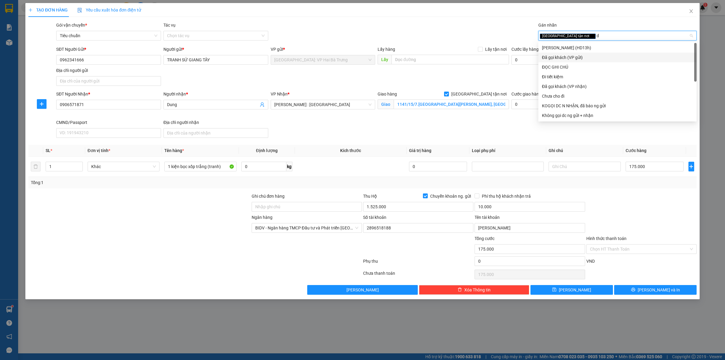
drag, startPoint x: 579, startPoint y: 59, endPoint x: 633, endPoint y: 144, distance: 100.4
click at [579, 59] on div "Đã gọi khách (VP gửi)" at bounding box center [617, 57] width 151 height 7
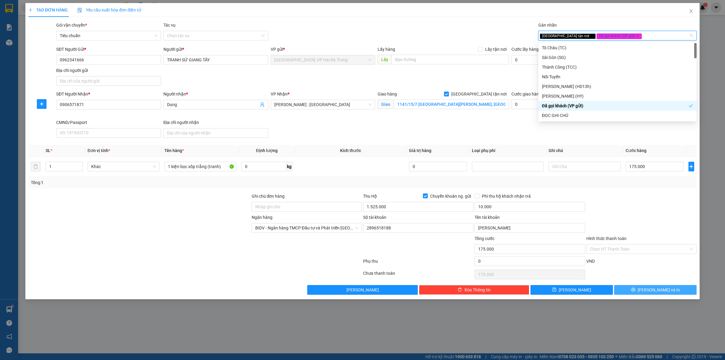
click at [654, 289] on span "[PERSON_NAME] và In" at bounding box center [659, 289] width 42 height 7
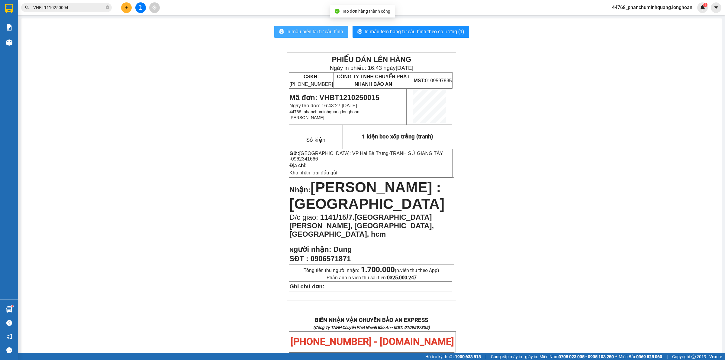
click at [326, 27] on button "In mẫu biên lai tự cấu hình" at bounding box center [311, 32] width 74 height 12
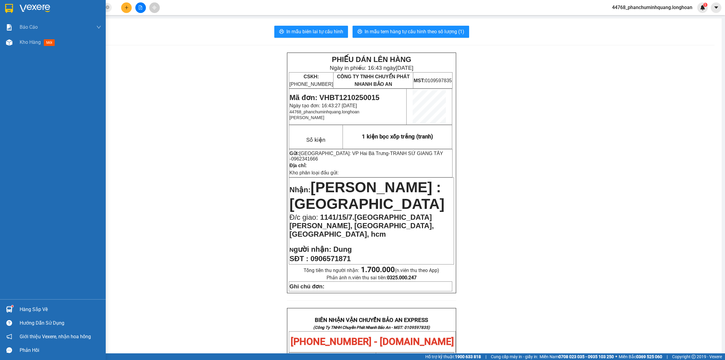
click at [11, 7] on img at bounding box center [9, 8] width 8 height 9
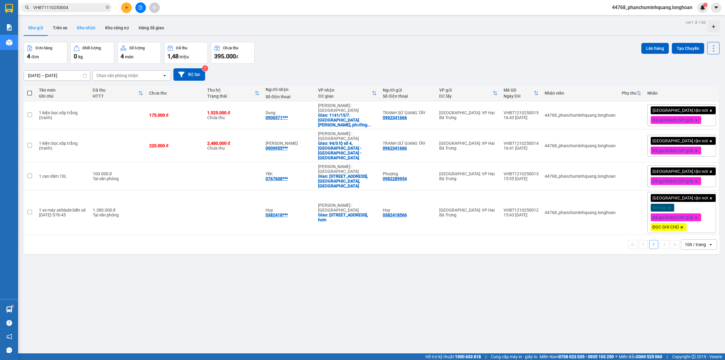
click at [79, 22] on button "Kho nhận" at bounding box center [86, 28] width 28 height 15
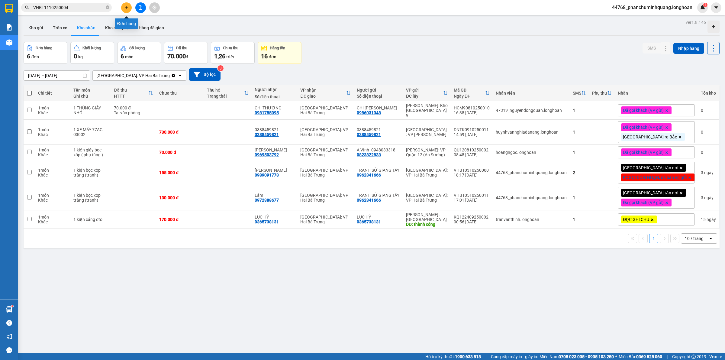
click at [124, 8] on icon "plus" at bounding box center [126, 7] width 4 height 4
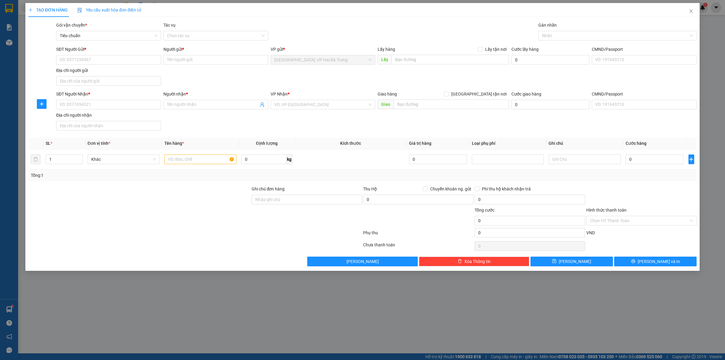
click at [605, 20] on div "TẠO ĐƠN HÀNG Yêu cầu xuất hóa đơn điện tử Transit Pickup Surcharge Ids Transit …" at bounding box center [362, 134] width 668 height 263
click at [694, 9] on span "Close" at bounding box center [691, 11] width 17 height 17
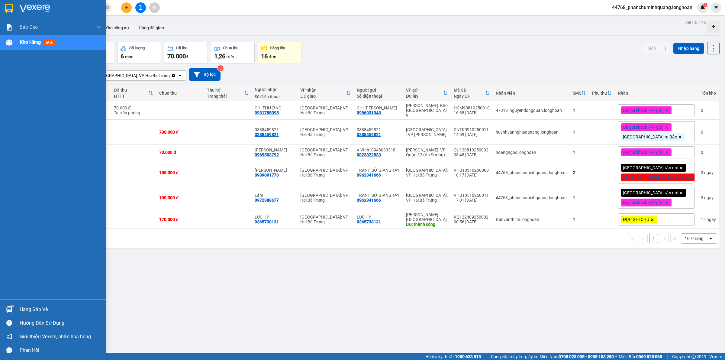
click at [6, 8] on img at bounding box center [9, 8] width 8 height 9
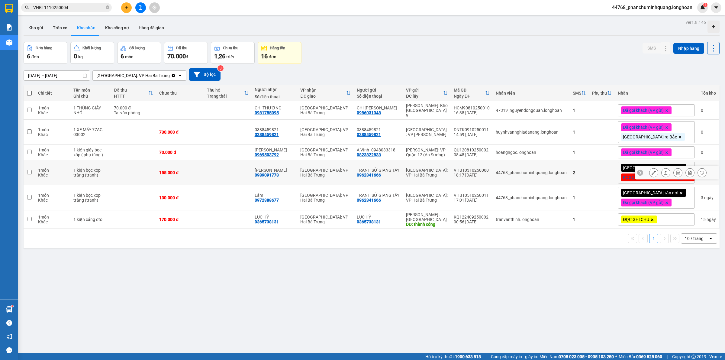
click at [652, 171] on button at bounding box center [654, 172] width 8 height 11
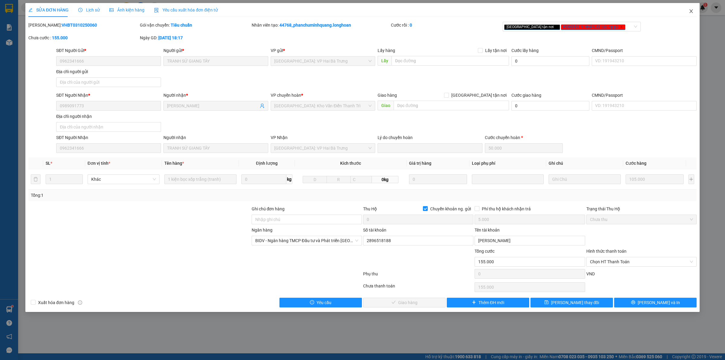
click at [691, 10] on icon "close" at bounding box center [691, 11] width 5 height 5
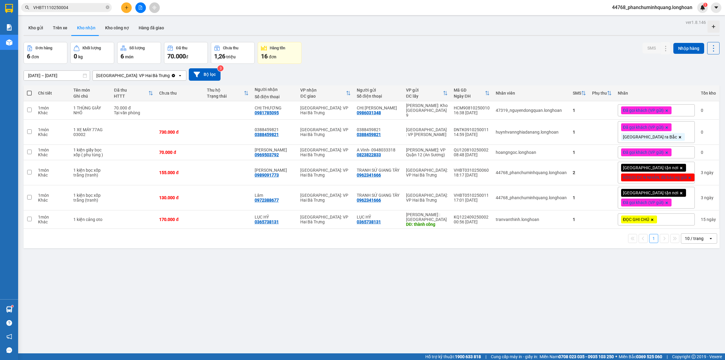
click at [88, 26] on button "Kho nhận" at bounding box center [86, 28] width 28 height 15
click at [31, 26] on button "Kho gửi" at bounding box center [36, 28] width 24 height 15
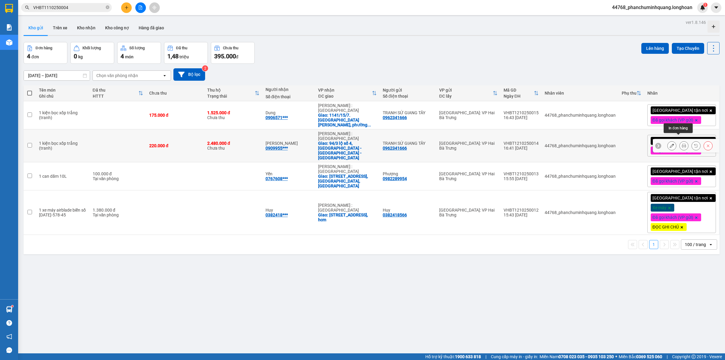
click at [680, 140] on button at bounding box center [684, 145] width 8 height 11
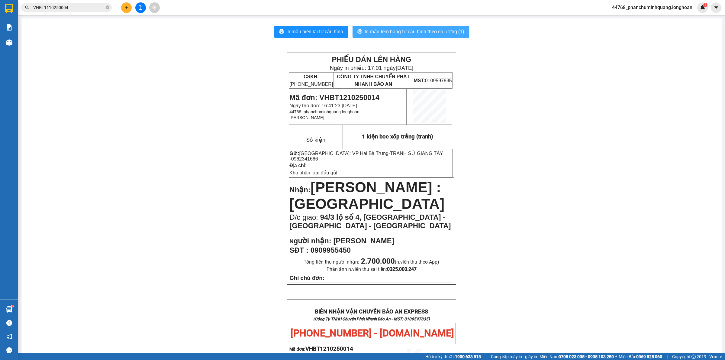
click at [446, 33] on span "In mẫu tem hàng tự cấu hình theo số lượng (1)" at bounding box center [415, 32] width 100 height 8
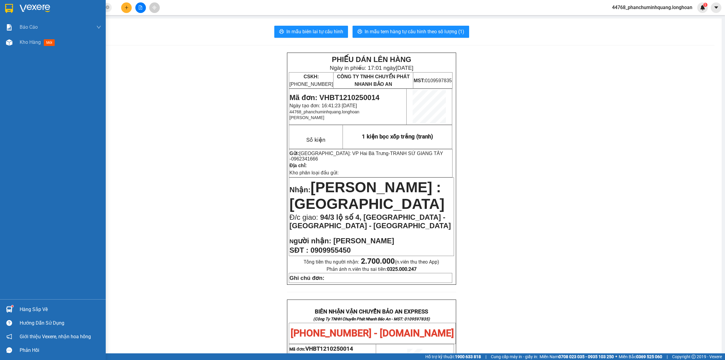
click at [10, 9] on img at bounding box center [9, 8] width 8 height 9
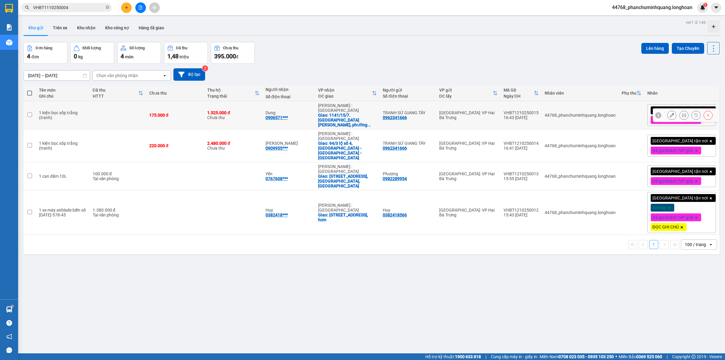
click at [682, 114] on icon at bounding box center [684, 115] width 4 height 4
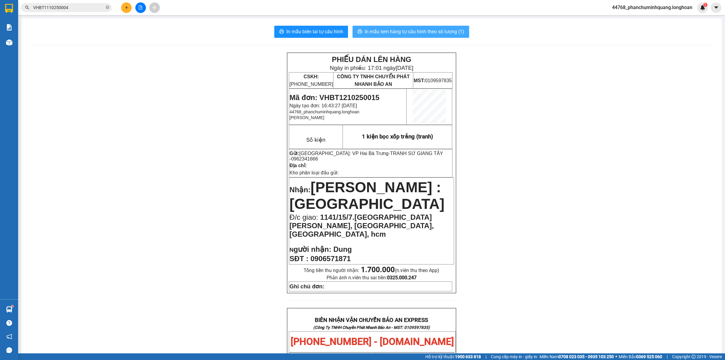
click at [426, 27] on button "In mẫu tem hàng tự cấu hình theo số lượng (1)" at bounding box center [411, 32] width 117 height 12
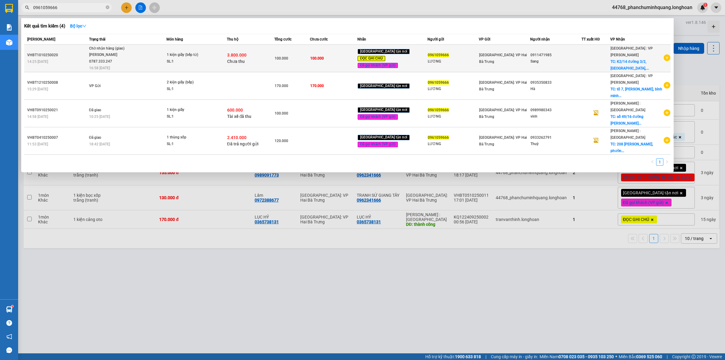
type input "0961059666"
click at [247, 53] on span "3.800.000" at bounding box center [236, 55] width 19 height 5
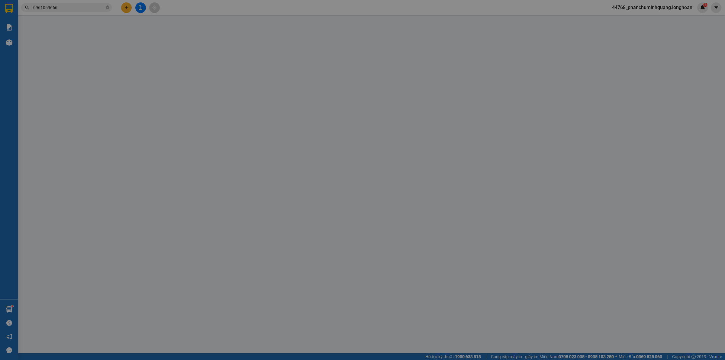
type input "0961059666"
type input "LƯƠNG"
type input "0911471985"
type input "Sang"
checkbox input "true"
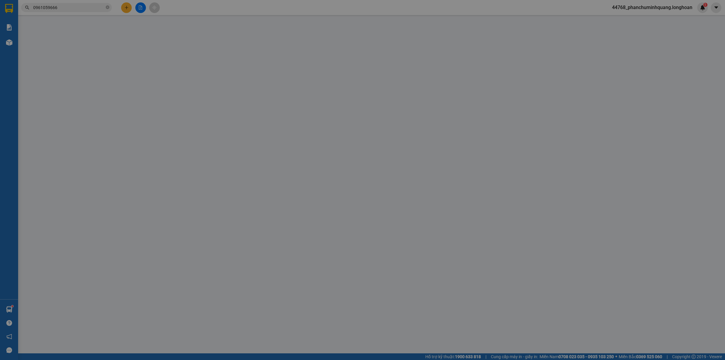
type input "K2/14 đường 3/2, hải châu, đà nẵng"
type input "Hàng chính sách, giao nguyên kiện hư vỡ không đền"
type input "100.000"
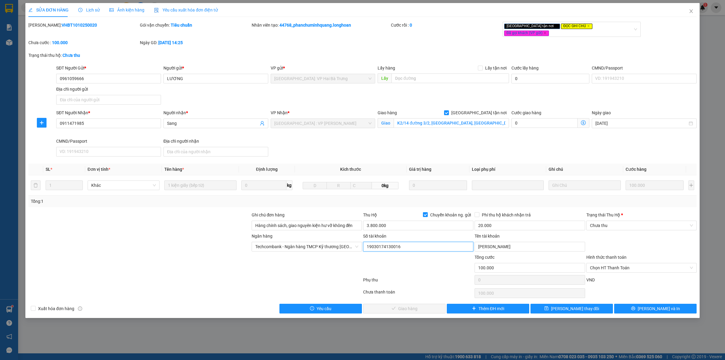
click at [442, 242] on input "19030174130016" at bounding box center [418, 247] width 110 height 10
click at [508, 242] on input "[PERSON_NAME]" at bounding box center [530, 247] width 110 height 10
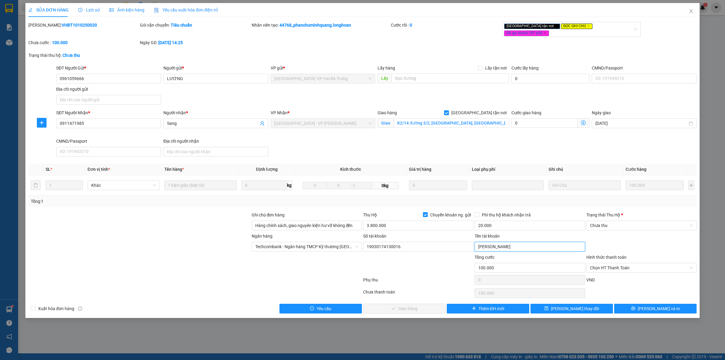
click at [508, 242] on input "[PERSON_NAME]" at bounding box center [530, 247] width 110 height 10
click at [692, 14] on icon "close" at bounding box center [691, 11] width 5 height 5
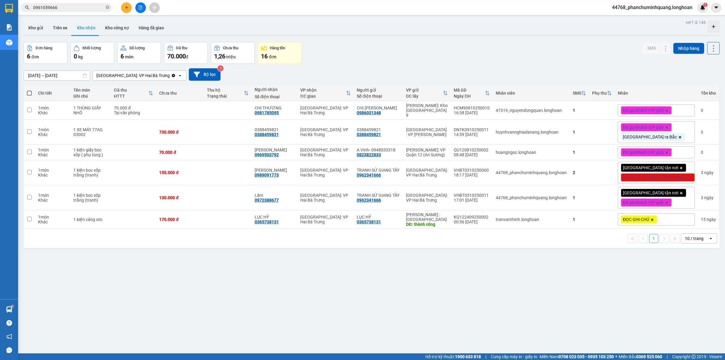
click at [94, 27] on button "Kho nhận" at bounding box center [86, 28] width 28 height 15
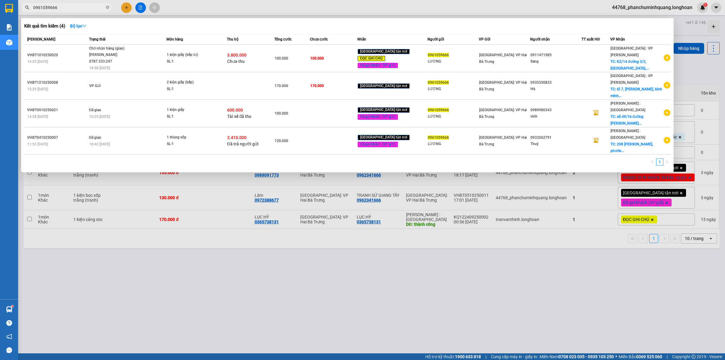
click at [82, 6] on input "0961059666" at bounding box center [68, 7] width 71 height 7
paste input "09955450"
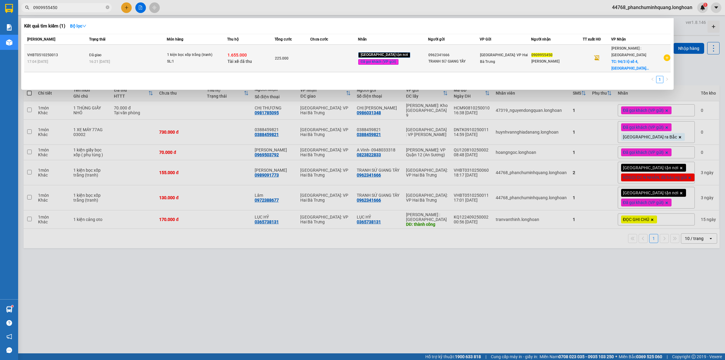
type input "0909955450"
click at [489, 53] on span "[GEOGRAPHIC_DATA]: VP Hai Bà Trưng" at bounding box center [504, 58] width 48 height 11
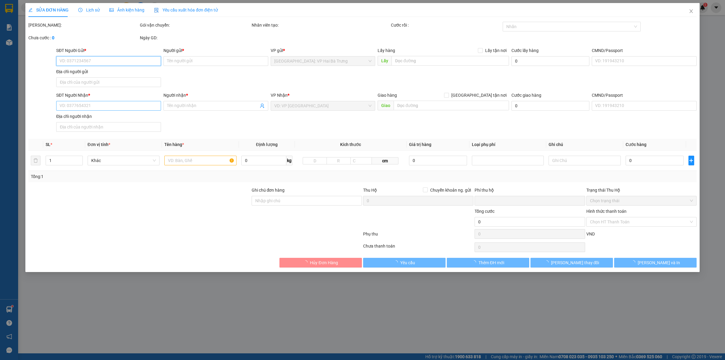
type input "0962341666"
type input "TRANH SỨ GIANG TÂY"
type input "0909955450"
type input "[PERSON_NAME]"
checkbox input "true"
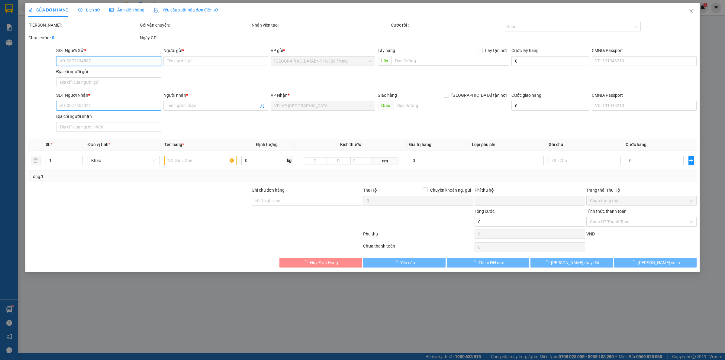
type input "94/3 lộ số 4, [GEOGRAPHIC_DATA] - [GEOGRAPHIC_DATA] - [GEOGRAPHIC_DATA]"
checkbox input "true"
type input "1.655.000"
type input "10.000"
type input "225.000"
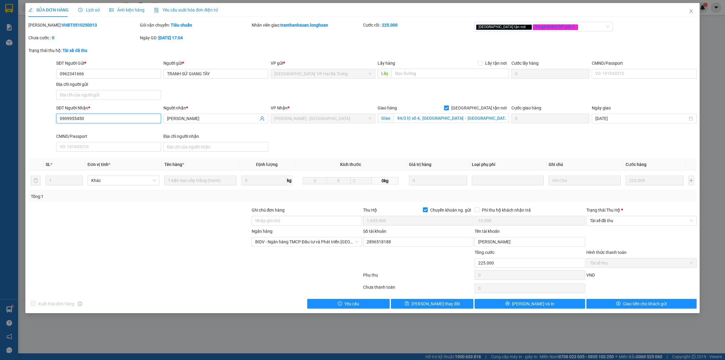
click at [118, 117] on input "0909955450" at bounding box center [108, 119] width 105 height 10
click at [695, 10] on span "Close" at bounding box center [691, 11] width 17 height 17
